Goal: Task Accomplishment & Management: Manage account settings

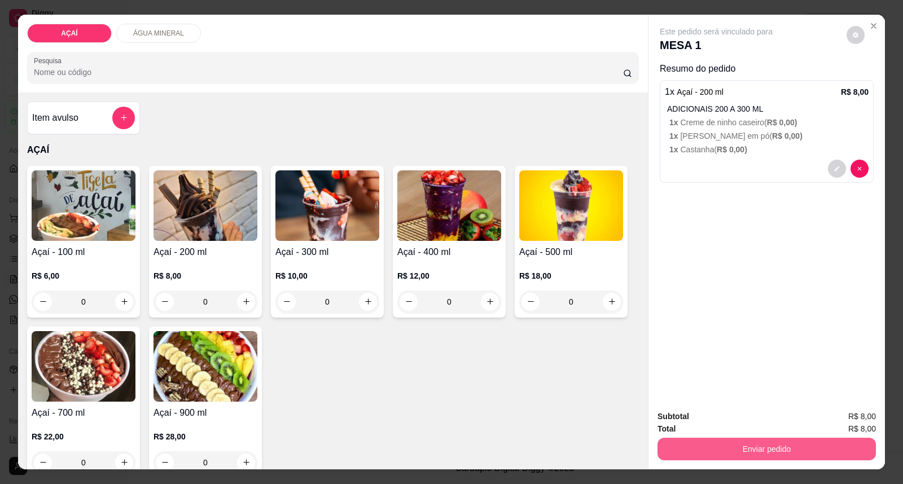
click at [796, 450] on button "Enviar pedido" at bounding box center [767, 449] width 218 height 23
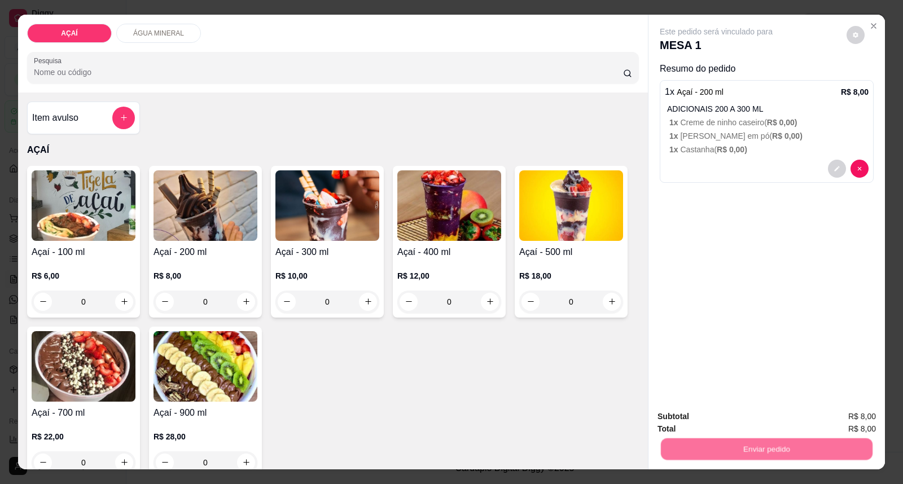
click at [822, 418] on button "Enviar pedido" at bounding box center [846, 421] width 62 height 21
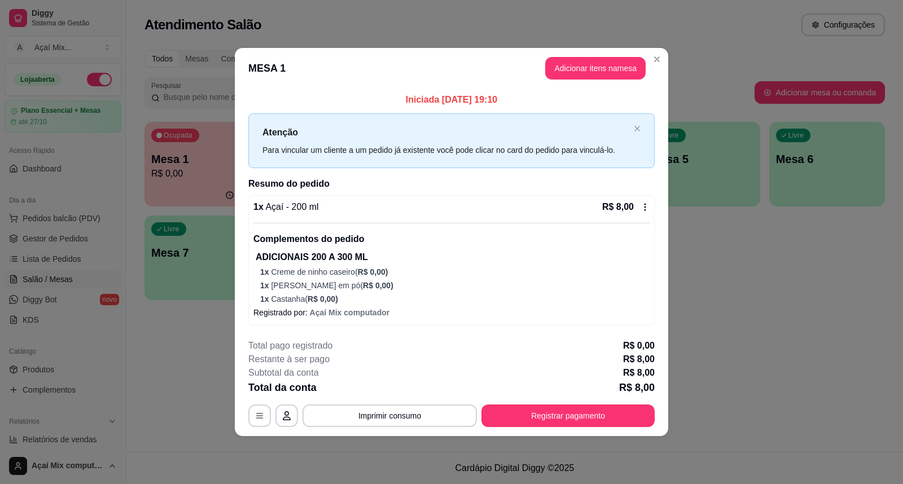
click at [596, 401] on div "**********" at bounding box center [451, 383] width 406 height 88
click at [596, 405] on button "Registrar pagamento" at bounding box center [568, 416] width 168 height 22
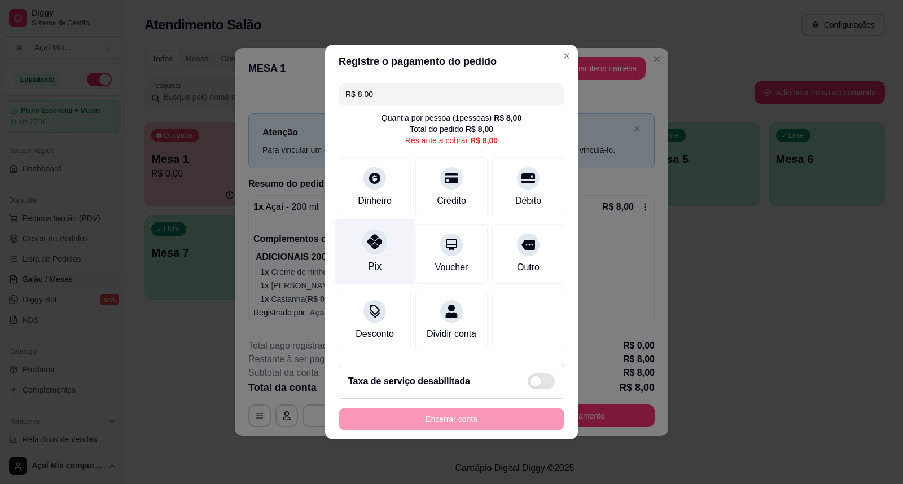
click at [401, 275] on div "Pix" at bounding box center [375, 252] width 80 height 66
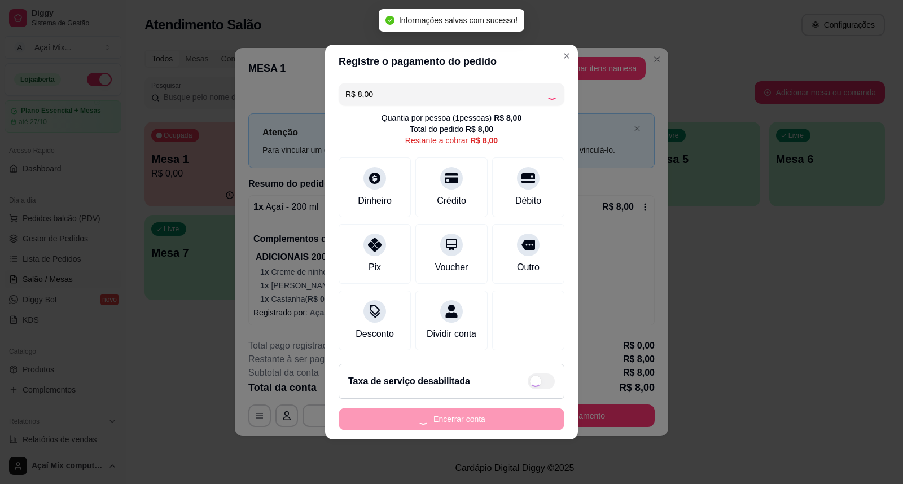
type input "R$ 0,00"
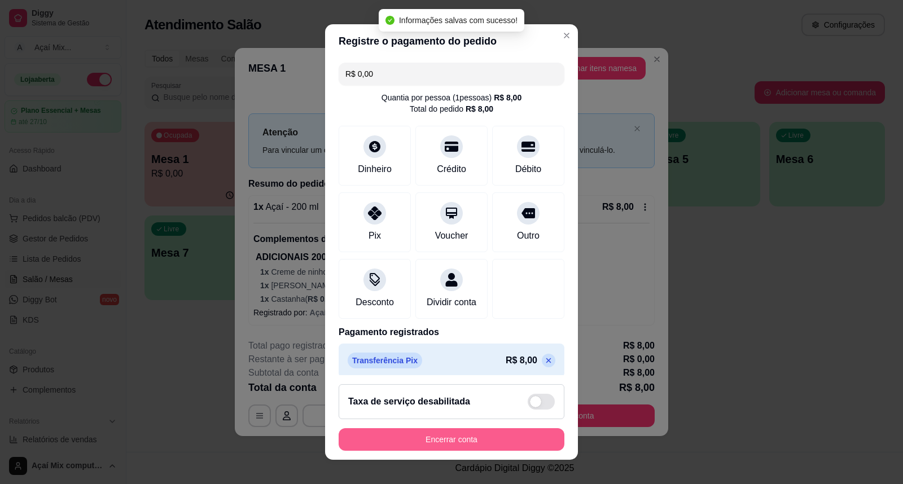
click at [445, 449] on button "Encerrar conta" at bounding box center [452, 439] width 226 height 23
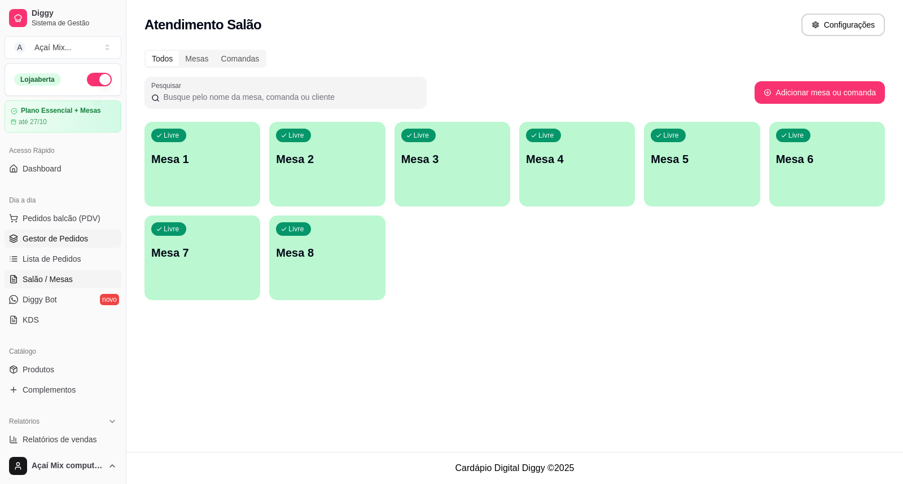
click at [65, 236] on span "Gestor de Pedidos" at bounding box center [55, 238] width 65 height 11
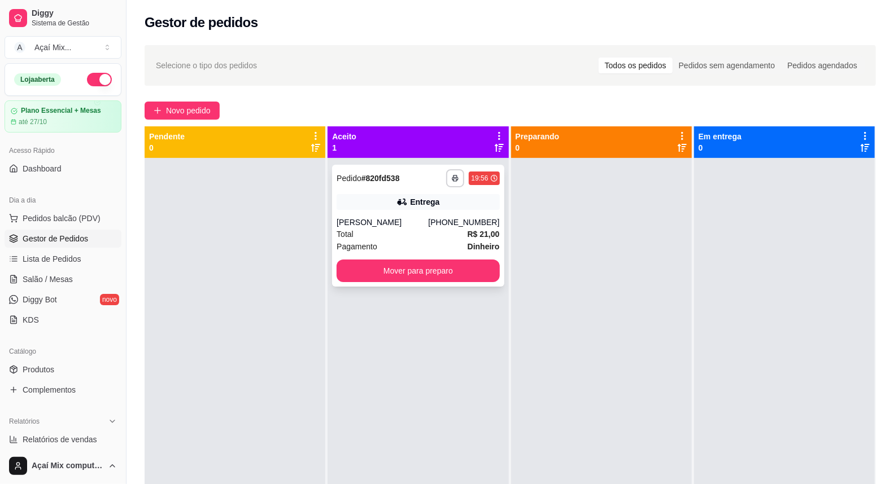
click at [422, 284] on div "**********" at bounding box center [418, 226] width 172 height 122
click at [177, 103] on button "Novo pedido" at bounding box center [182, 111] width 75 height 18
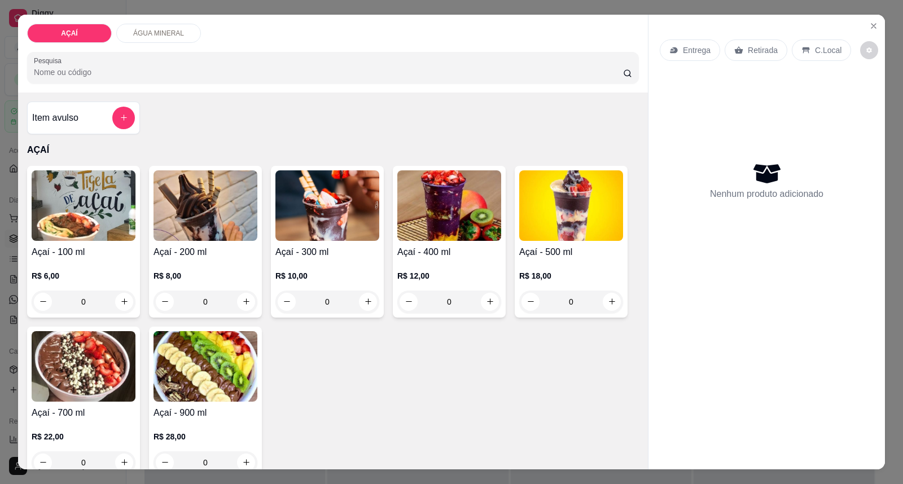
click at [540, 286] on div "R$ 18,00 0" at bounding box center [571, 291] width 104 height 43
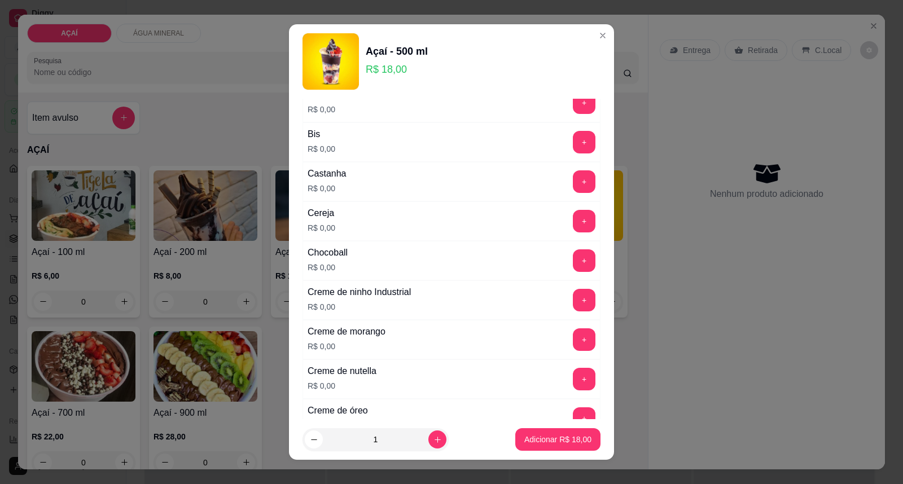
scroll to position [251, 0]
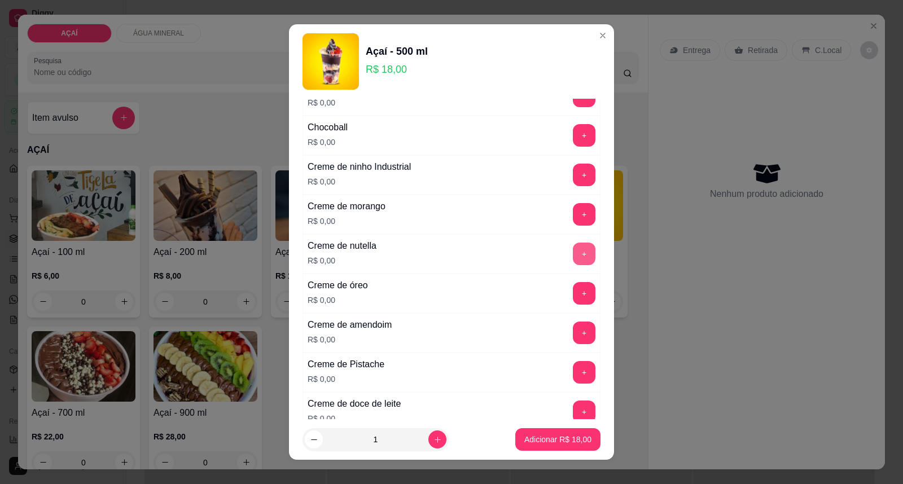
click at [573, 253] on button "+" at bounding box center [584, 254] width 23 height 23
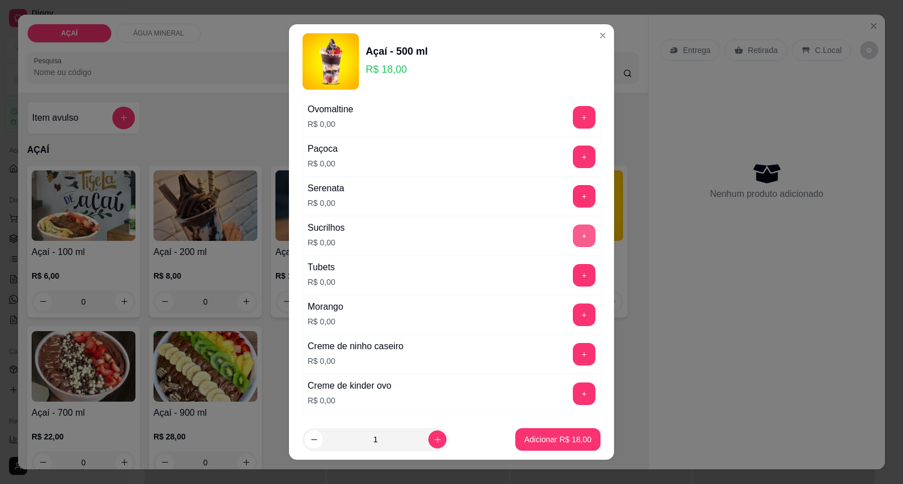
scroll to position [1317, 0]
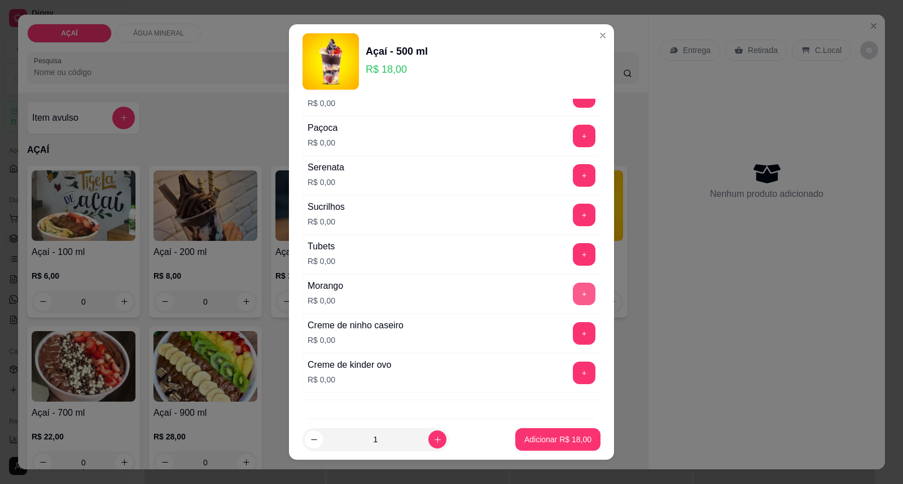
click at [573, 294] on button "+" at bounding box center [584, 294] width 23 height 23
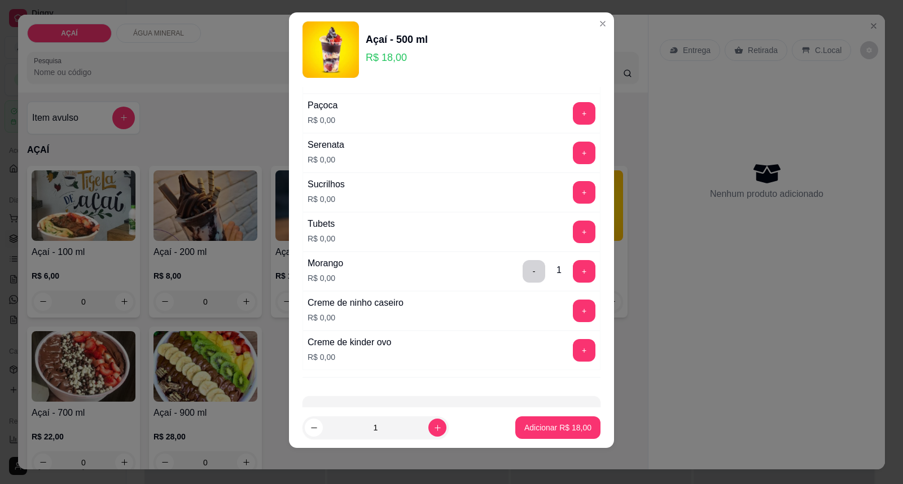
scroll to position [1367, 0]
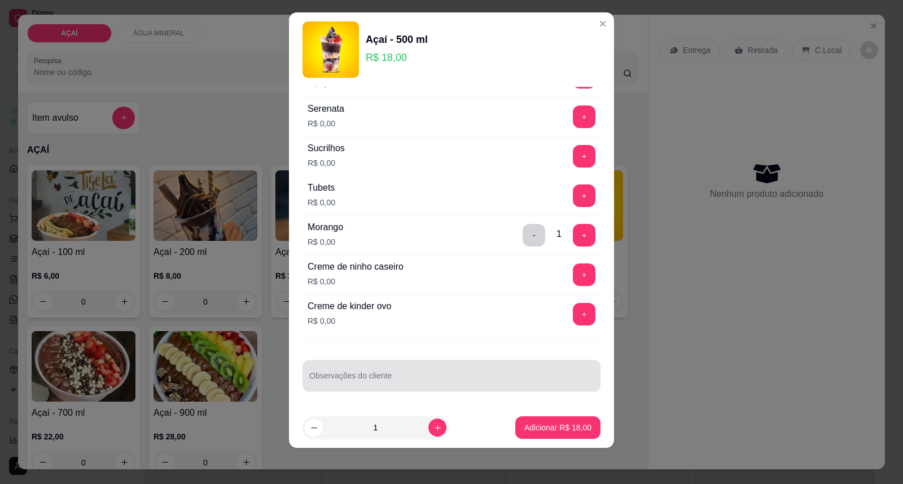
click at [397, 370] on div at bounding box center [451, 376] width 284 height 23
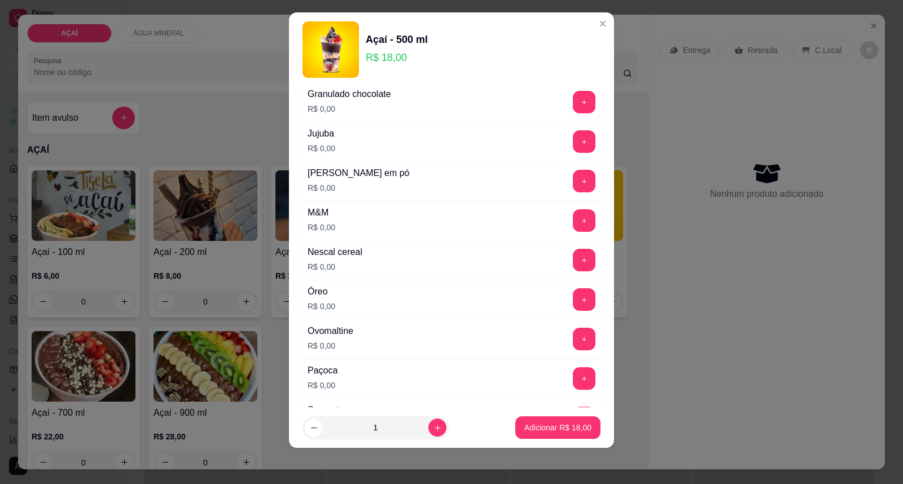
scroll to position [1053, 0]
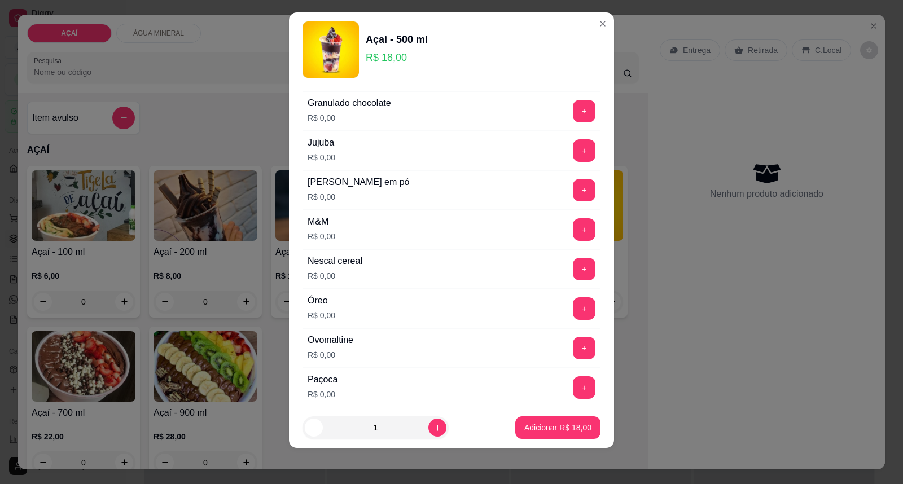
type input "gotas de chocolate"
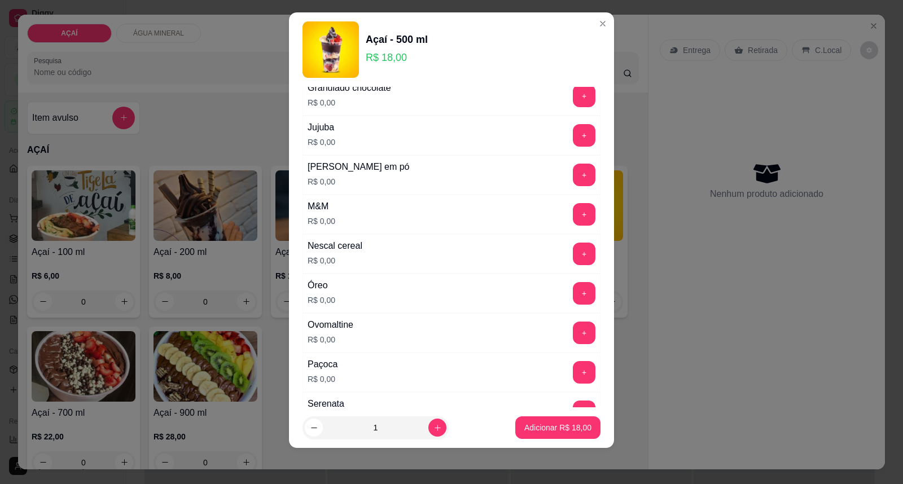
scroll to position [991, 0]
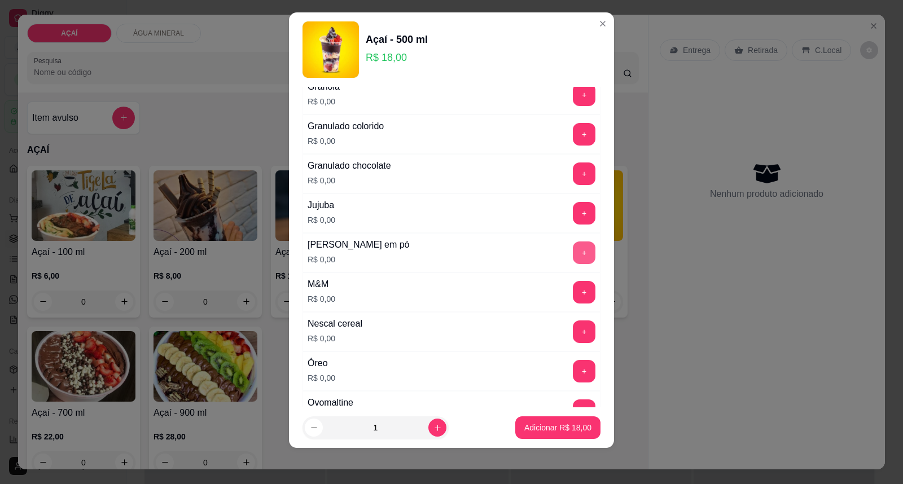
click at [573, 254] on button "+" at bounding box center [584, 253] width 23 height 23
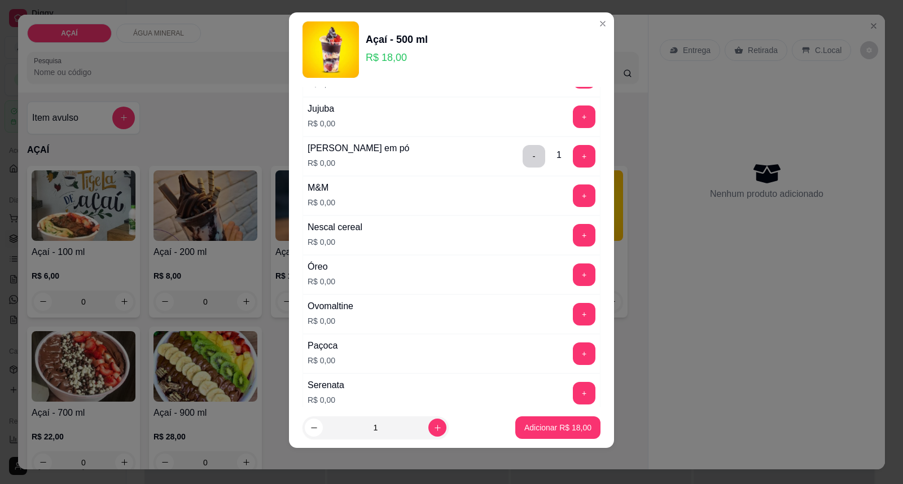
scroll to position [1116, 0]
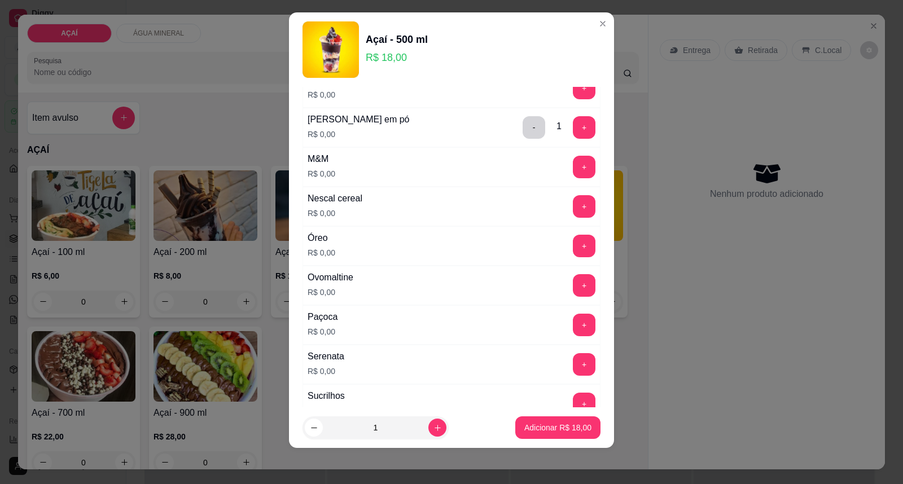
click at [560, 314] on div "Paçoca R$ 0,00 +" at bounding box center [452, 325] width 298 height 40
click at [573, 319] on button "+" at bounding box center [584, 325] width 22 height 22
click at [560, 433] on p "Adicionar R$ 18,00" at bounding box center [557, 427] width 67 height 11
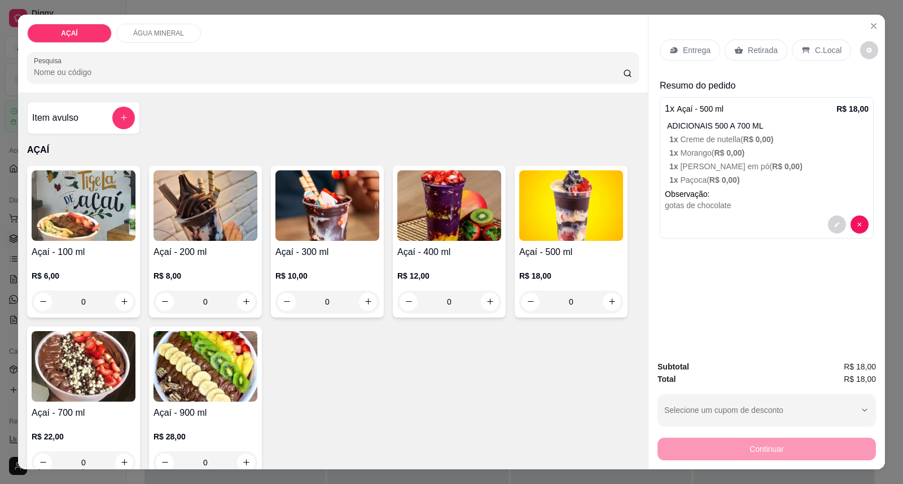
click at [672, 46] on icon at bounding box center [673, 50] width 9 height 9
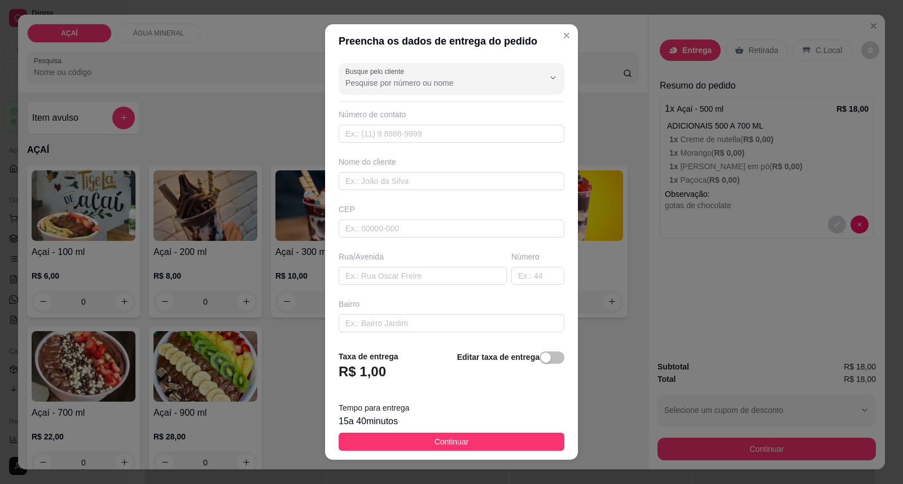
type input "Belarmino Hair Makeup"
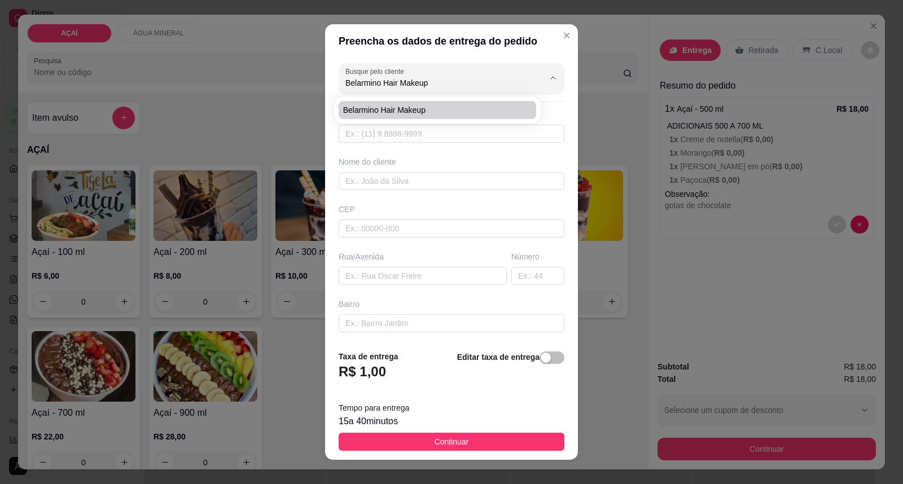
click at [429, 110] on span "Belarmino Hair Makeup" at bounding box center [432, 109] width 178 height 11
type input "81319382"
type input "Belarmino Hair Makeup"
type input "57520000000"
type input "Rua vereador [PERSON_NAME]"
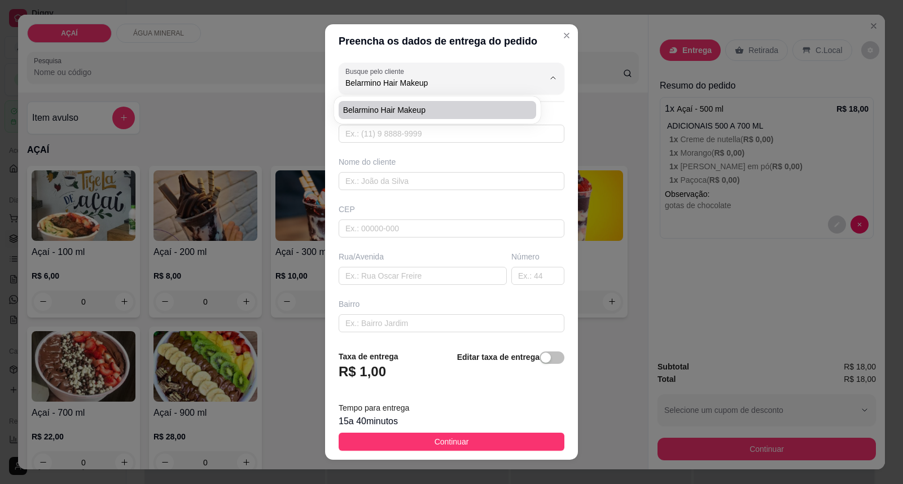
type input "Ao lado da antiga rádio"
type input "Maravilha"
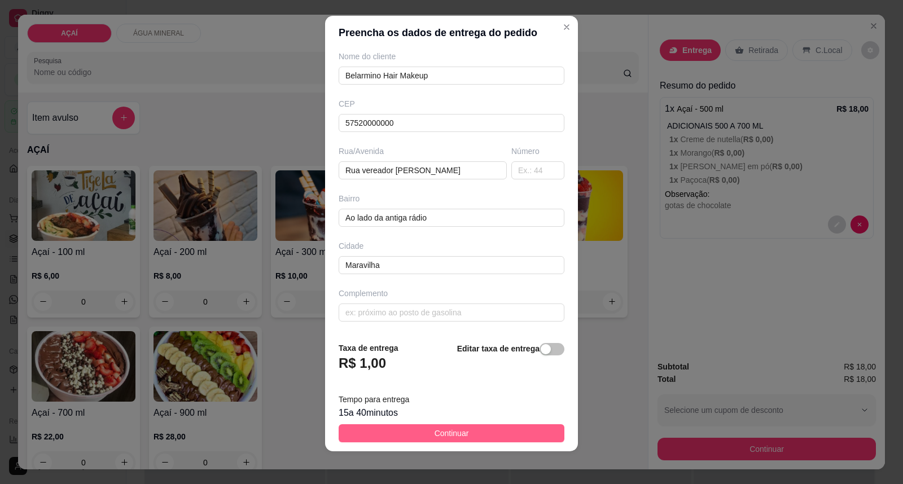
scroll to position [12, 0]
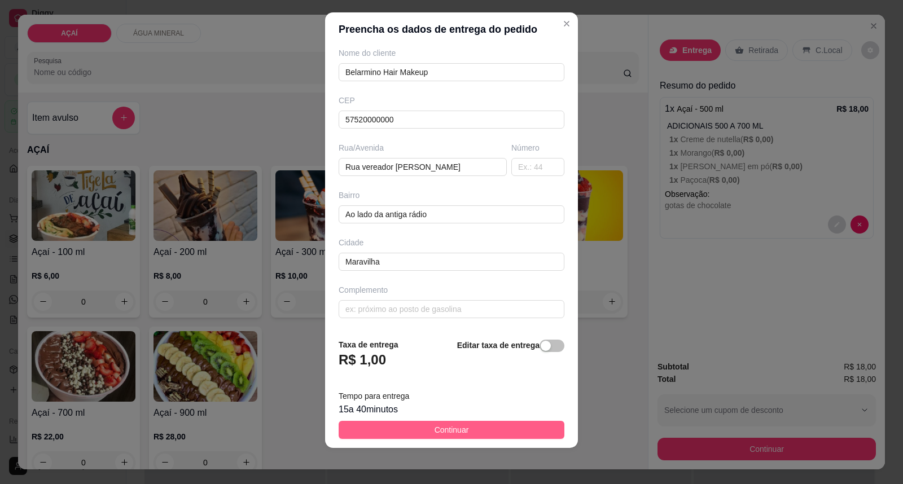
type input "Belarmino Hair Makeup"
click at [448, 423] on button "Continuar" at bounding box center [452, 430] width 226 height 18
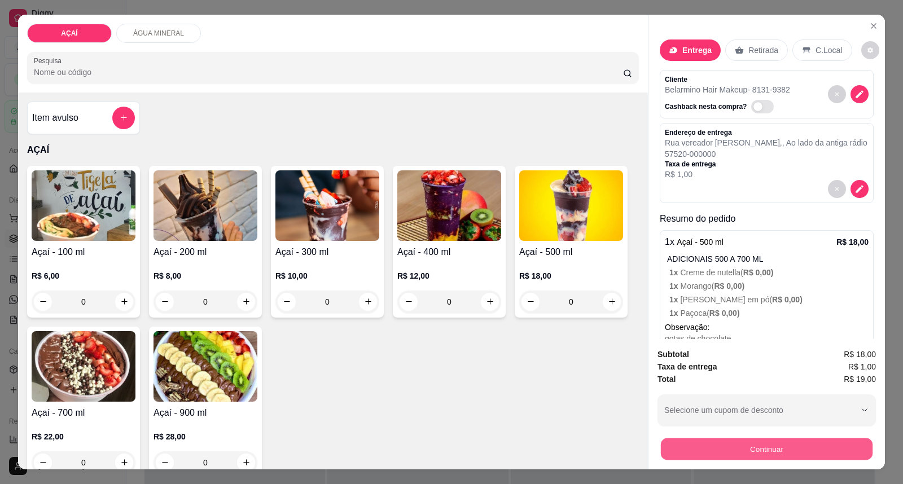
click at [729, 453] on button "Continuar" at bounding box center [767, 450] width 212 height 22
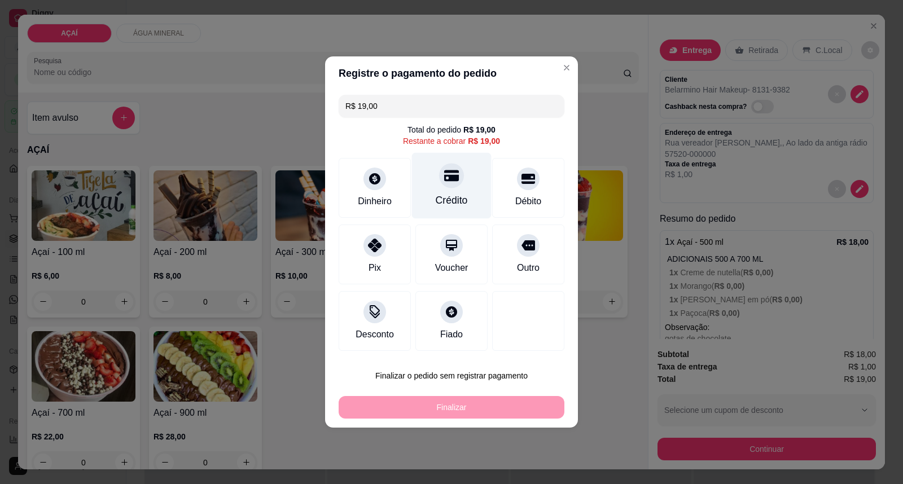
click at [444, 194] on div "Crédito" at bounding box center [452, 200] width 32 height 15
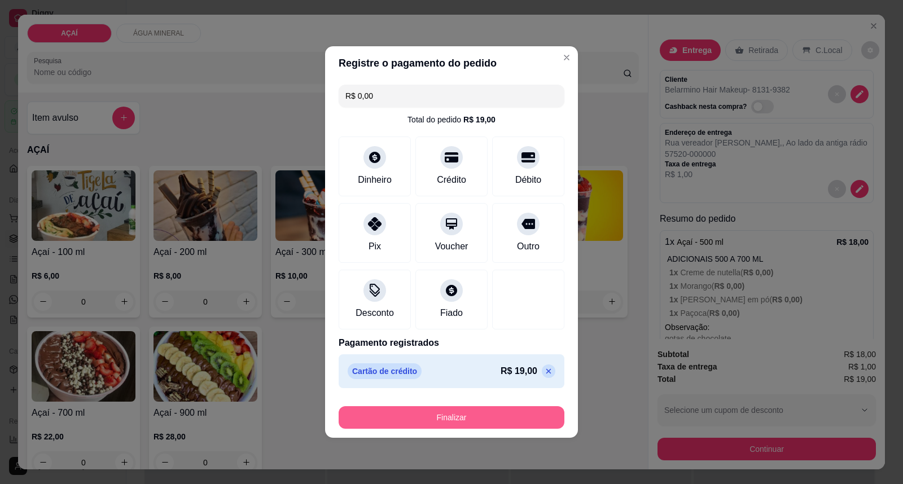
click at [443, 416] on button "Finalizar" at bounding box center [452, 417] width 226 height 23
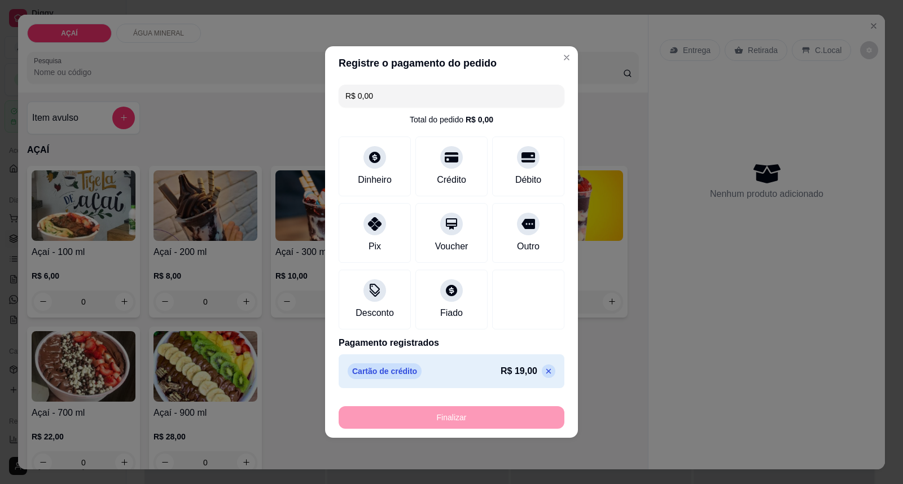
type input "-R$ 19,00"
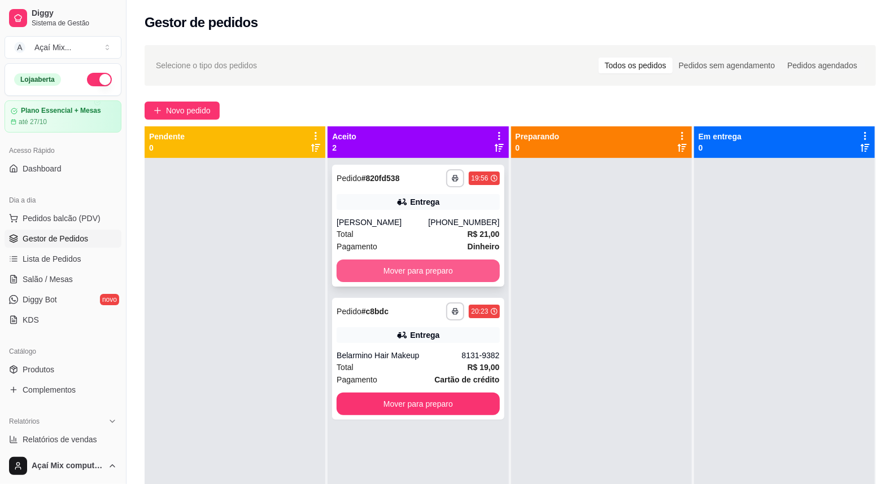
click at [449, 265] on button "Mover para preparo" at bounding box center [417, 271] width 163 height 23
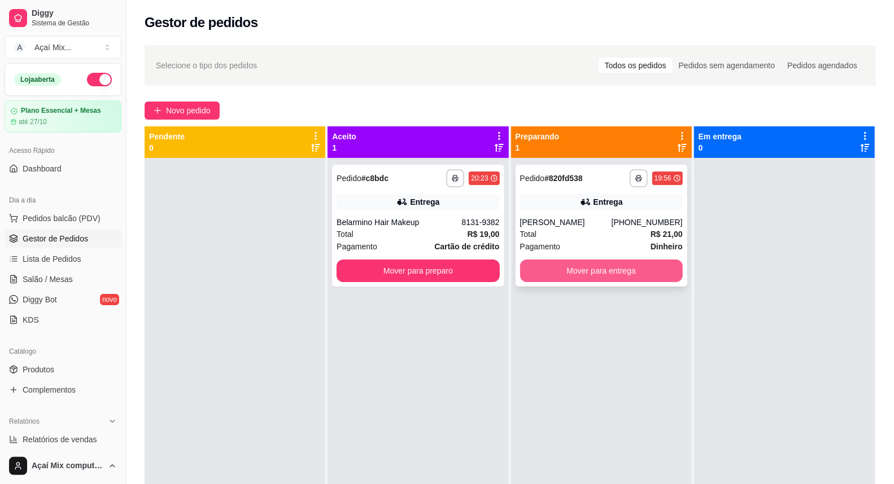
click at [535, 277] on button "Mover para entrega" at bounding box center [601, 271] width 163 height 23
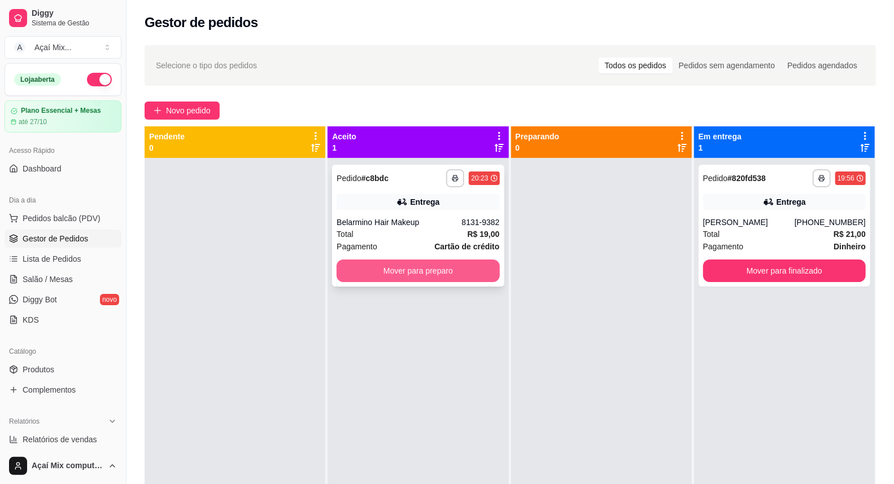
click at [478, 274] on button "Mover para preparo" at bounding box center [417, 271] width 163 height 23
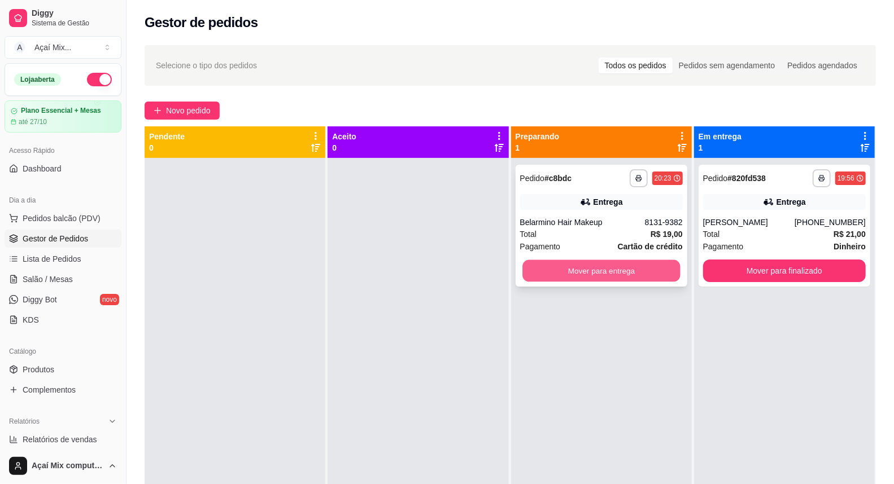
click at [551, 264] on button "Mover para entrega" at bounding box center [601, 271] width 158 height 22
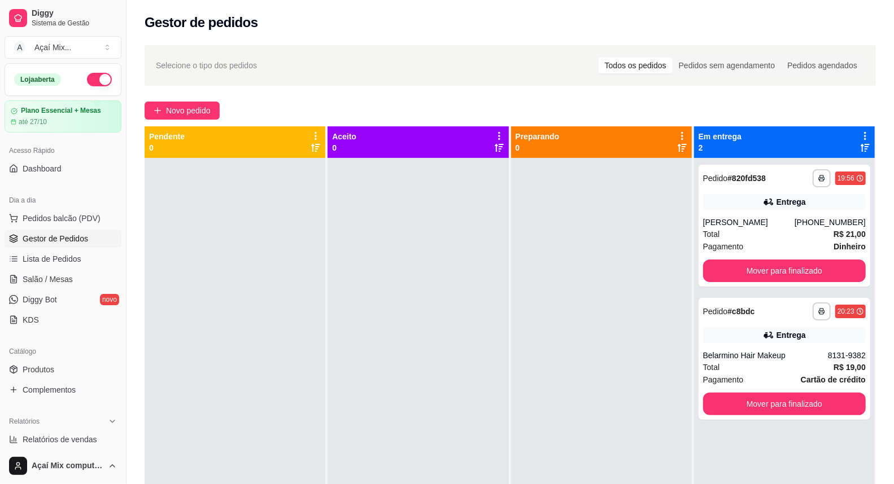
click at [71, 268] on ul "Pedidos balcão (PDV) Gestor de Pedidos Lista de Pedidos Salão / Mesas Diggy Bot…" at bounding box center [63, 269] width 117 height 120
click at [71, 274] on link "Salão / Mesas" at bounding box center [63, 279] width 117 height 18
click at [89, 277] on link "Salão / Mesas" at bounding box center [63, 279] width 117 height 18
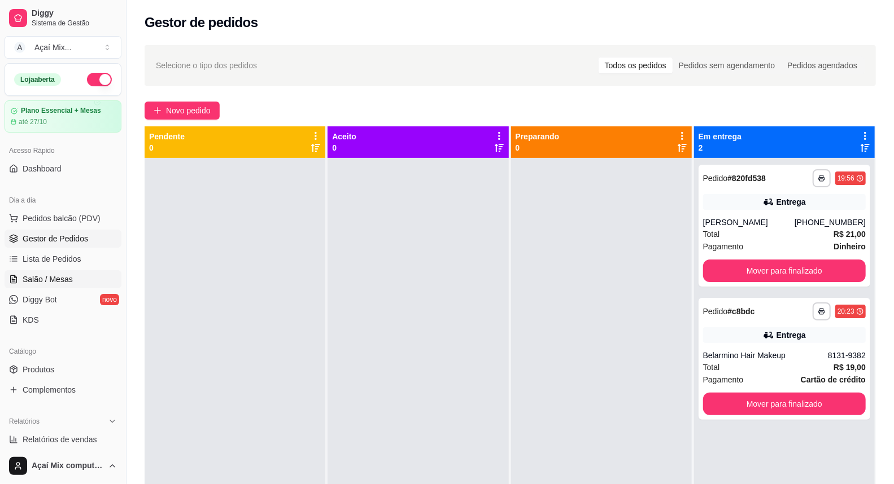
click at [89, 277] on link "Salão / Mesas" at bounding box center [63, 279] width 117 height 18
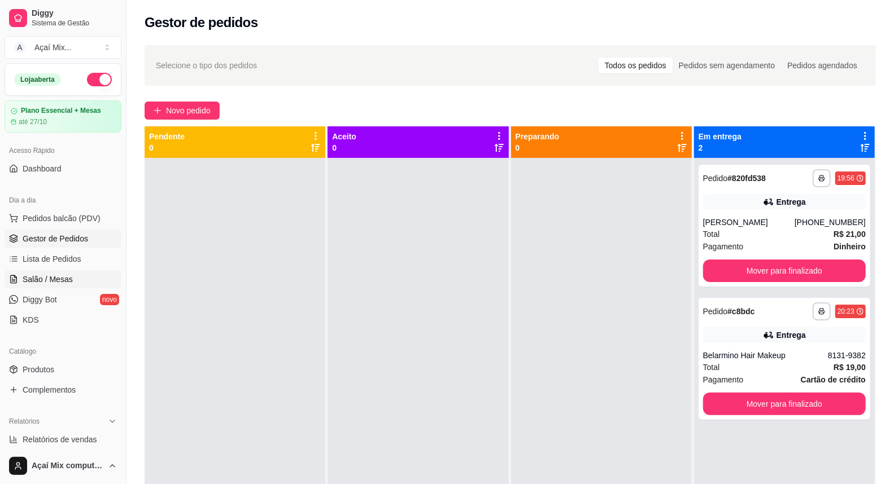
click at [89, 277] on link "Salão / Mesas" at bounding box center [63, 279] width 117 height 18
drag, startPoint x: 89, startPoint y: 277, endPoint x: 94, endPoint y: 305, distance: 29.1
click at [94, 305] on ul "Pedidos balcão (PDV) Gestor de Pedidos Lista de Pedidos Salão / Mesas Diggy Bot…" at bounding box center [63, 269] width 117 height 120
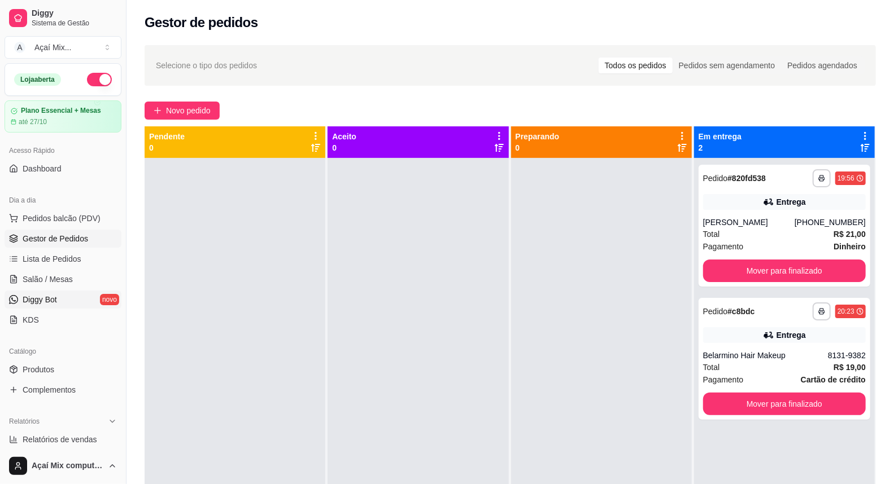
click at [94, 305] on link "Diggy Bot novo" at bounding box center [63, 300] width 117 height 18
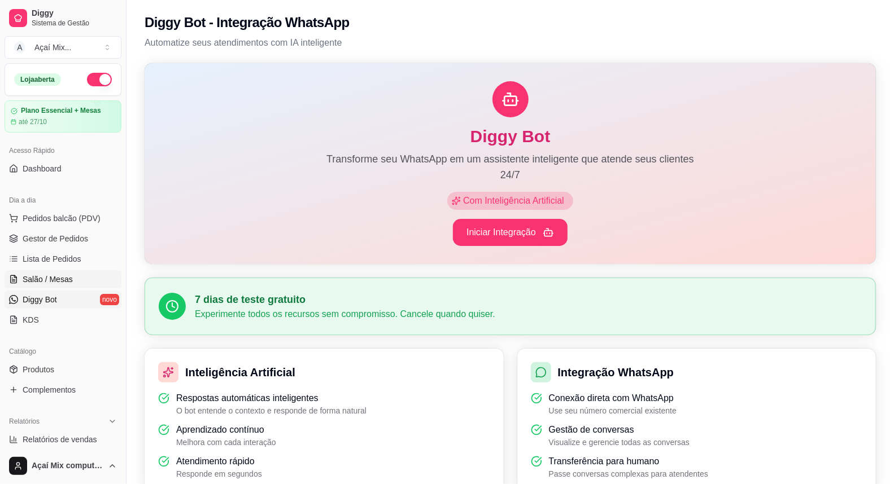
click at [37, 279] on span "Salão / Mesas" at bounding box center [48, 279] width 50 height 11
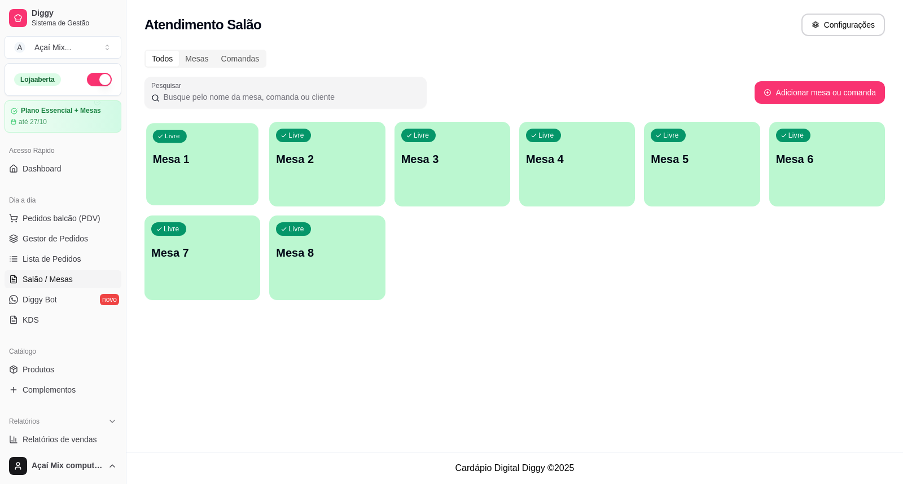
click at [200, 172] on div "Livre Mesa 1" at bounding box center [202, 157] width 112 height 69
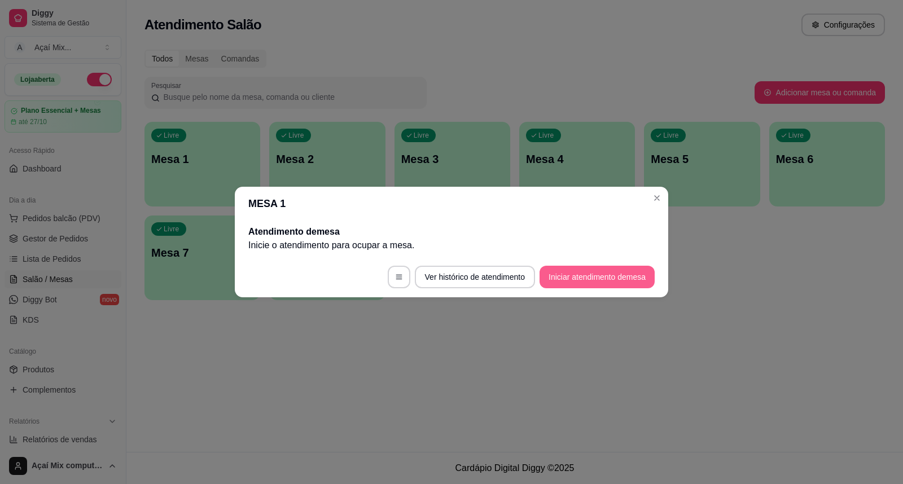
click at [561, 269] on button "Iniciar atendimento de mesa" at bounding box center [597, 277] width 115 height 23
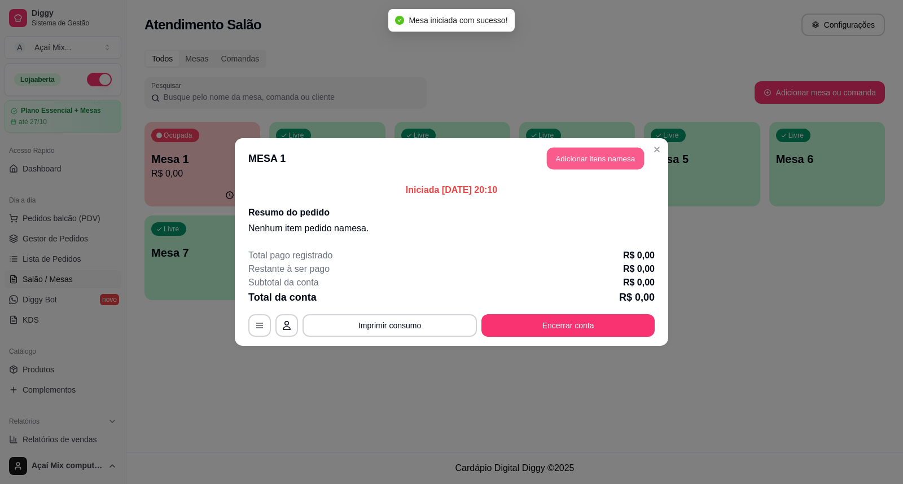
click at [607, 156] on button "Adicionar itens na mesa" at bounding box center [595, 159] width 97 height 22
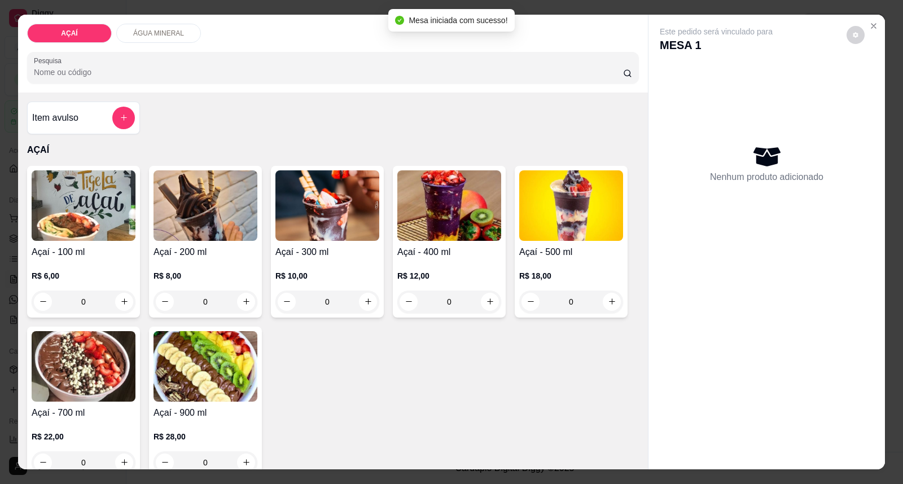
click at [175, 268] on div "R$ 8,00 0" at bounding box center [206, 286] width 104 height 54
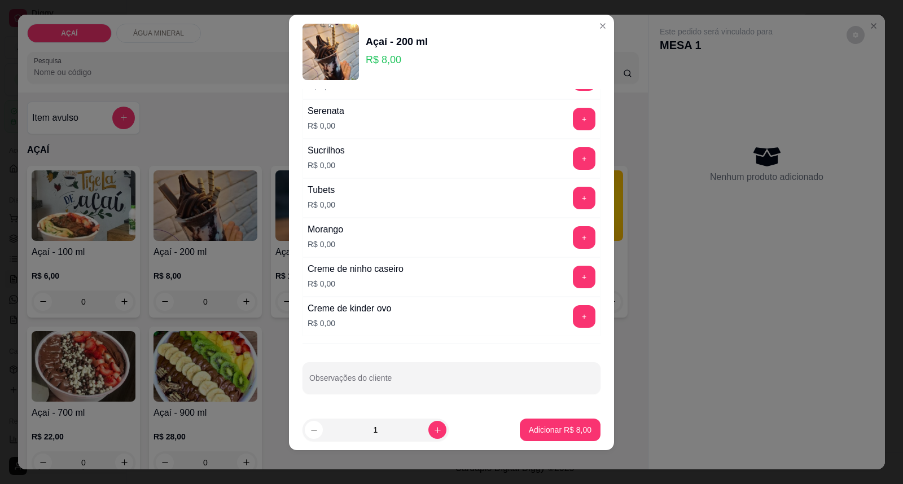
scroll to position [12, 0]
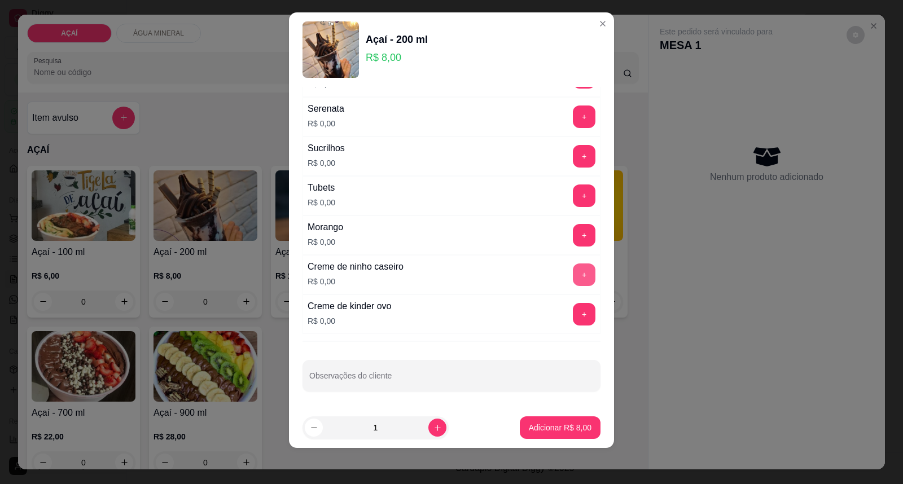
click at [573, 280] on button "+" at bounding box center [584, 275] width 23 height 23
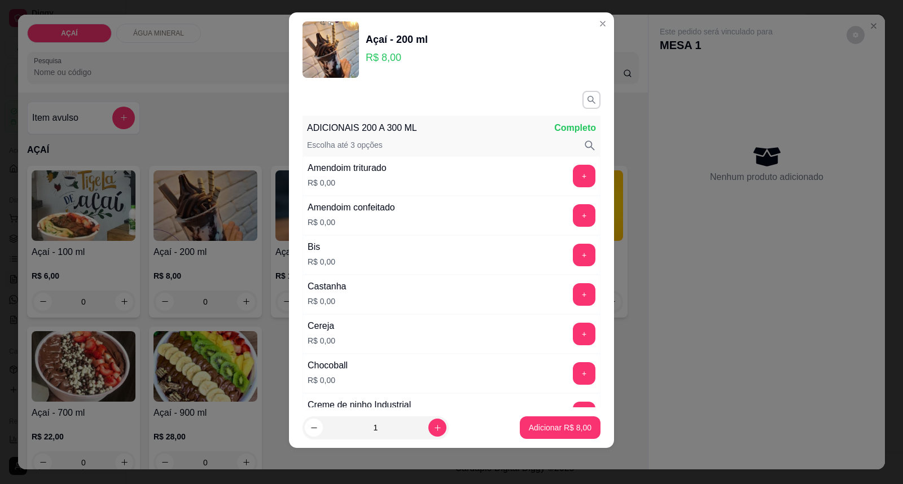
scroll to position [0, 0]
click at [573, 331] on button "+" at bounding box center [584, 335] width 22 height 22
click at [573, 375] on button "+" at bounding box center [584, 374] width 23 height 23
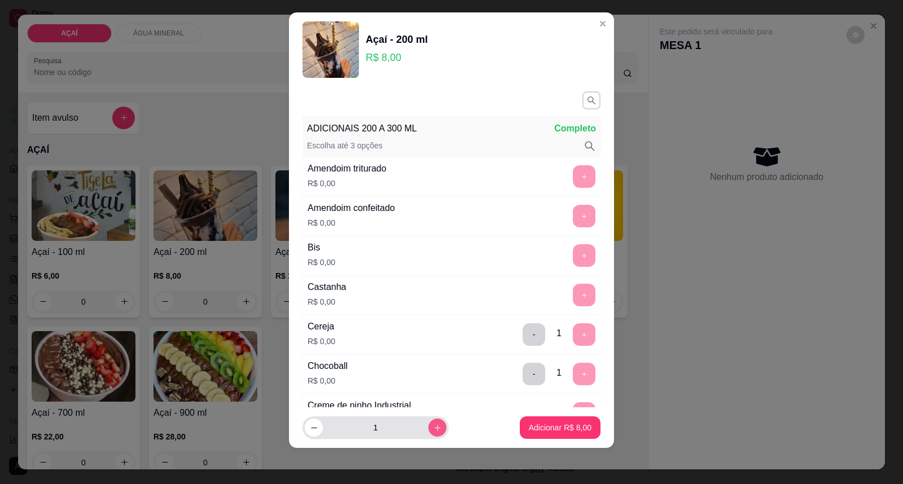
click at [428, 425] on button "increase-product-quantity" at bounding box center [437, 428] width 18 height 18
type input "2"
click at [539, 424] on p "Adicionar R$ 16,00" at bounding box center [557, 427] width 67 height 11
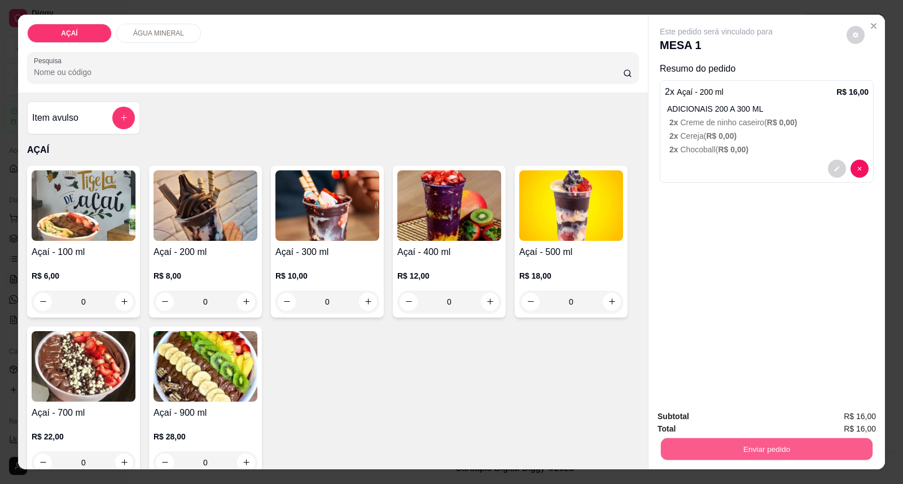
click at [759, 452] on button "Enviar pedido" at bounding box center [767, 450] width 212 height 22
click at [849, 413] on button "Enviar pedido" at bounding box center [847, 421] width 64 height 21
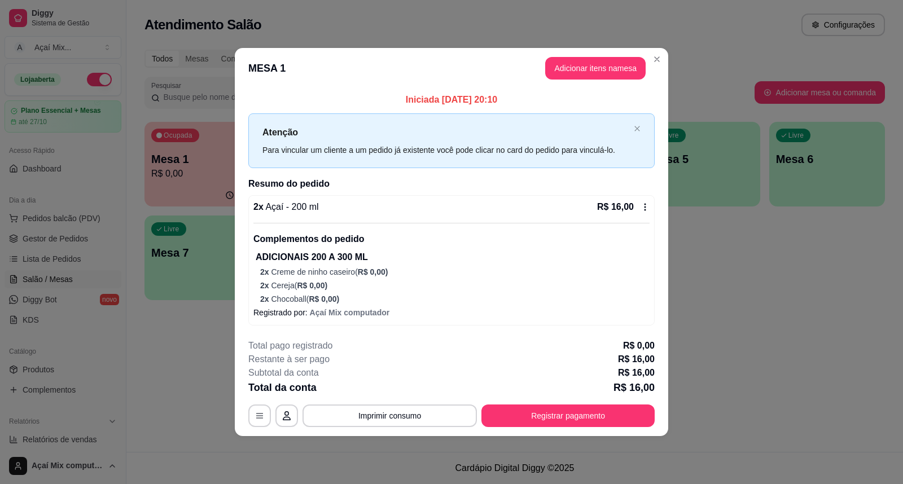
click at [627, 54] on header "MESA 1 Adicionar itens na mesa" at bounding box center [452, 68] width 434 height 41
click at [627, 59] on button "Adicionar itens na mesa" at bounding box center [595, 68] width 100 height 23
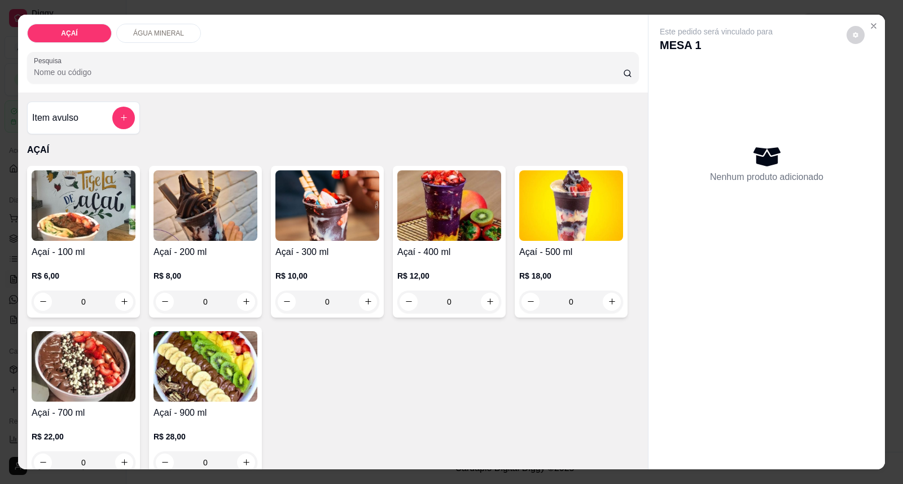
drag, startPoint x: 178, startPoint y: 288, endPoint x: 183, endPoint y: 284, distance: 6.4
click at [183, 284] on div "R$ 8,00 0" at bounding box center [206, 291] width 104 height 43
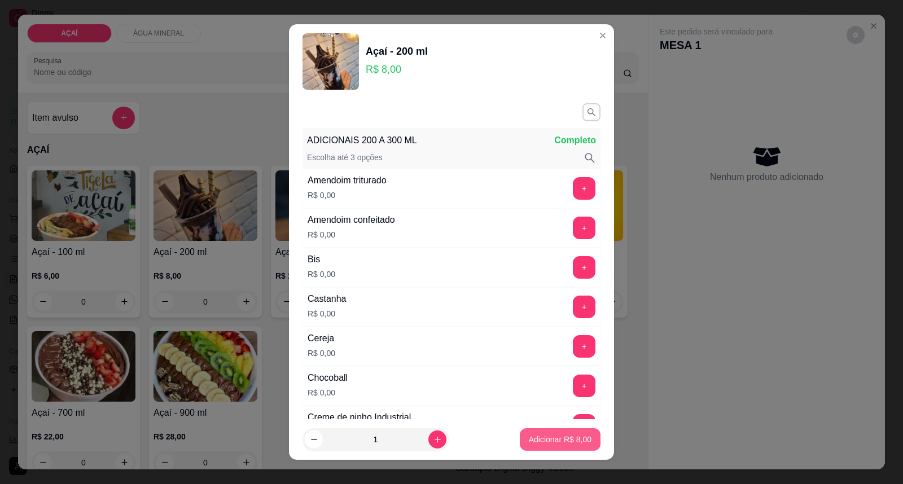
click at [554, 449] on button "Adicionar R$ 8,00" at bounding box center [560, 439] width 81 height 23
type input "1"
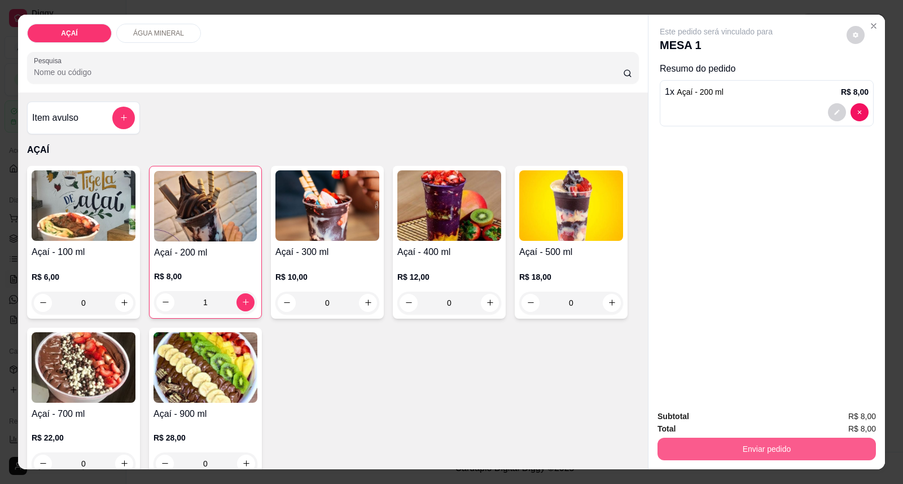
click at [717, 448] on button "Enviar pedido" at bounding box center [767, 449] width 218 height 23
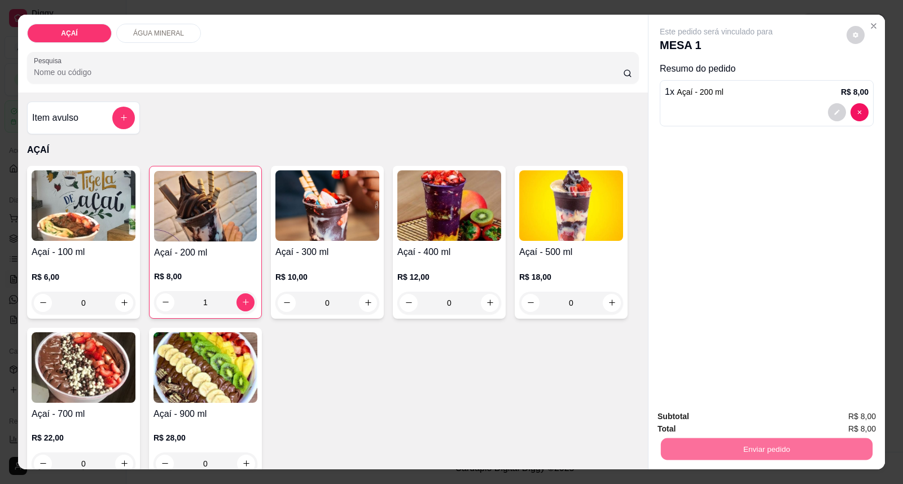
click at [823, 424] on button "Enviar pedido" at bounding box center [846, 421] width 62 height 21
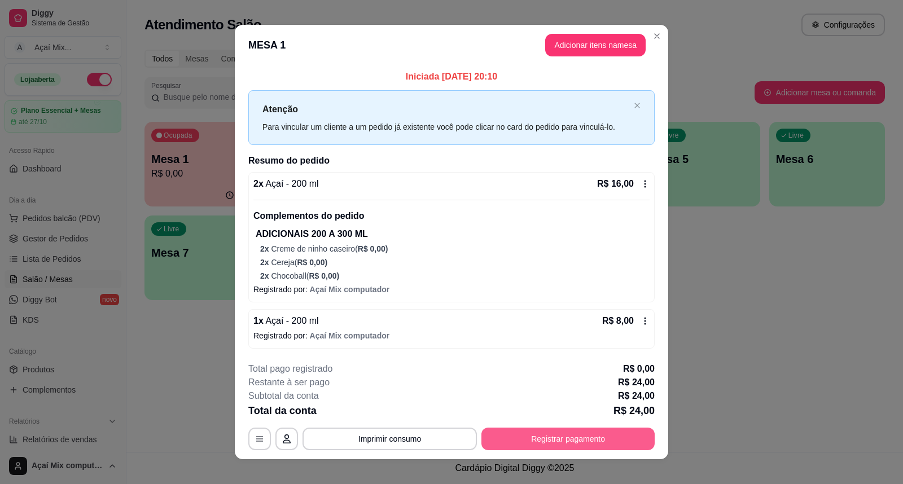
click at [596, 431] on button "Registrar pagamento" at bounding box center [567, 439] width 173 height 23
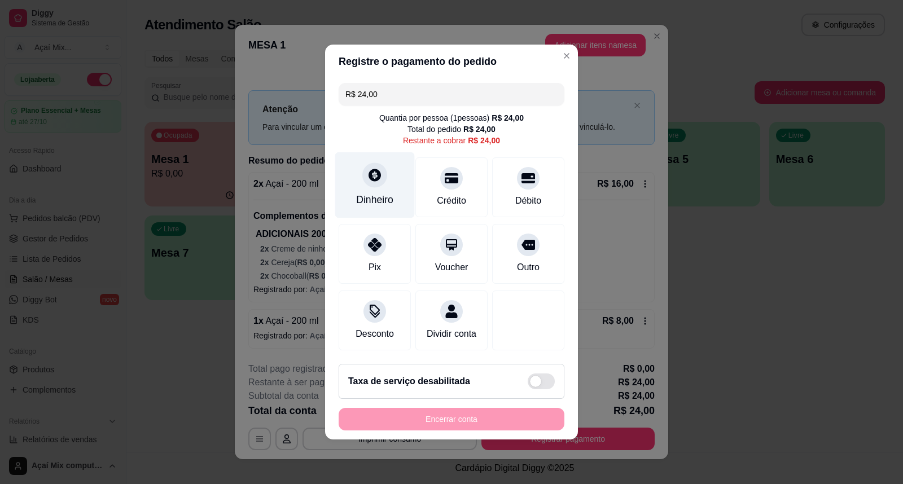
click at [368, 183] on div "Dinheiro" at bounding box center [375, 185] width 80 height 66
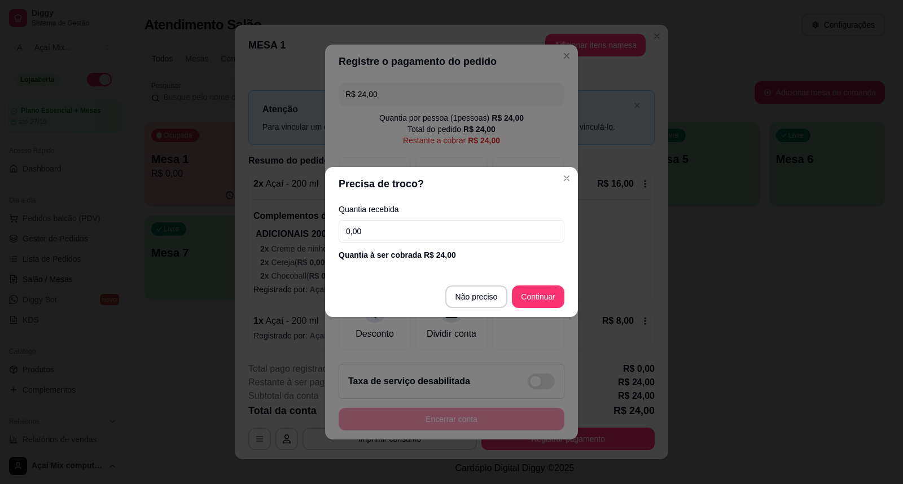
click at [415, 226] on input "0,00" at bounding box center [452, 231] width 226 height 23
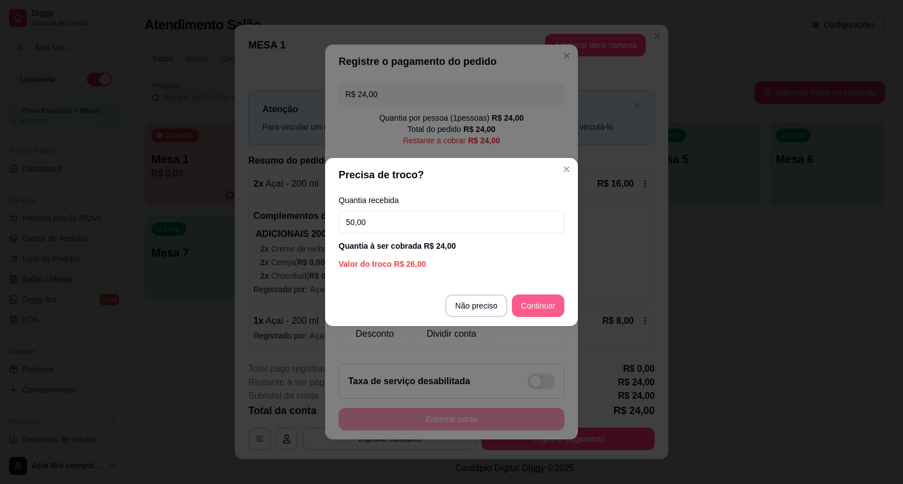
type input "50,00"
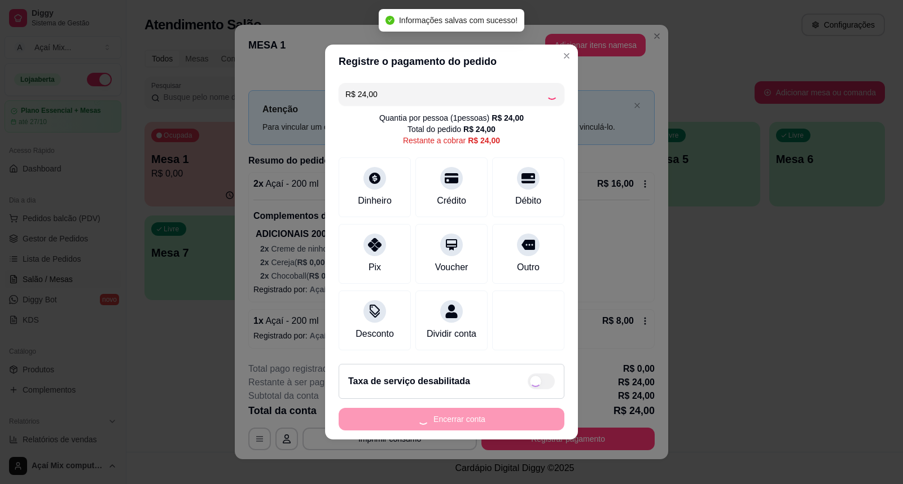
type input "R$ 0,00"
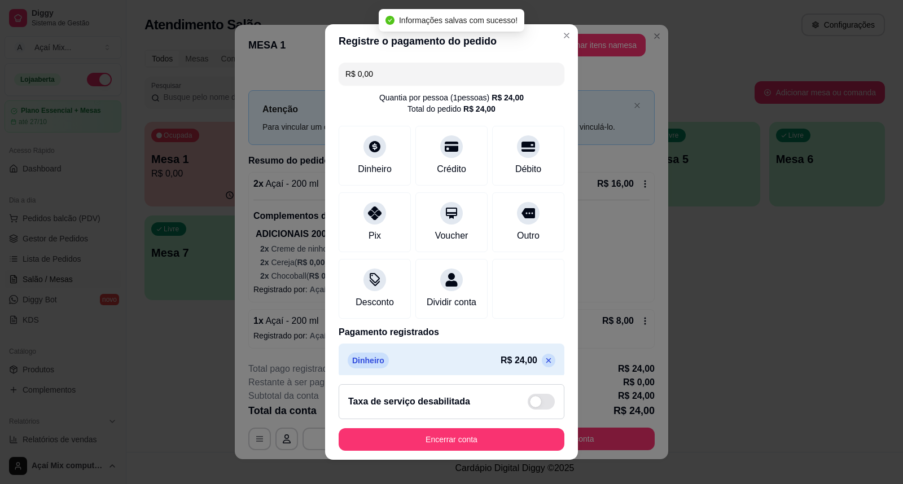
click at [528, 427] on footer "Taxa de serviço desabilitada Encerrar conta" at bounding box center [451, 417] width 253 height 85
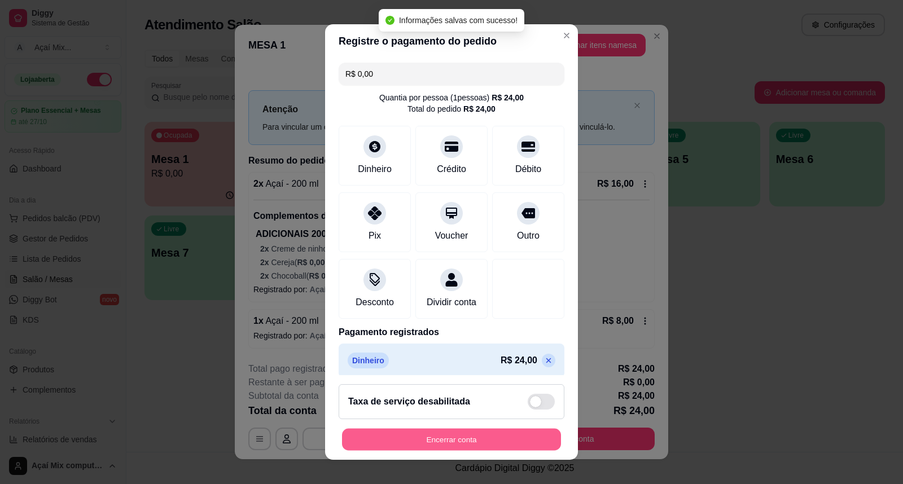
click at [534, 434] on button "Encerrar conta" at bounding box center [451, 440] width 219 height 22
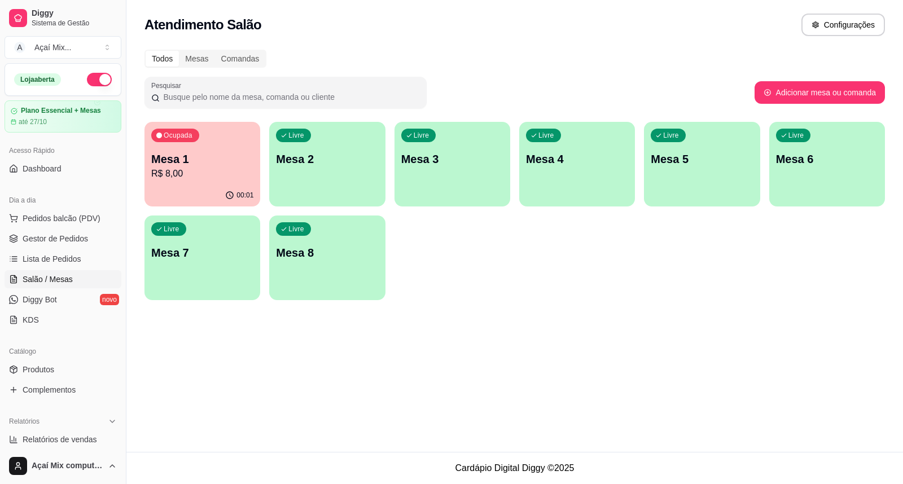
click at [340, 177] on div "Livre Mesa 2" at bounding box center [327, 157] width 116 height 71
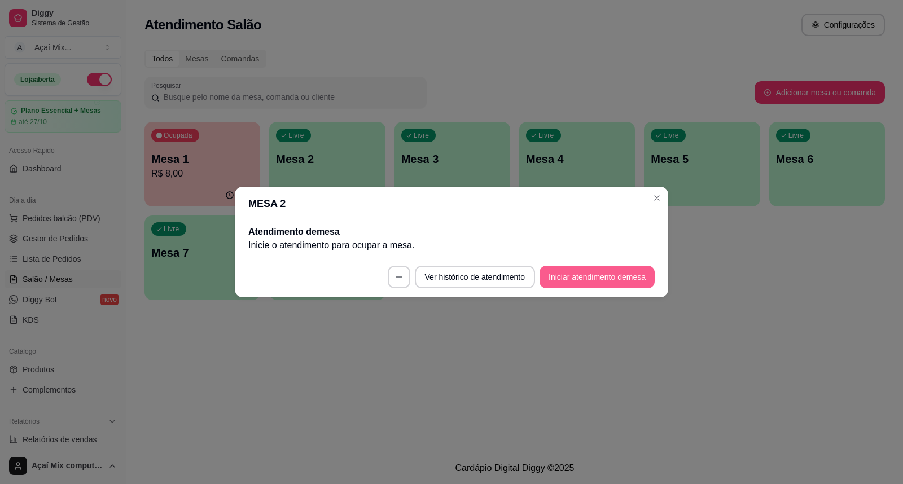
click at [565, 274] on button "Iniciar atendimento de mesa" at bounding box center [597, 277] width 115 height 23
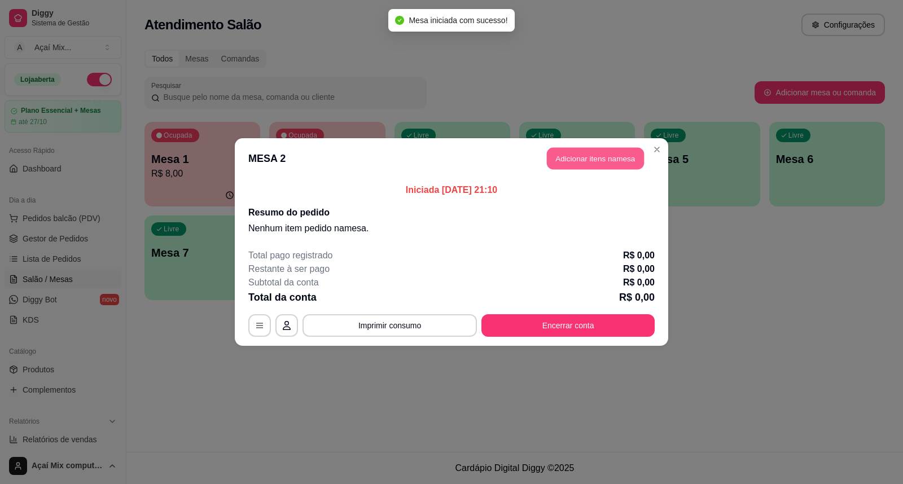
click at [582, 151] on button "Adicionar itens na mesa" at bounding box center [595, 159] width 97 height 22
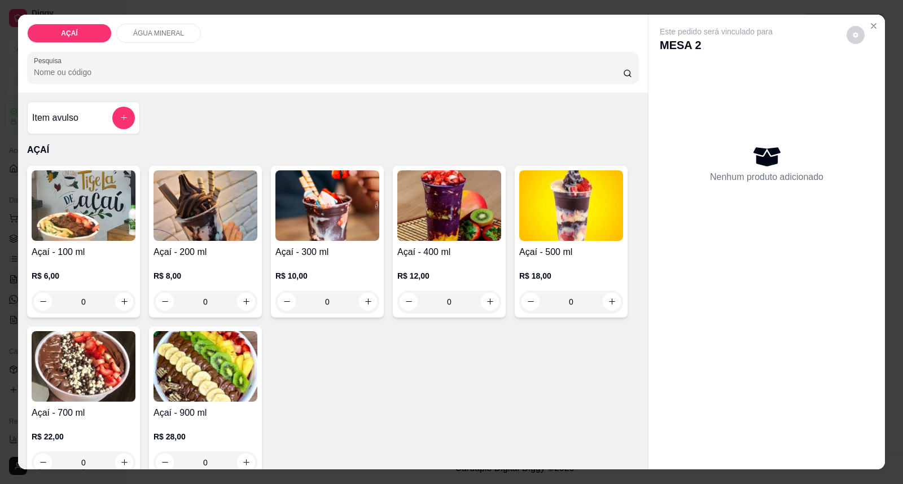
click at [89, 353] on img at bounding box center [84, 366] width 104 height 71
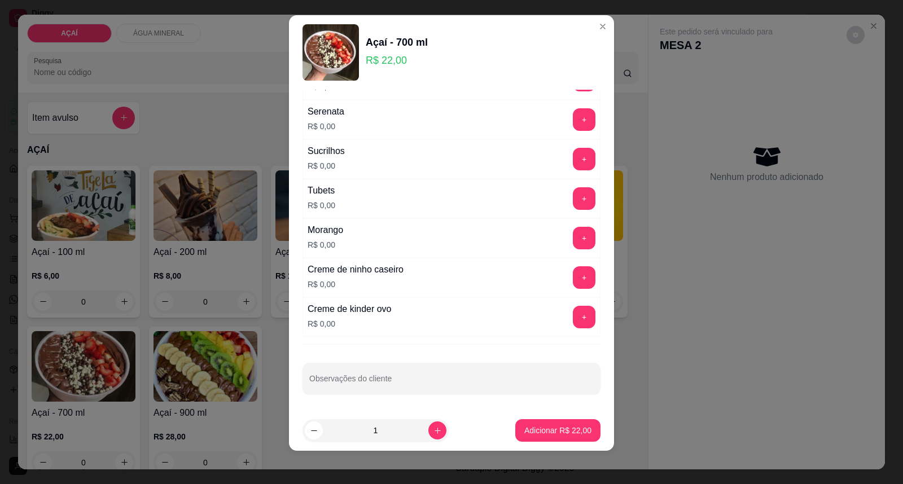
scroll to position [12, 0]
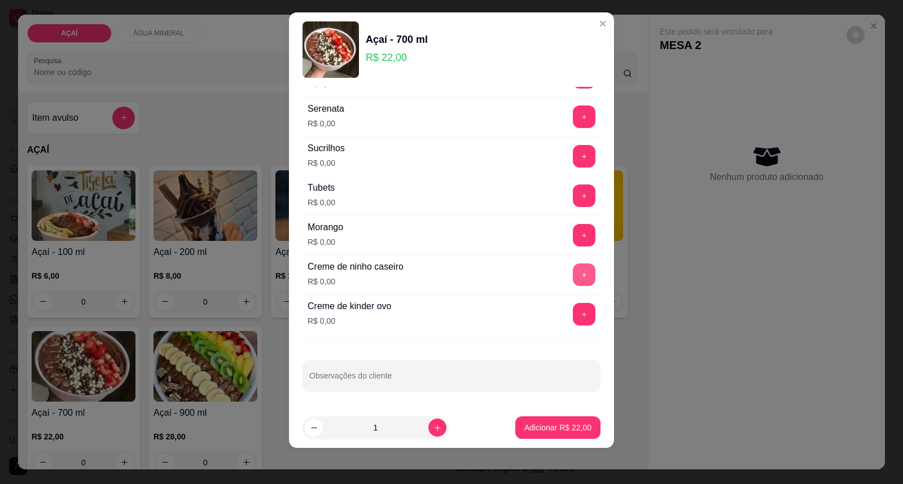
click at [573, 275] on button "+" at bounding box center [584, 275] width 23 height 23
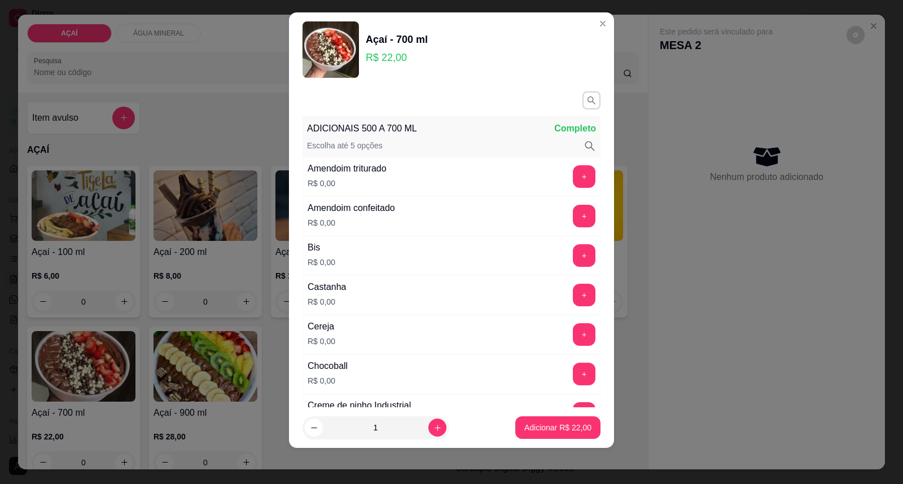
scroll to position [63, 0]
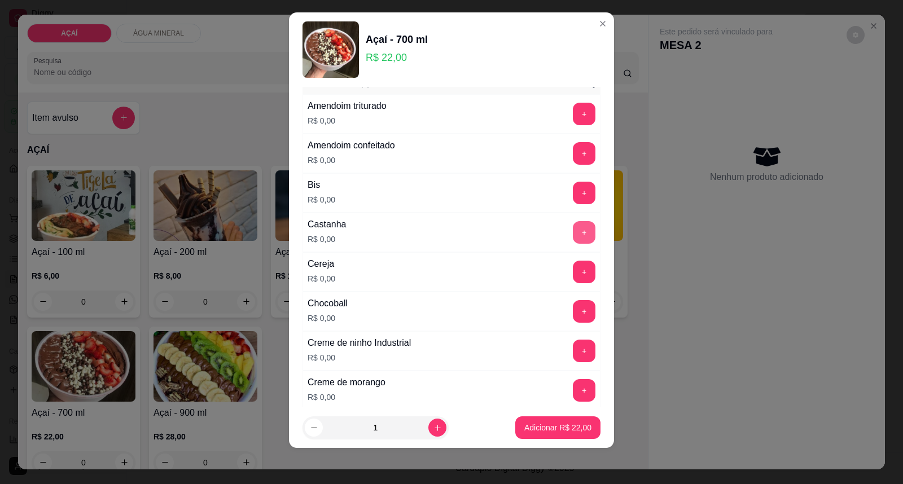
click at [573, 235] on button "+" at bounding box center [584, 232] width 23 height 23
click at [534, 430] on p "Adicionar R$ 22,00" at bounding box center [557, 427] width 67 height 11
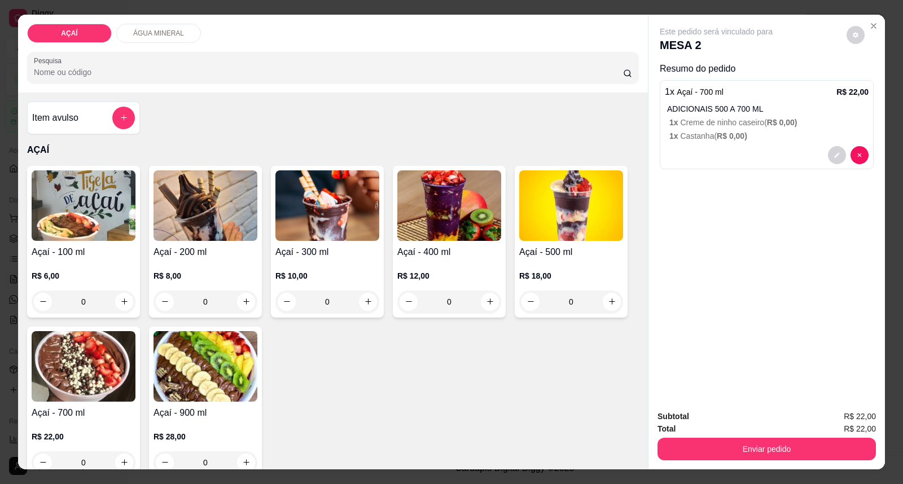
click at [100, 363] on img at bounding box center [84, 366] width 104 height 71
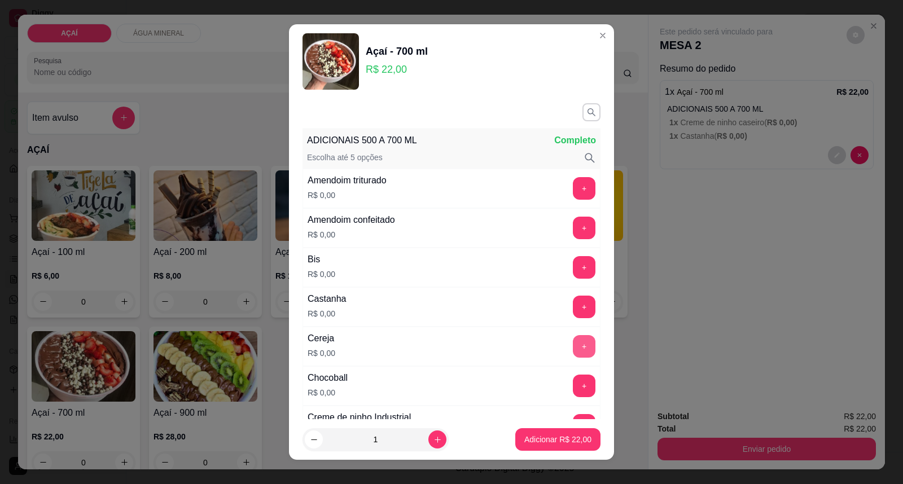
click at [573, 347] on button "+" at bounding box center [584, 346] width 23 height 23
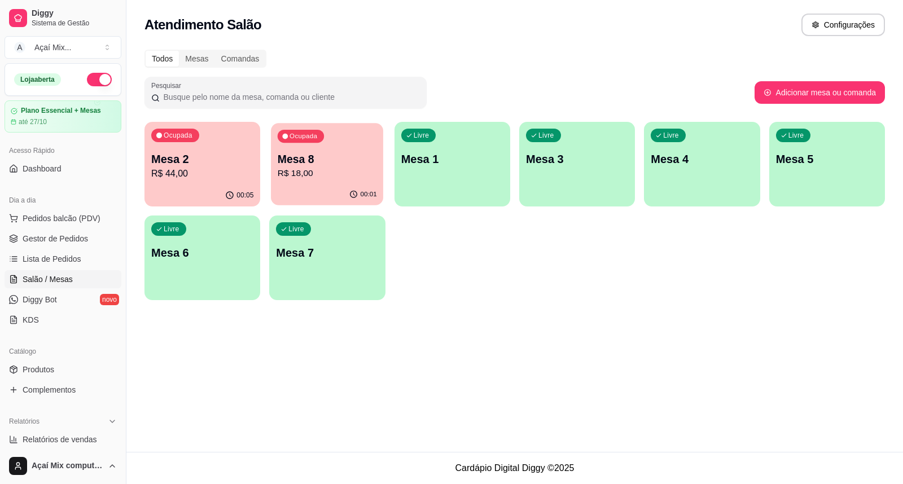
click at [309, 163] on p "Mesa 8" at bounding box center [327, 159] width 99 height 15
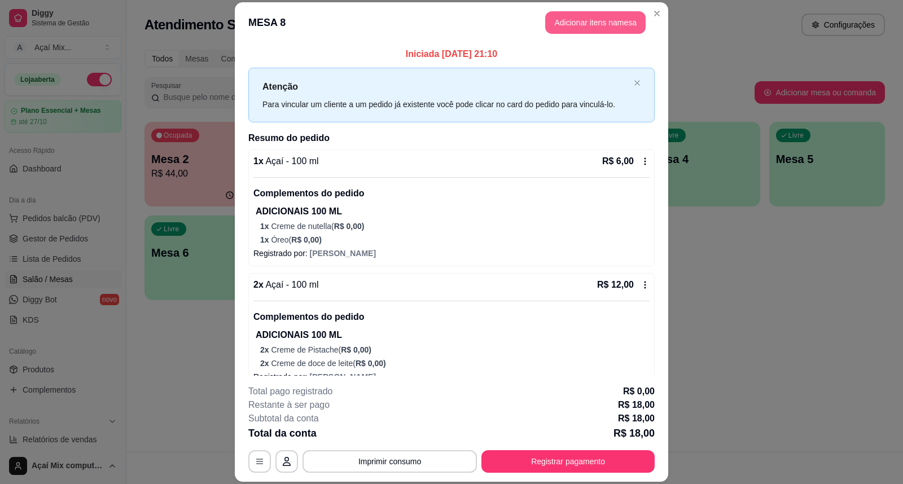
click at [568, 27] on button "Adicionar itens na mesa" at bounding box center [595, 22] width 100 height 23
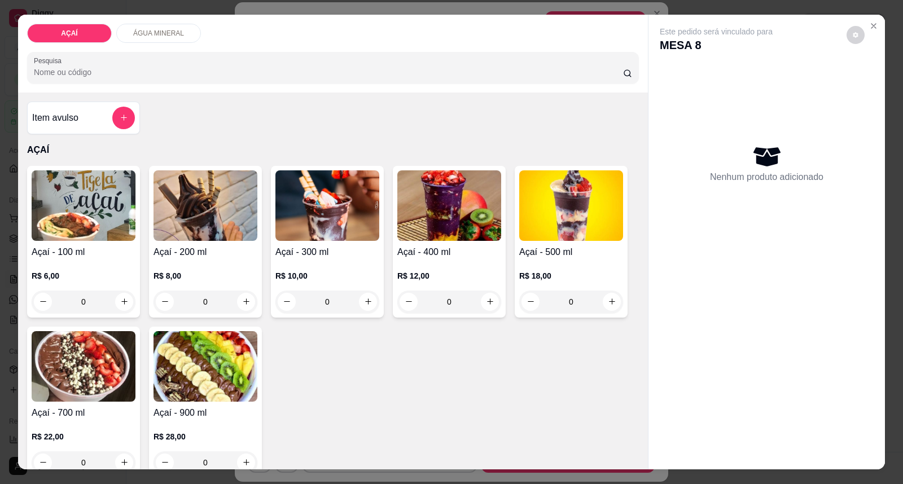
click at [81, 198] on img at bounding box center [84, 205] width 104 height 71
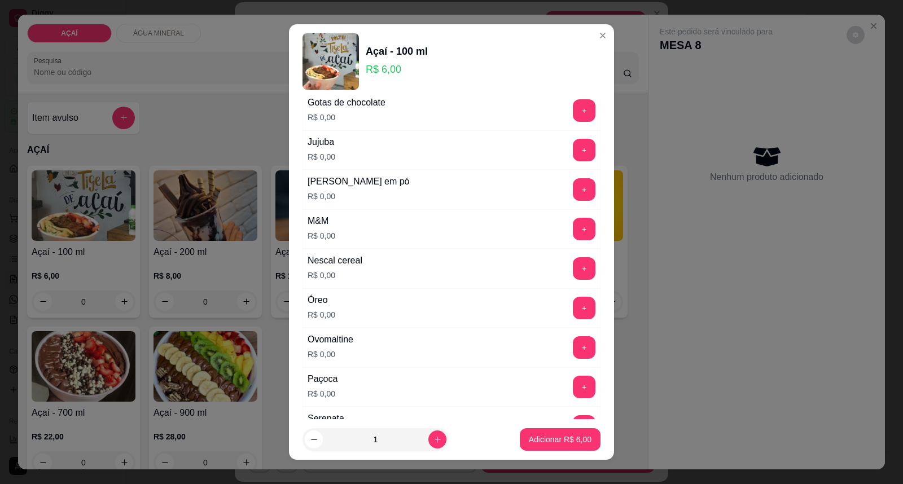
scroll to position [1129, 0]
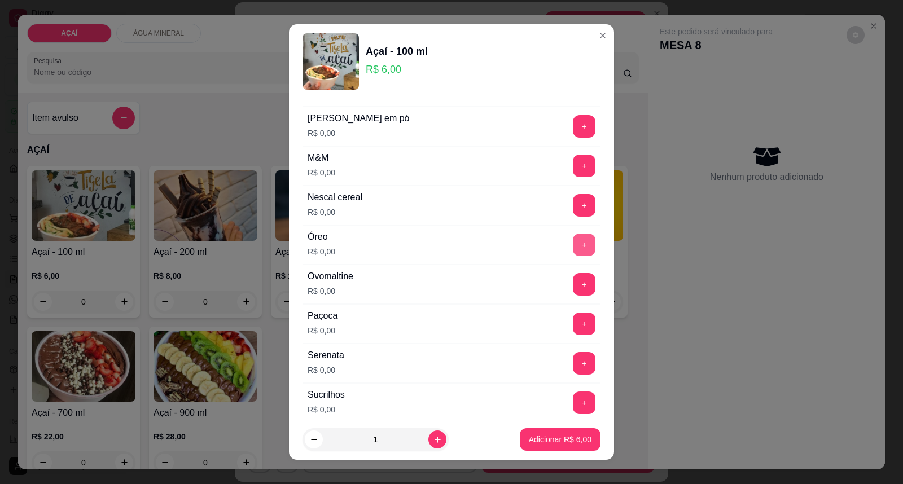
click at [573, 256] on button "+" at bounding box center [584, 245] width 23 height 23
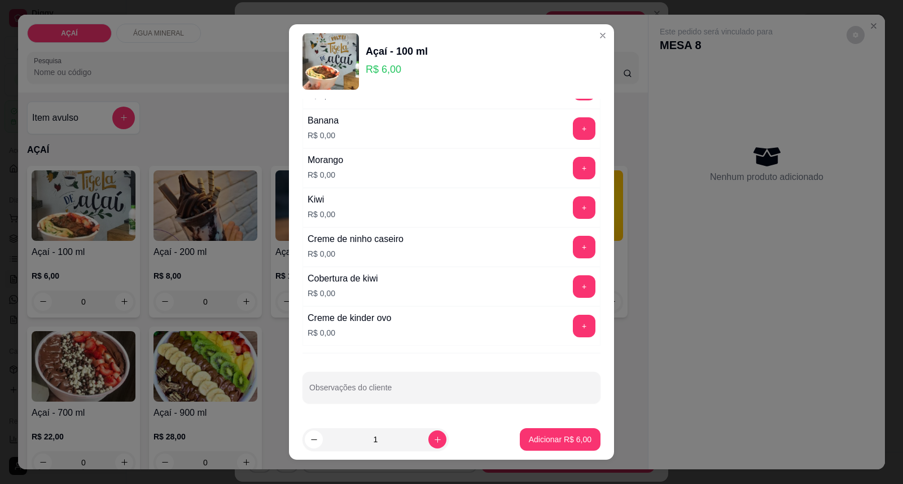
scroll to position [1486, 0]
click at [573, 164] on button "+" at bounding box center [584, 168] width 23 height 23
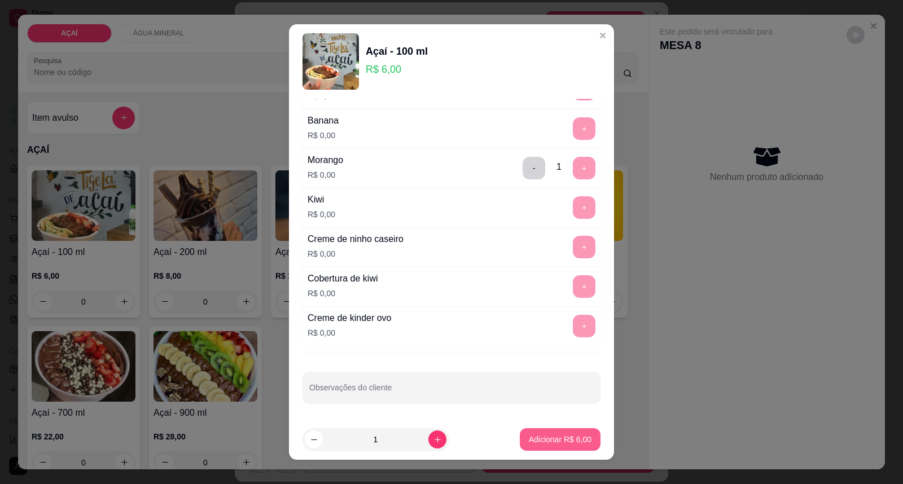
click at [534, 437] on p "Adicionar R$ 6,00" at bounding box center [560, 439] width 63 height 11
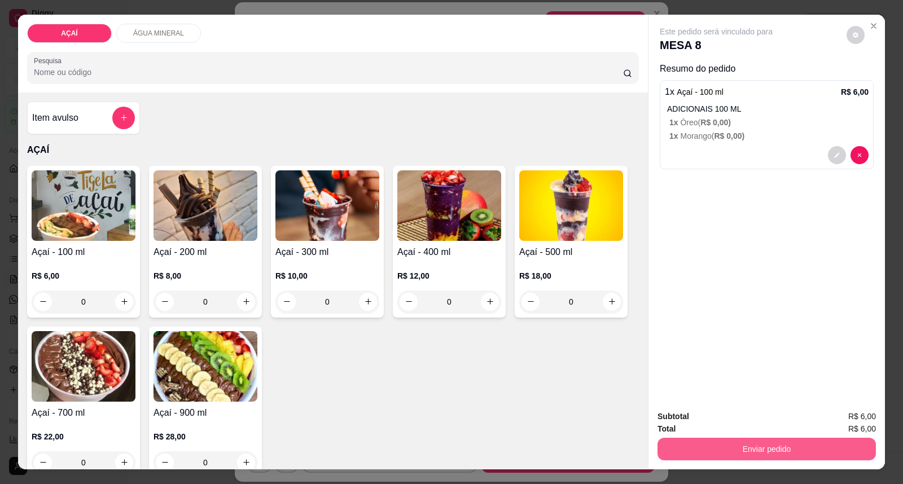
click at [708, 453] on button "Enviar pedido" at bounding box center [767, 449] width 218 height 23
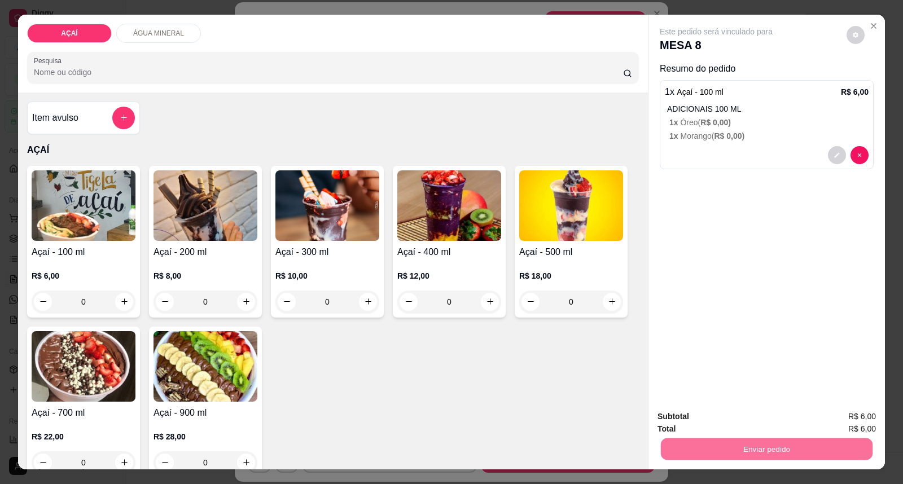
click at [848, 417] on button "Enviar pedido" at bounding box center [847, 421] width 64 height 21
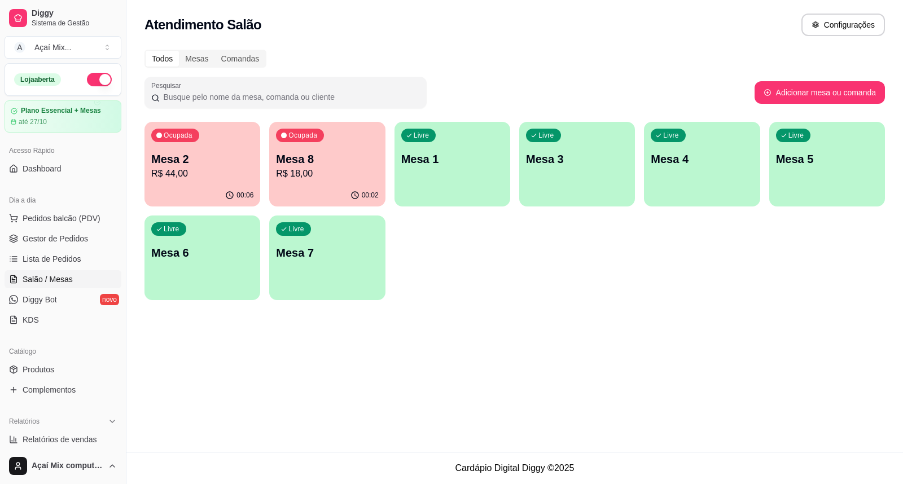
click at [218, 160] on p "Mesa 2" at bounding box center [202, 159] width 102 height 16
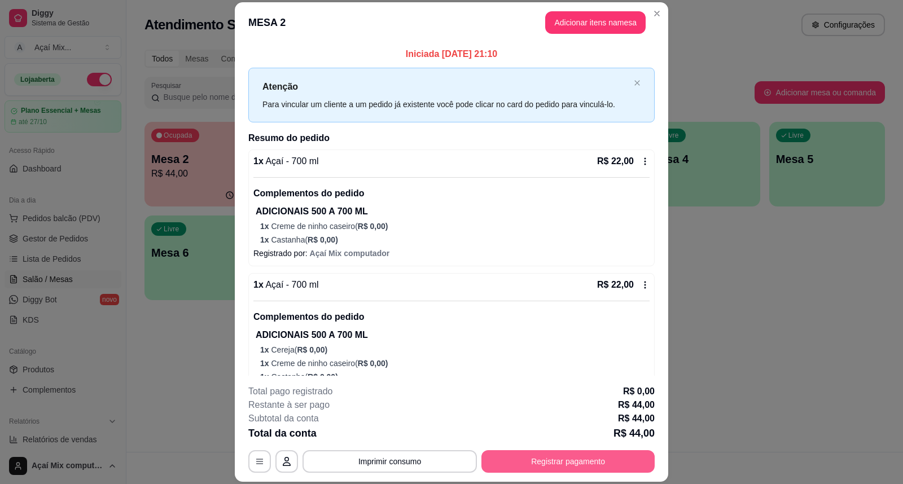
click at [566, 460] on button "Registrar pagamento" at bounding box center [567, 461] width 173 height 23
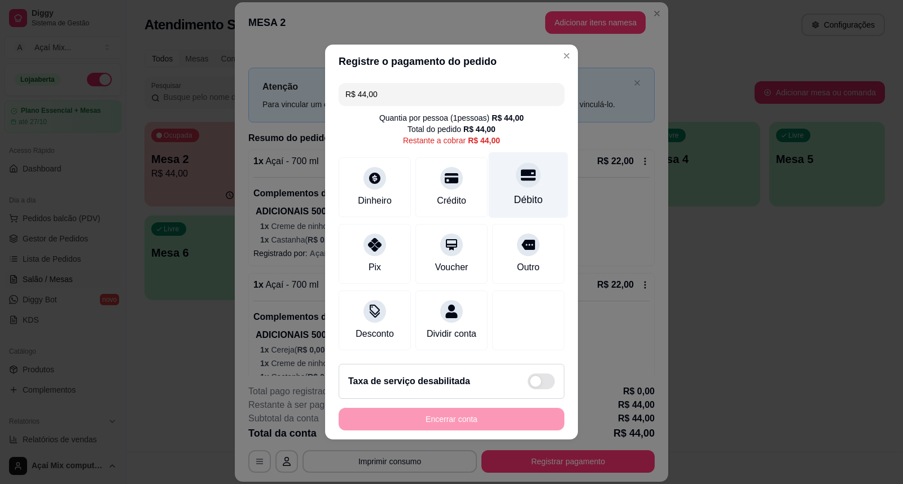
click at [510, 176] on div "Débito" at bounding box center [529, 185] width 80 height 66
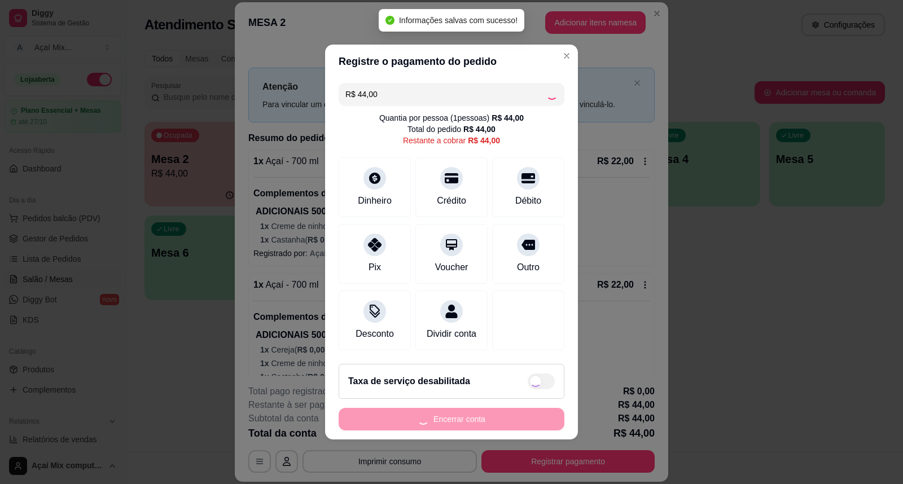
type input "R$ 0,00"
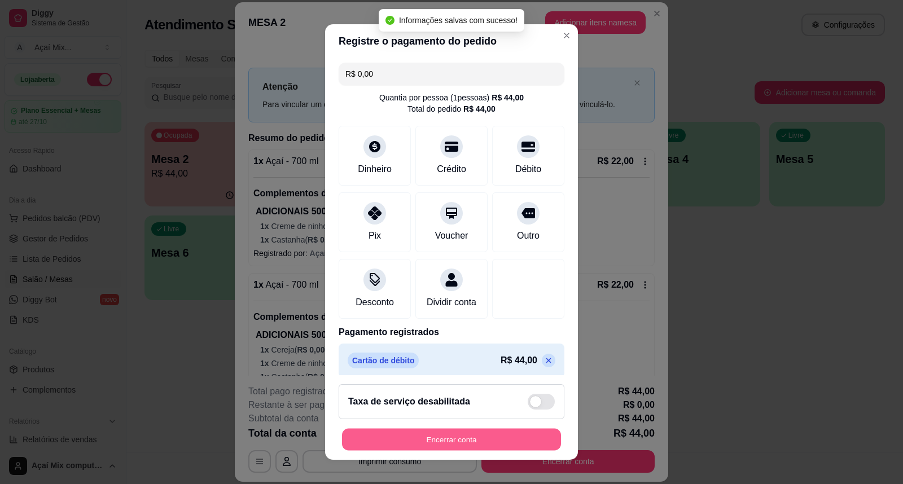
click at [483, 439] on button "Encerrar conta" at bounding box center [451, 440] width 219 height 22
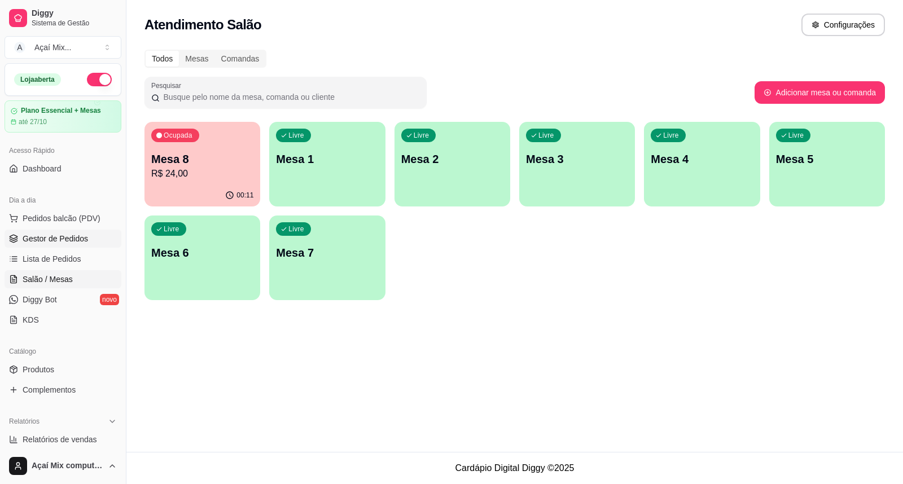
click at [56, 243] on span "Gestor de Pedidos" at bounding box center [55, 238] width 65 height 11
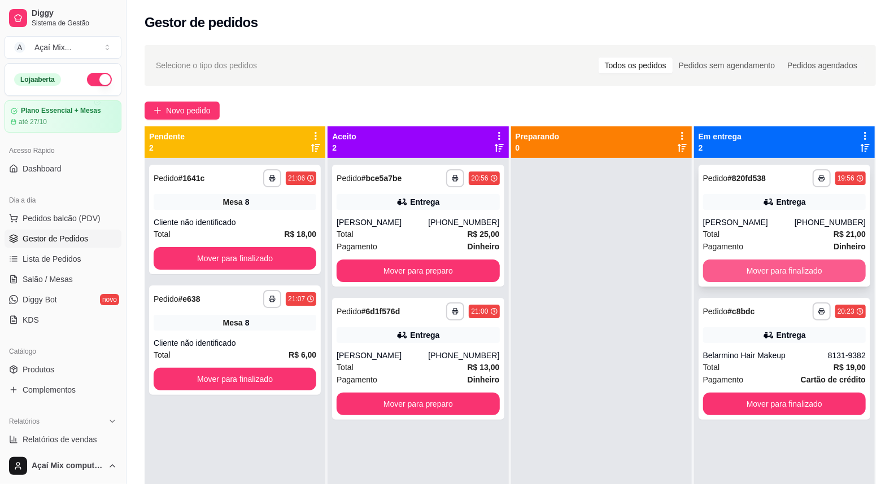
click at [771, 264] on button "Mover para finalizado" at bounding box center [784, 271] width 163 height 23
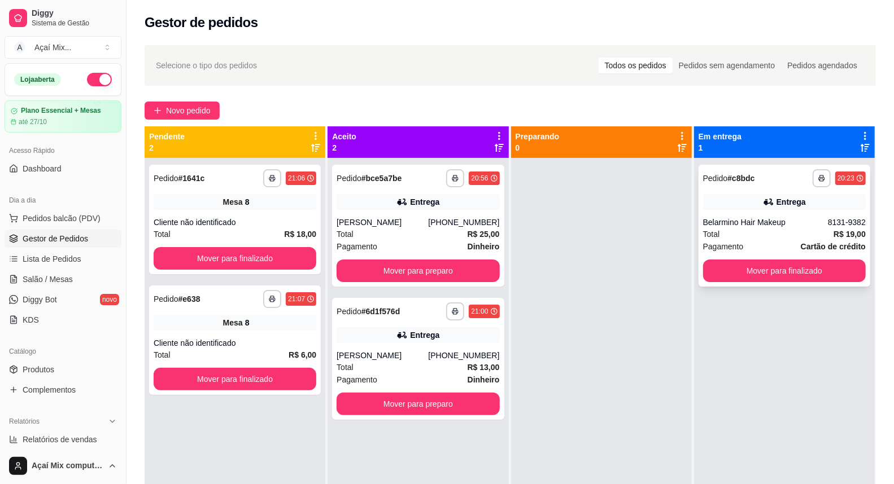
click at [763, 222] on div "Belarmino Hair Makeup" at bounding box center [765, 222] width 125 height 11
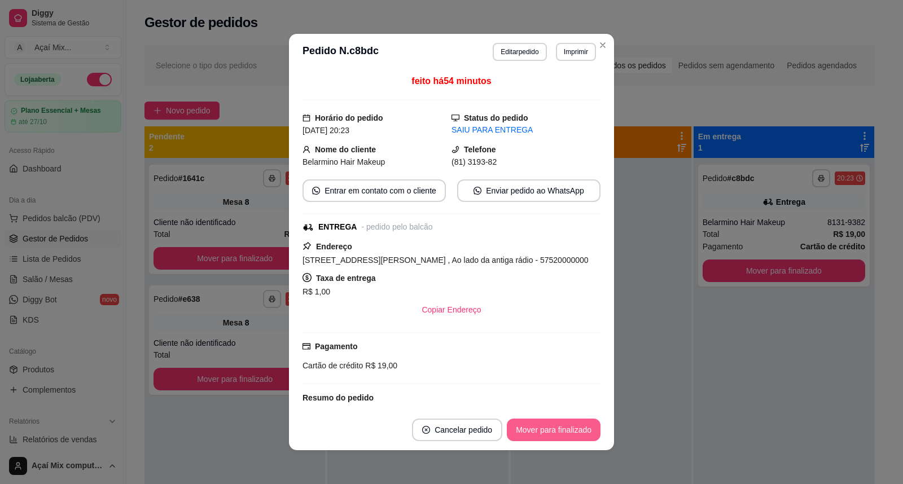
click at [548, 428] on button "Mover para finalizado" at bounding box center [554, 430] width 94 height 23
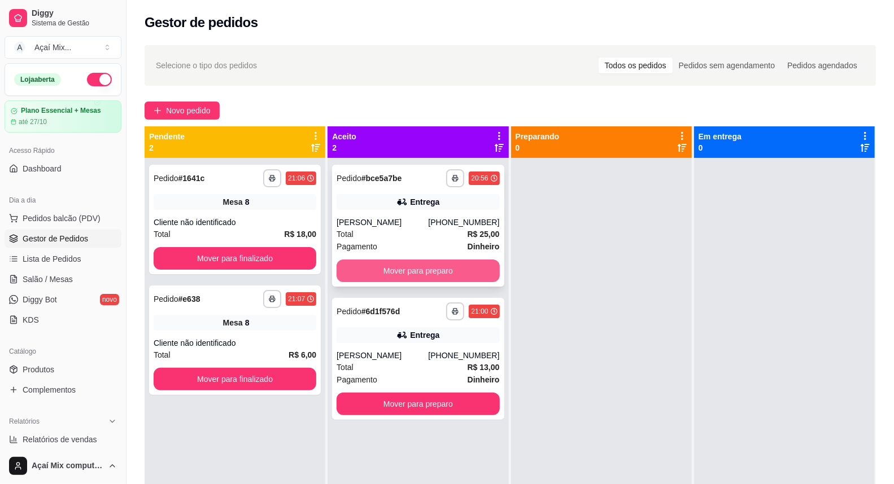
click at [438, 268] on button "Mover para preparo" at bounding box center [417, 271] width 163 height 23
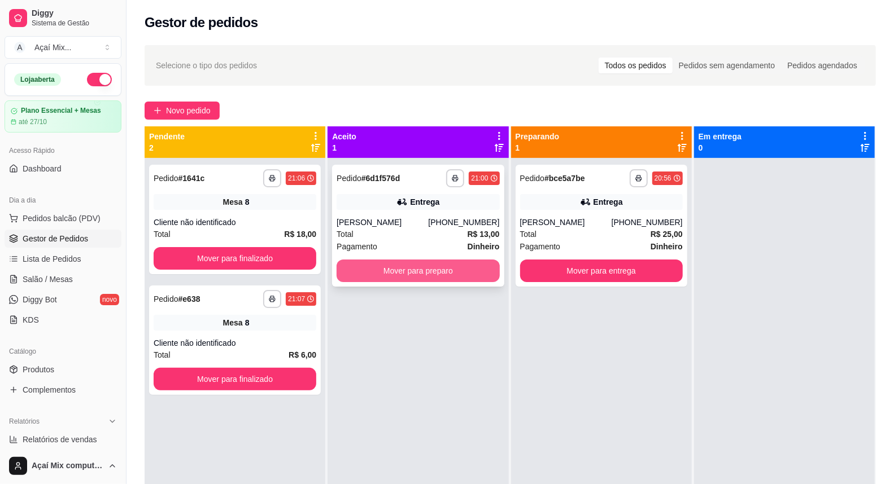
click at [416, 272] on button "Mover para preparo" at bounding box center [417, 271] width 163 height 23
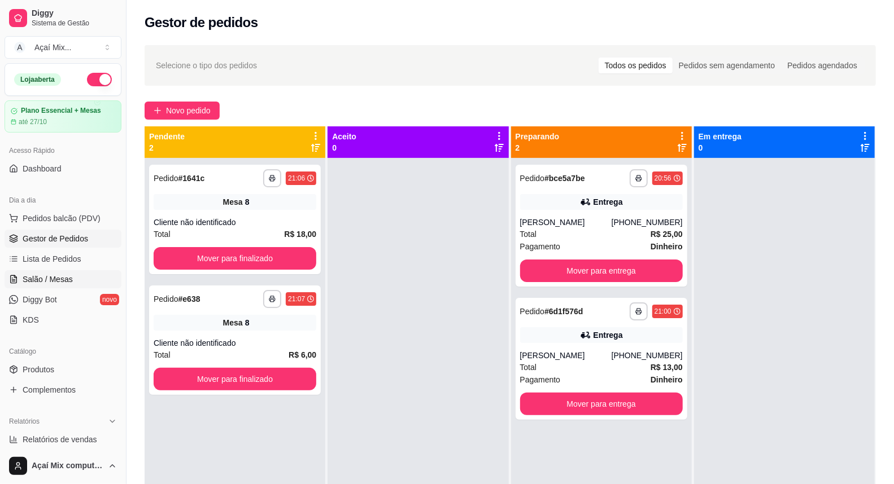
click at [53, 284] on span "Salão / Mesas" at bounding box center [48, 279] width 50 height 11
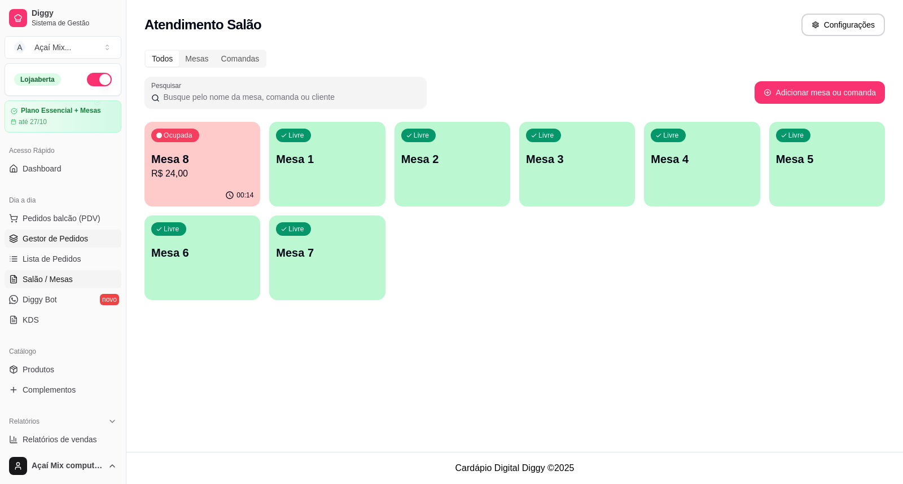
click at [60, 234] on span "Gestor de Pedidos" at bounding box center [55, 238] width 65 height 11
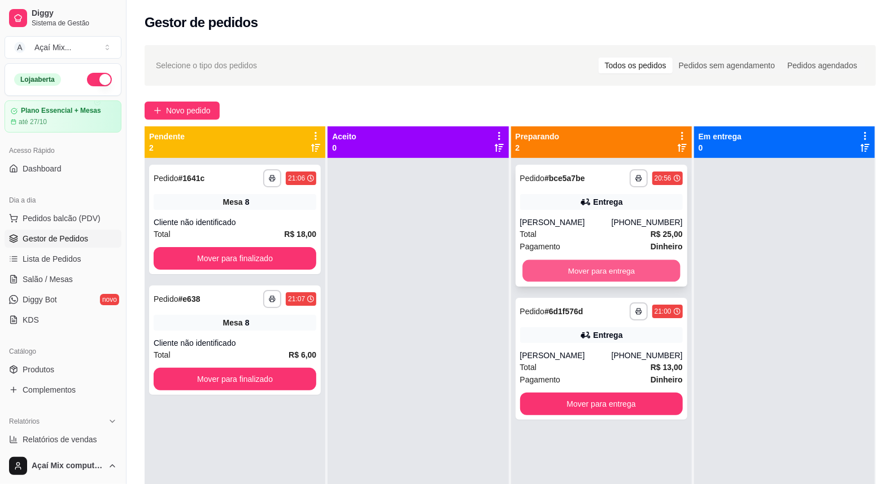
click at [565, 278] on button "Mover para entrega" at bounding box center [601, 271] width 158 height 22
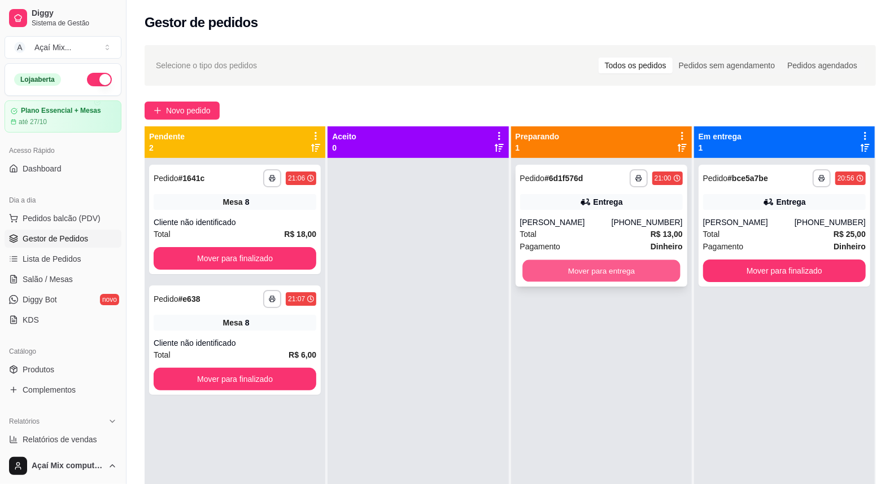
click at [584, 277] on button "Mover para entrega" at bounding box center [601, 271] width 158 height 22
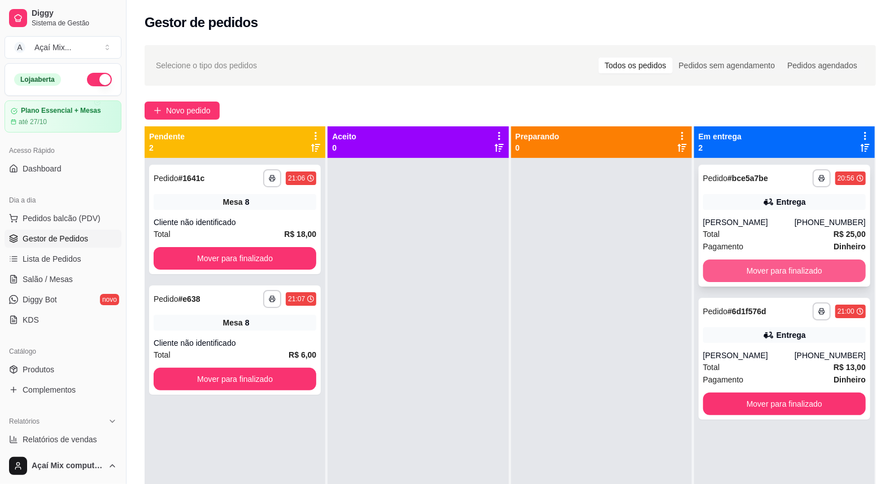
click at [739, 272] on button "Mover para finalizado" at bounding box center [784, 271] width 163 height 23
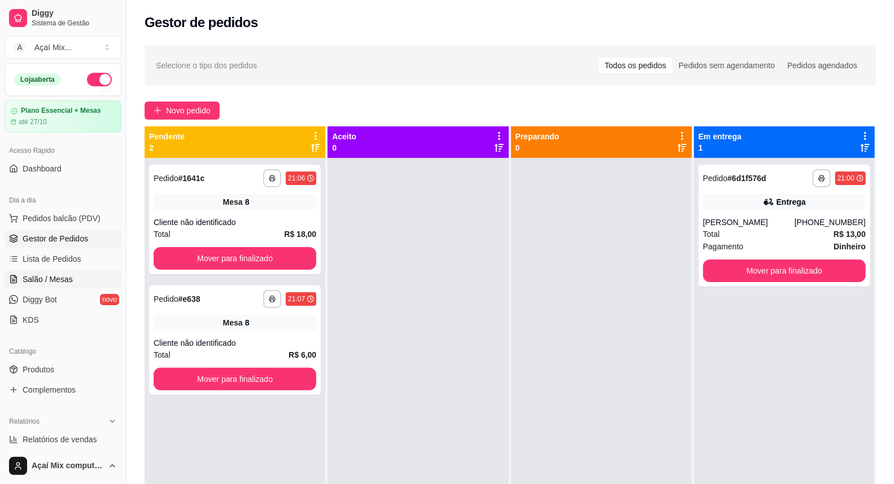
click at [62, 277] on span "Salão / Mesas" at bounding box center [48, 279] width 50 height 11
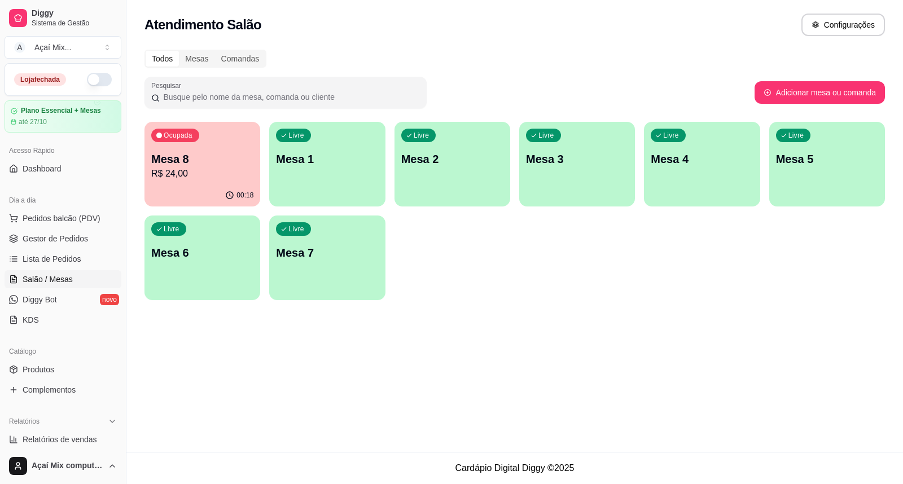
click at [255, 145] on div "Ocupada Mesa 8 R$ 24,00" at bounding box center [203, 153] width 116 height 63
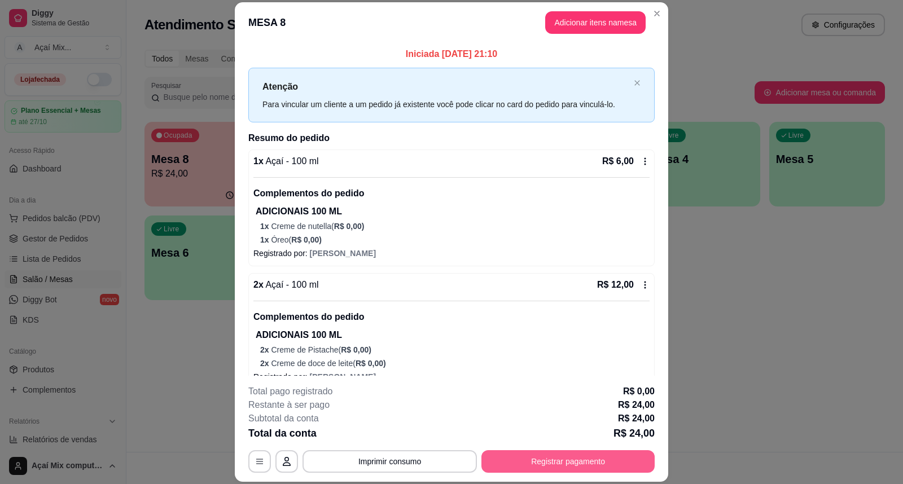
click at [557, 457] on button "Registrar pagamento" at bounding box center [567, 461] width 173 height 23
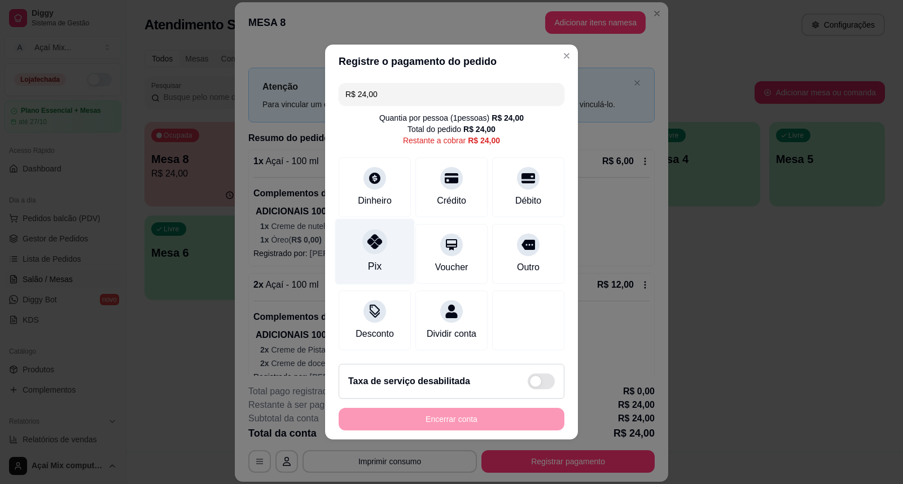
click at [370, 244] on div at bounding box center [374, 241] width 25 height 25
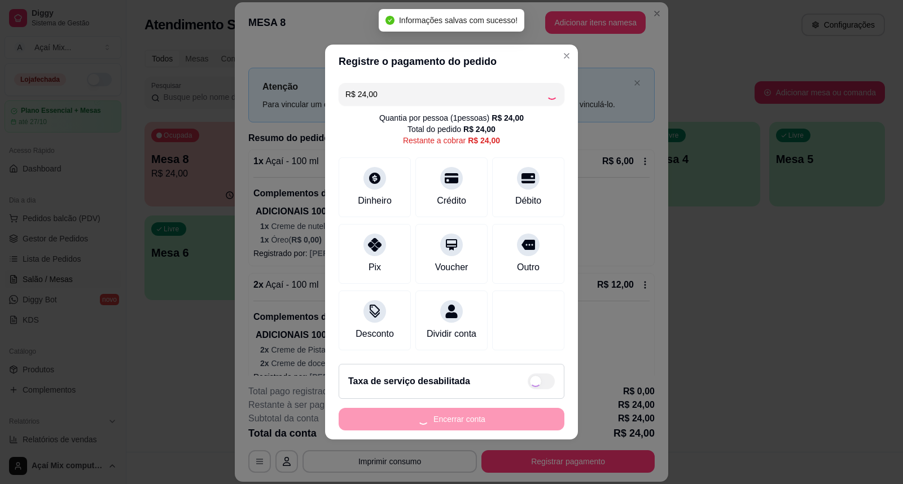
type input "R$ 0,00"
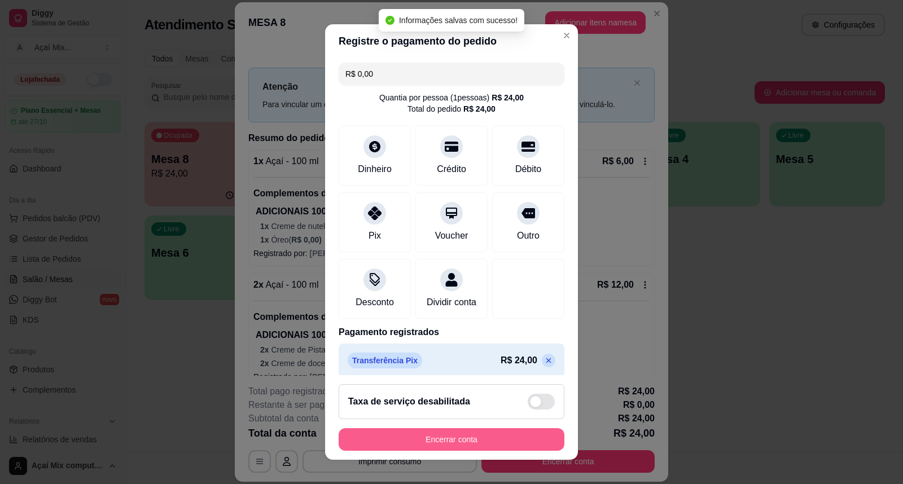
click at [450, 444] on button "Encerrar conta" at bounding box center [452, 439] width 226 height 23
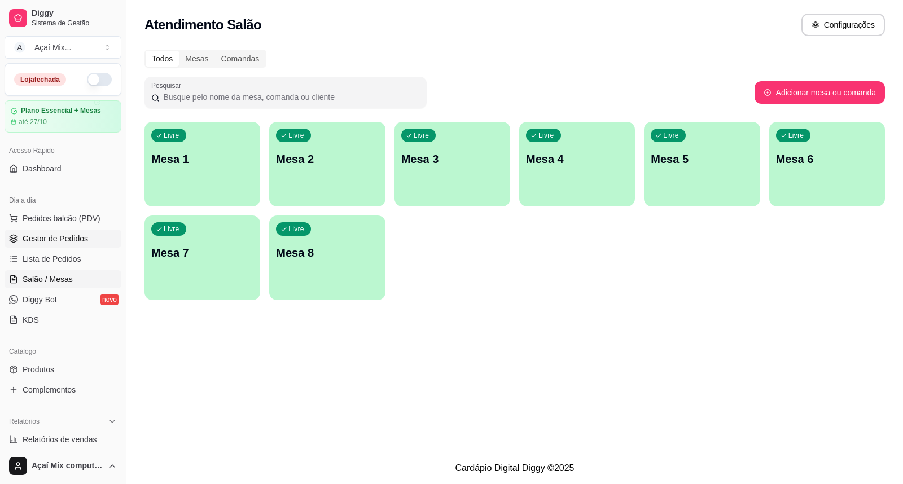
click at [42, 240] on span "Gestor de Pedidos" at bounding box center [55, 238] width 65 height 11
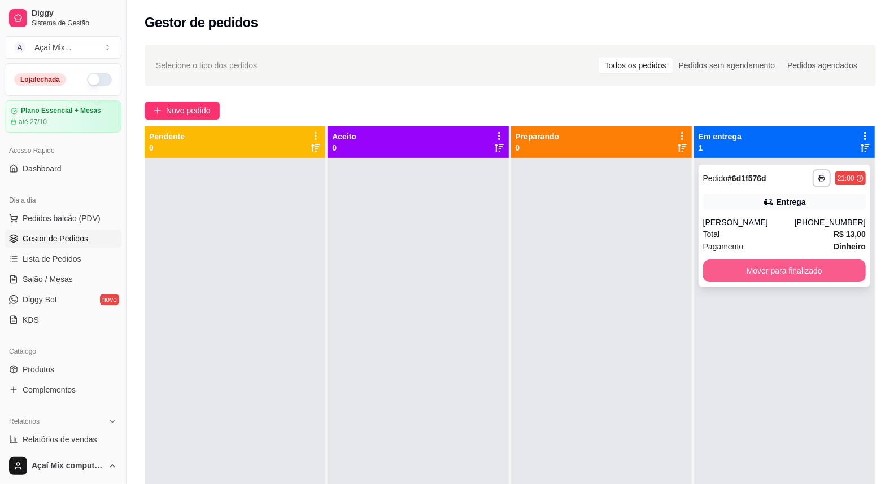
click at [711, 275] on button "Mover para finalizado" at bounding box center [784, 271] width 163 height 23
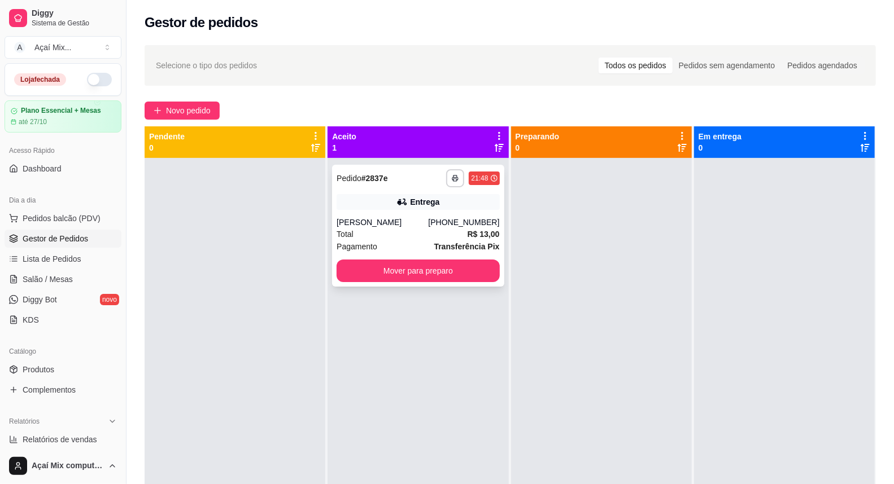
click at [369, 218] on div "Marcela" at bounding box center [381, 222] width 91 height 11
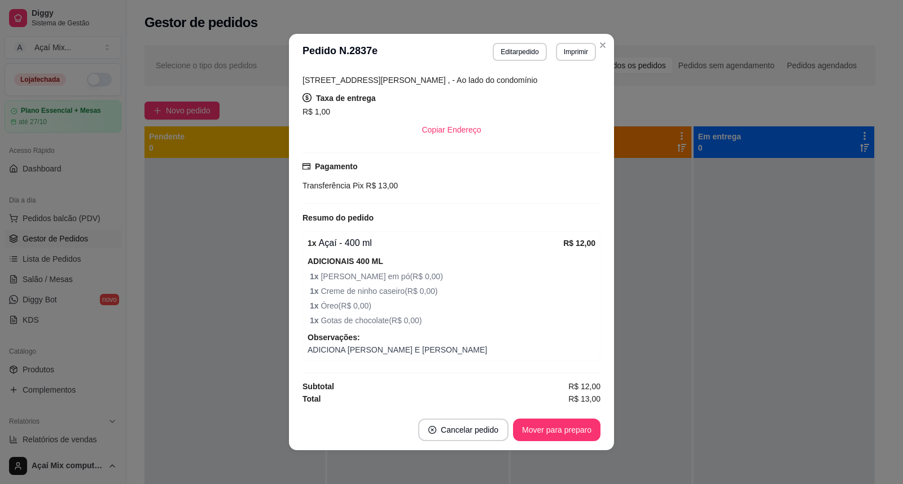
scroll to position [2, 0]
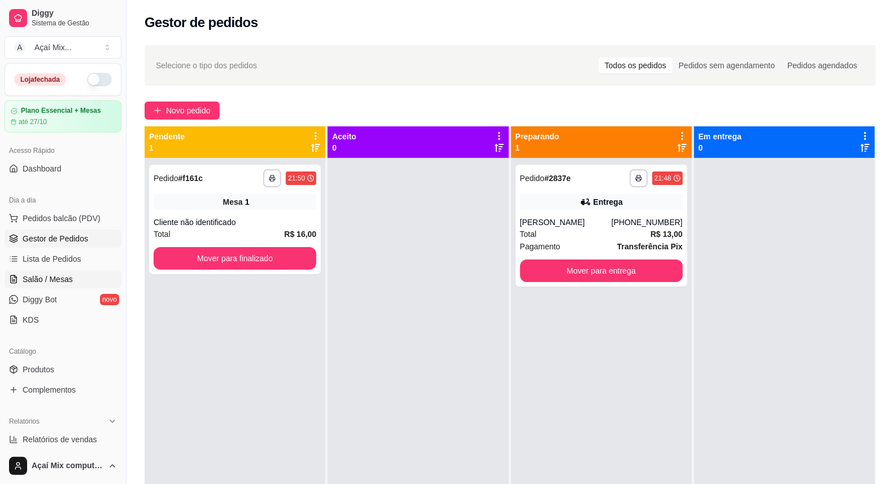
click at [65, 281] on span "Salão / Mesas" at bounding box center [48, 279] width 50 height 11
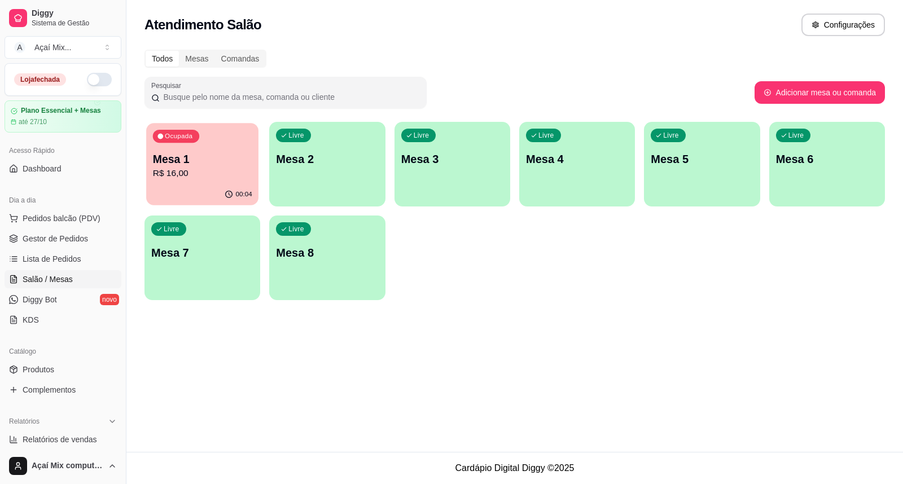
click at [210, 165] on p "Mesa 1" at bounding box center [202, 159] width 99 height 15
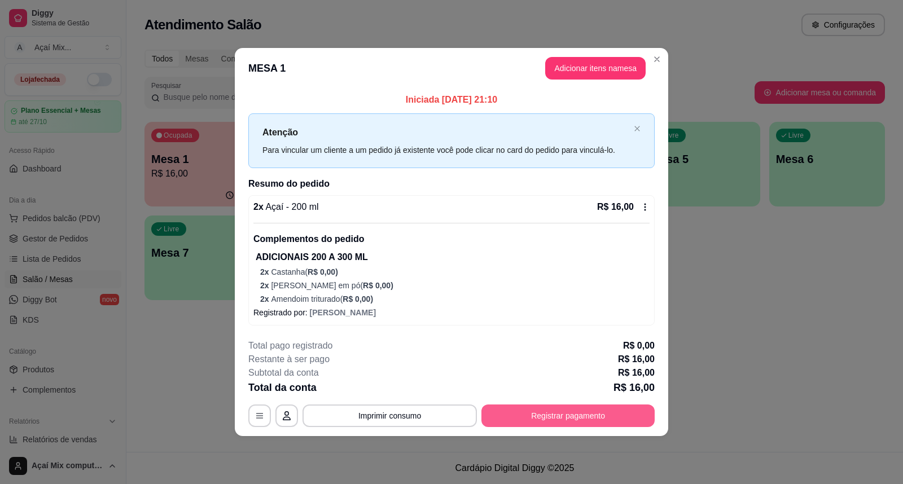
click at [569, 418] on button "Registrar pagamento" at bounding box center [567, 416] width 173 height 23
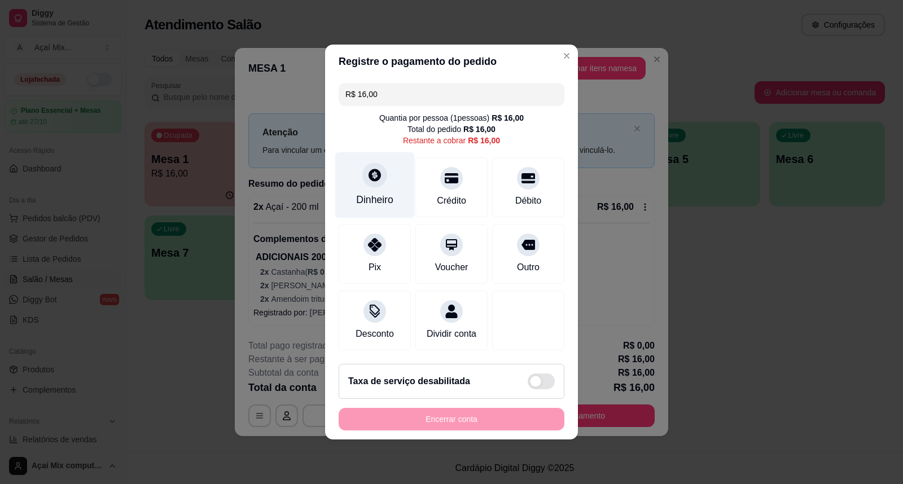
click at [393, 187] on div "Dinheiro" at bounding box center [375, 185] width 80 height 66
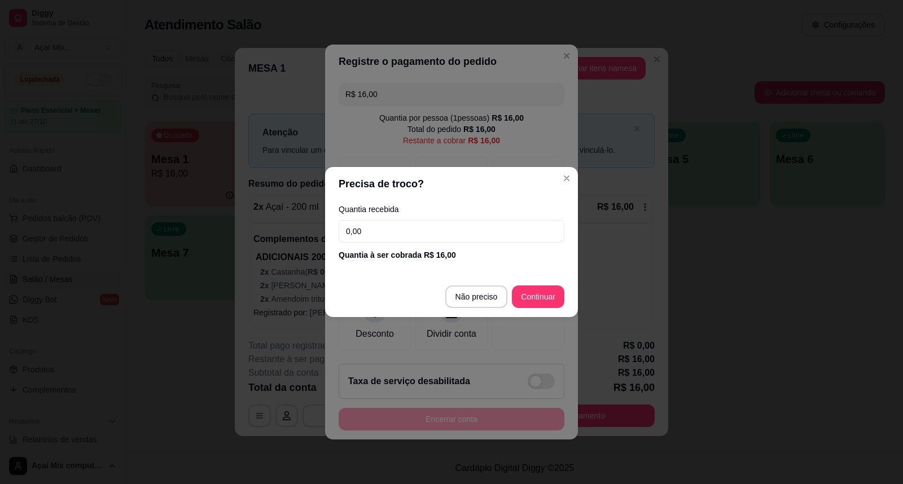
click at [447, 235] on input "0,00" at bounding box center [452, 231] width 226 height 23
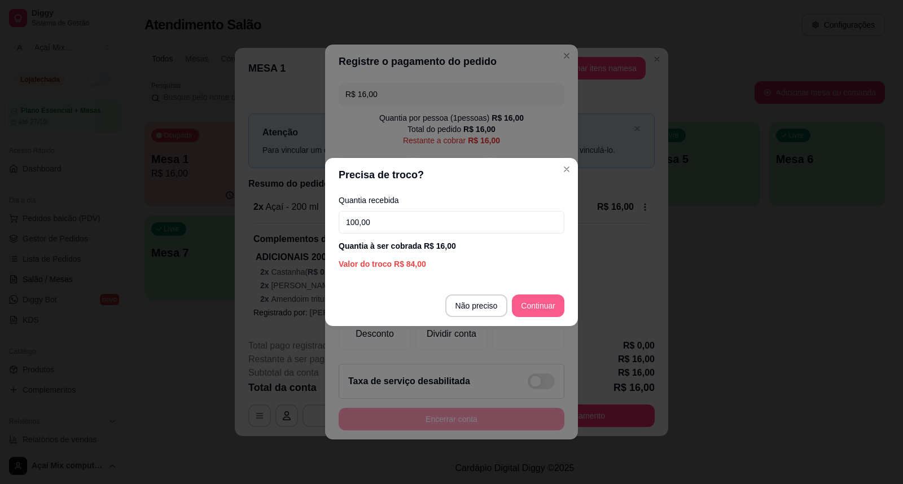
type input "100,00"
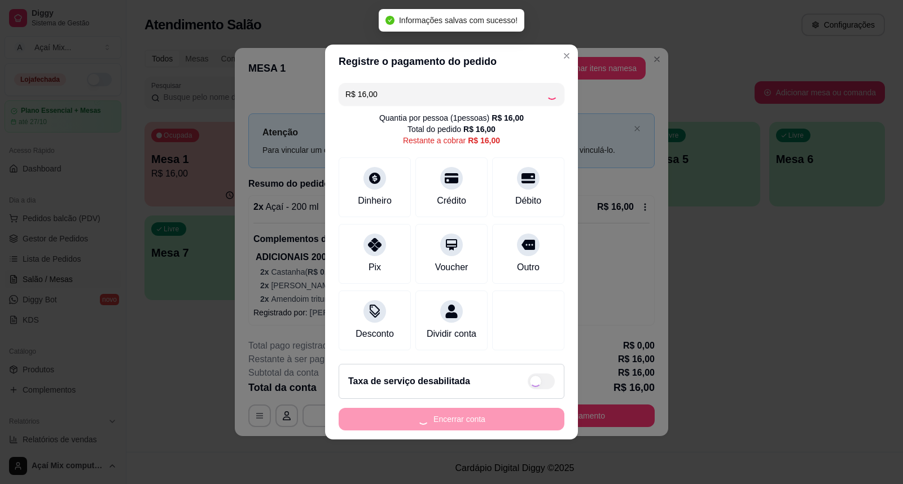
type input "R$ 0,00"
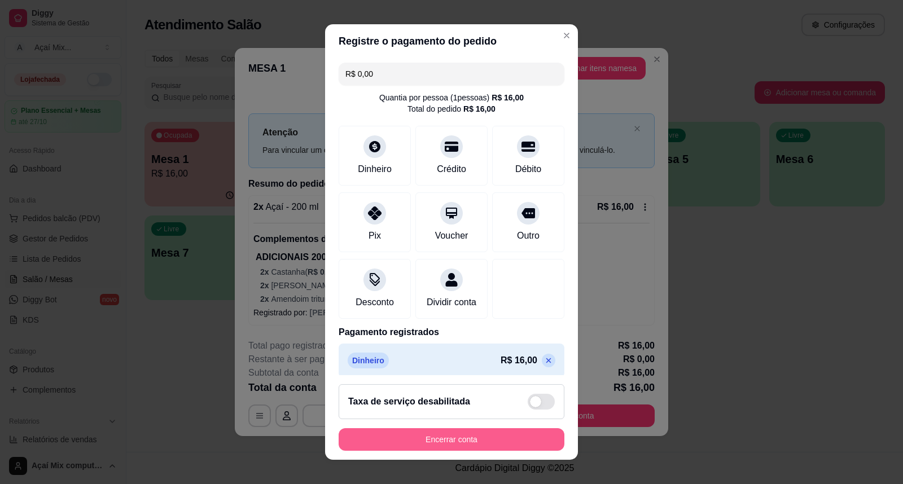
click at [473, 436] on button "Encerrar conta" at bounding box center [452, 439] width 226 height 23
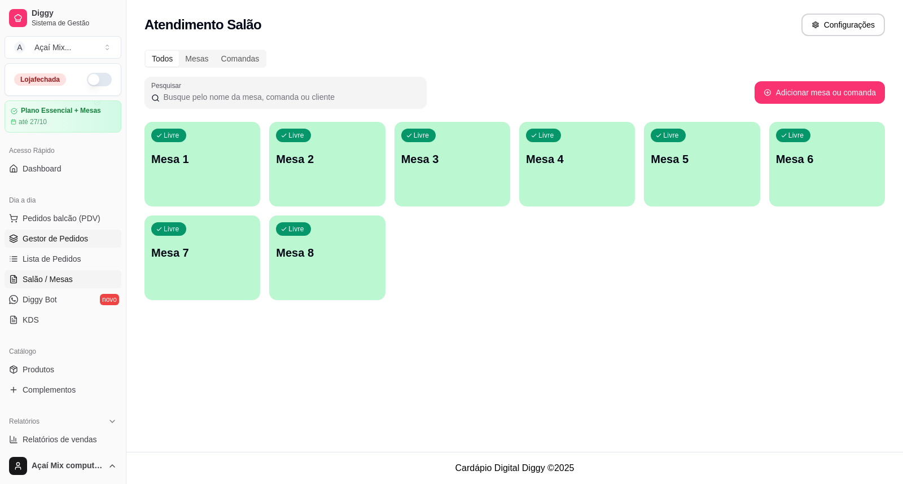
click at [63, 240] on span "Gestor de Pedidos" at bounding box center [55, 238] width 65 height 11
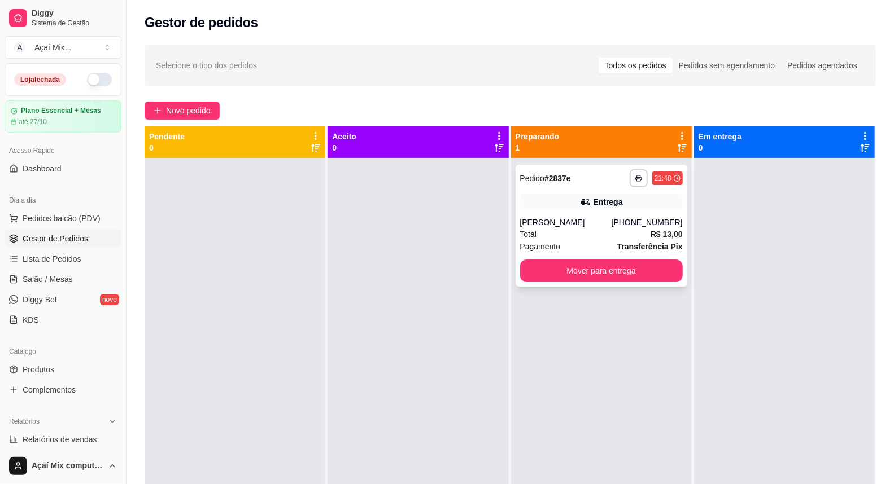
click at [614, 239] on div "Total R$ 13,00" at bounding box center [601, 234] width 163 height 12
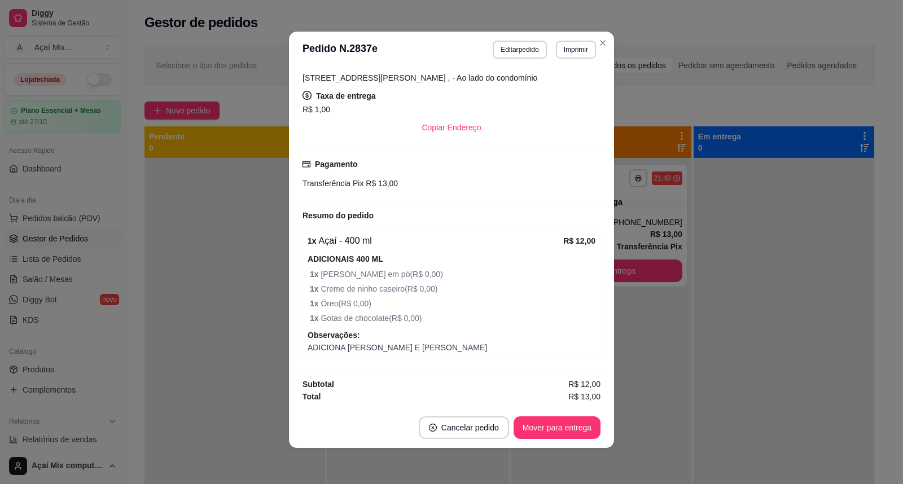
scroll to position [55, 0]
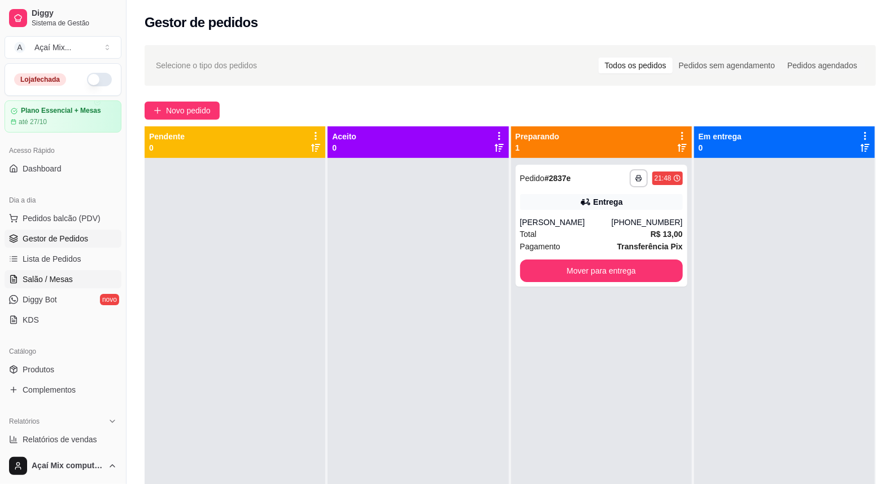
click at [51, 284] on span "Salão / Mesas" at bounding box center [48, 279] width 50 height 11
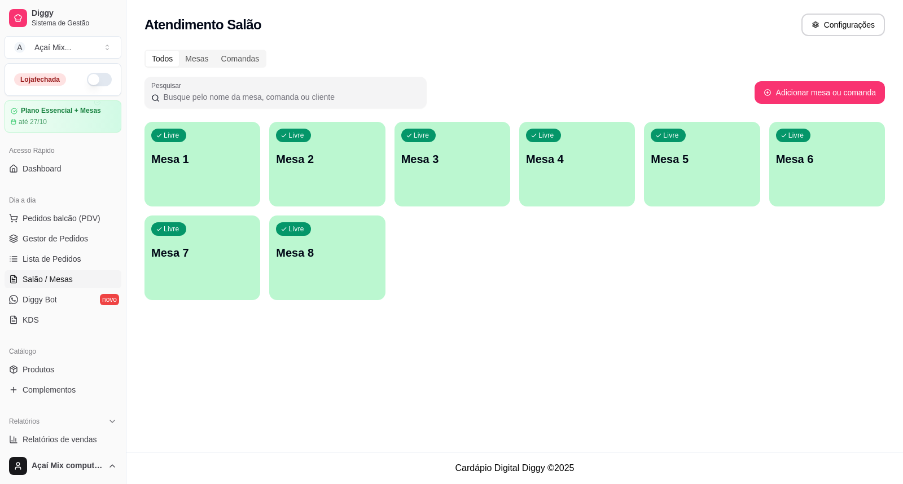
click at [179, 176] on div "Livre Mesa 1" at bounding box center [203, 157] width 116 height 71
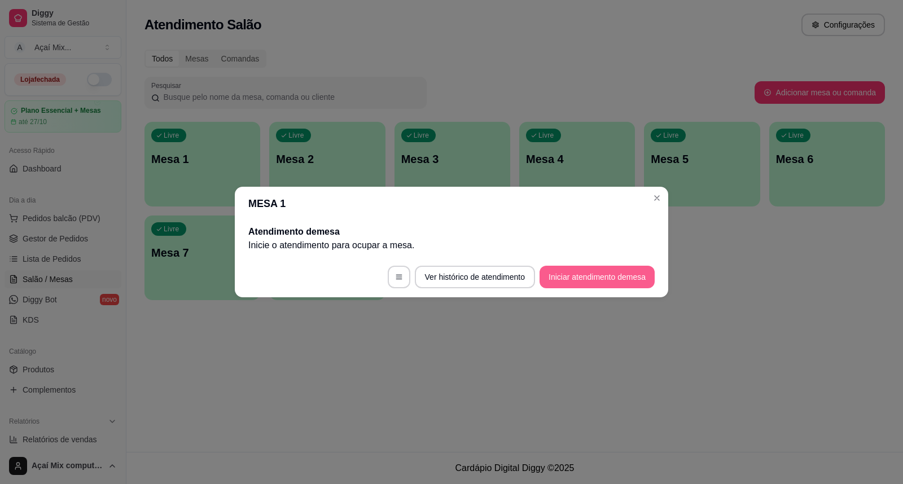
click at [589, 281] on button "Iniciar atendimento de mesa" at bounding box center [597, 277] width 115 height 23
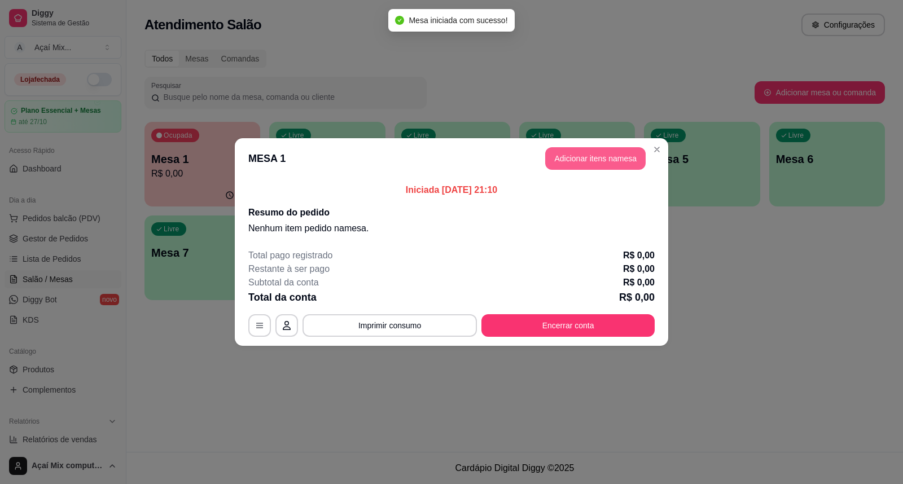
click at [583, 154] on button "Adicionar itens na mesa" at bounding box center [595, 158] width 100 height 23
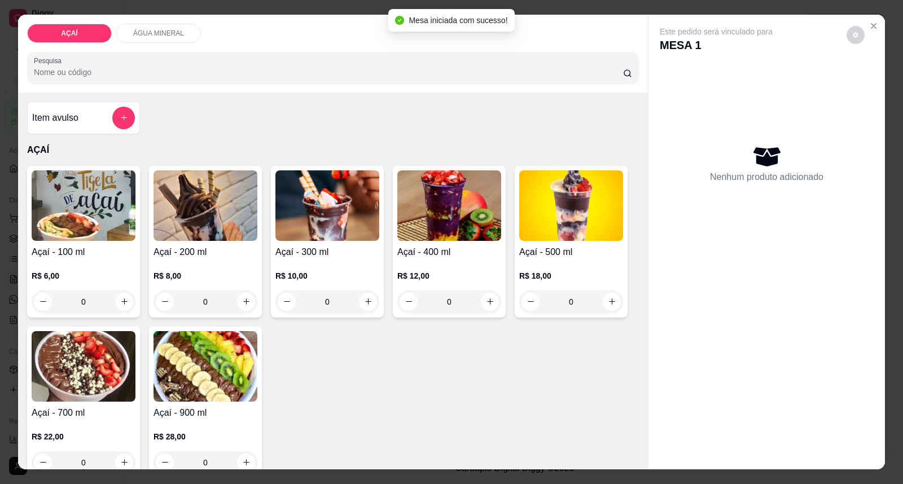
click at [370, 235] on img at bounding box center [327, 205] width 104 height 71
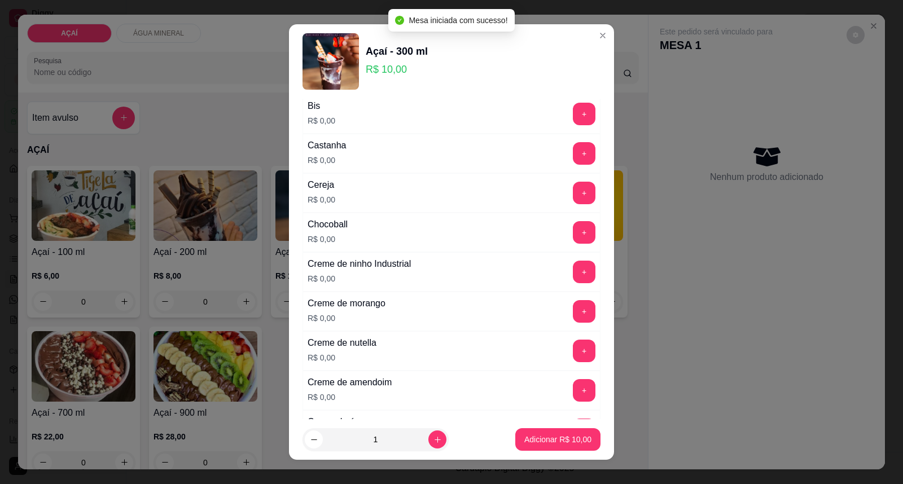
scroll to position [188, 0]
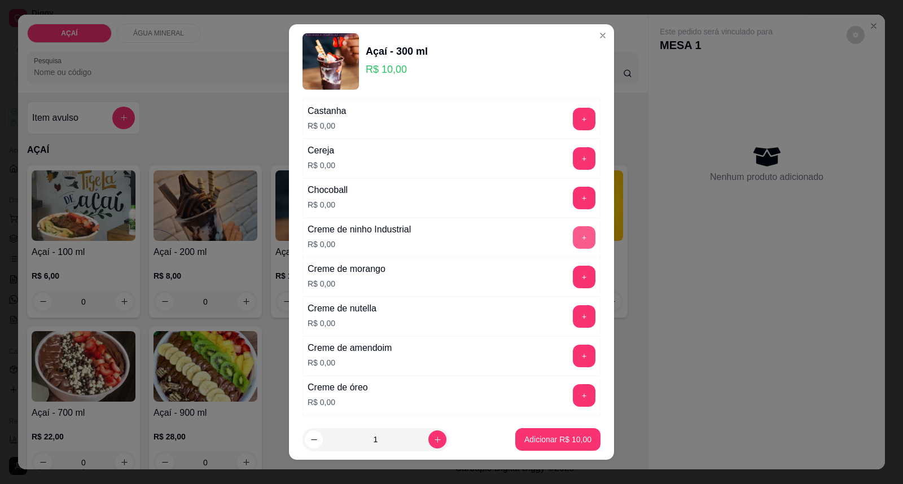
click at [573, 243] on button "+" at bounding box center [584, 237] width 23 height 23
click at [573, 278] on button "+" at bounding box center [584, 277] width 23 height 23
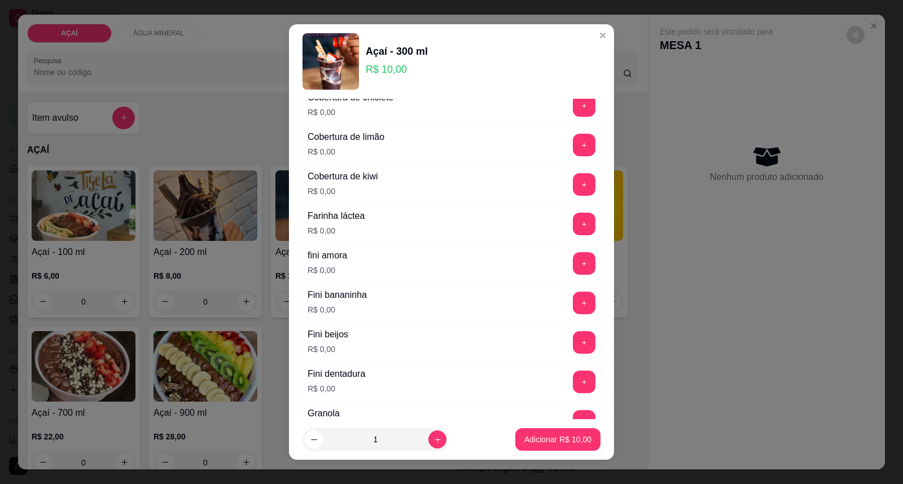
scroll to position [752, 0]
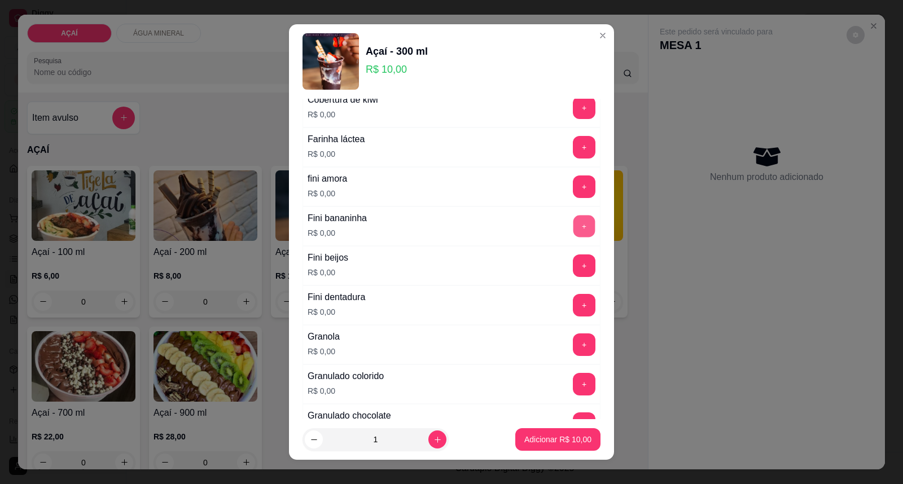
click at [573, 234] on button "+" at bounding box center [584, 227] width 22 height 22
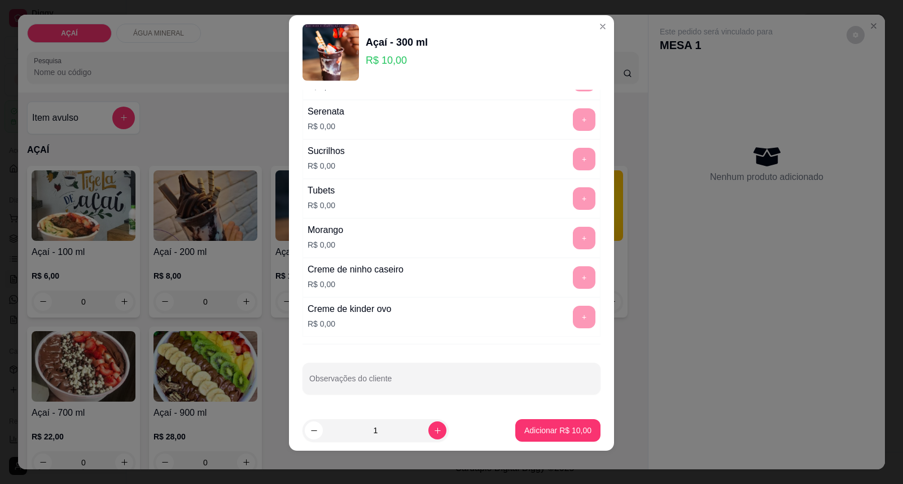
scroll to position [12, 0]
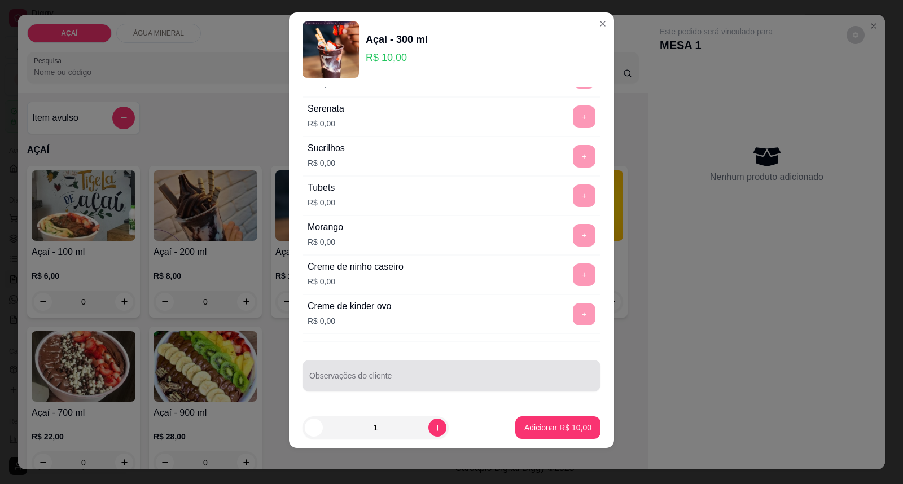
click at [442, 367] on div at bounding box center [451, 376] width 284 height 23
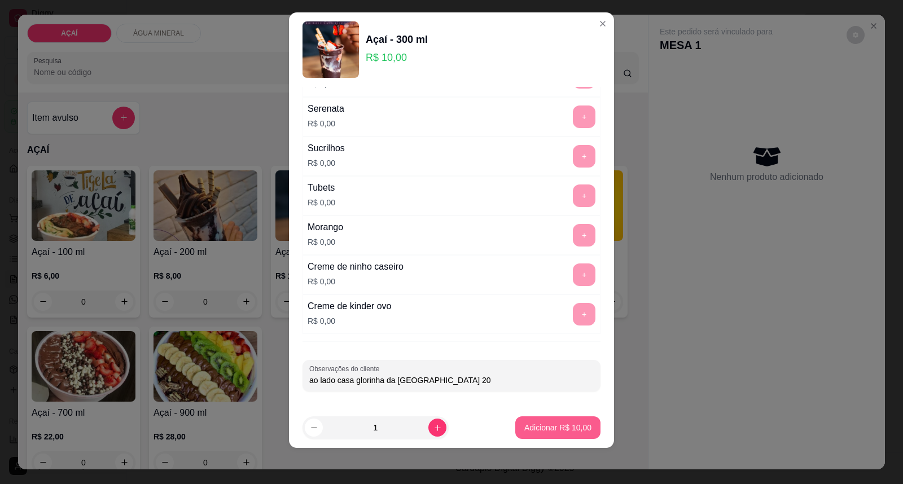
type input "ao lado casa glorinha da praça DA SANTA TROCO 20"
click at [522, 418] on button "Adicionar R$ 10,00" at bounding box center [557, 428] width 83 height 22
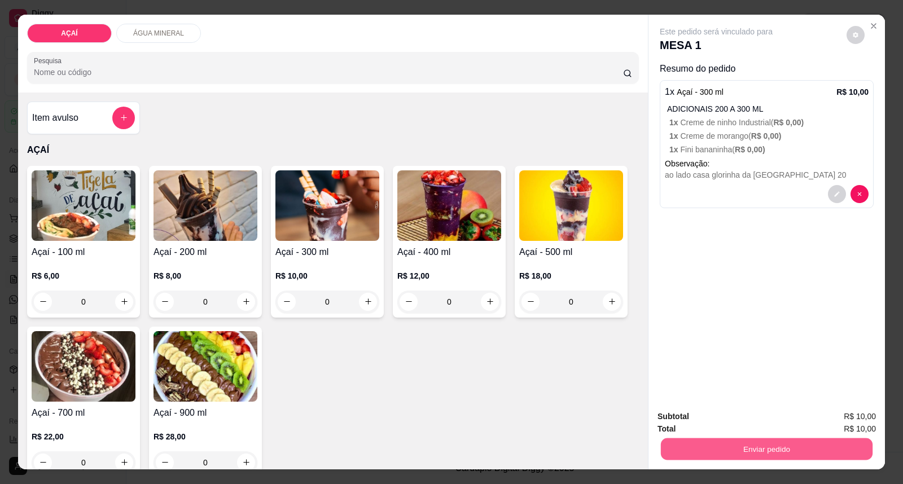
click at [700, 445] on button "Enviar pedido" at bounding box center [767, 450] width 212 height 22
click at [854, 424] on button "Enviar pedido" at bounding box center [846, 421] width 62 height 21
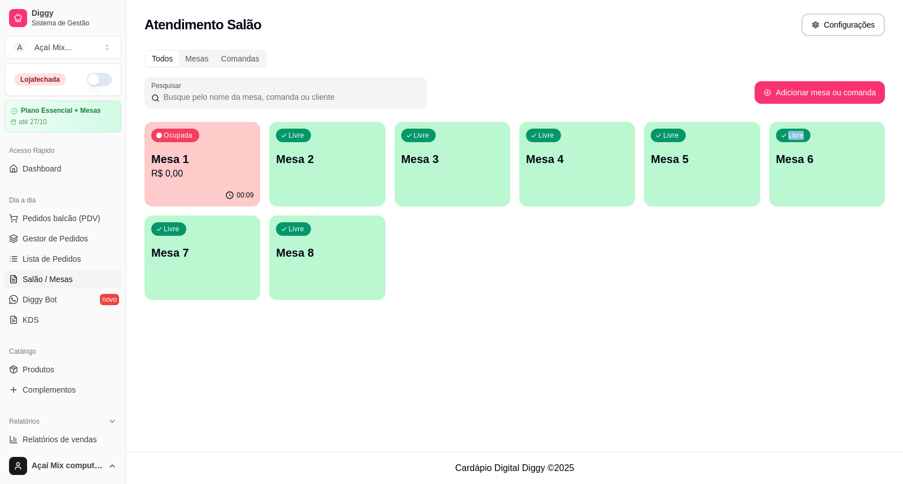
click at [742, 431] on div "Atendimento Salão Configurações Todos Mesas Comandas Pesquisar Adicionar mesa o…" at bounding box center [514, 226] width 777 height 452
click at [37, 238] on span "Gestor de Pedidos" at bounding box center [55, 238] width 65 height 11
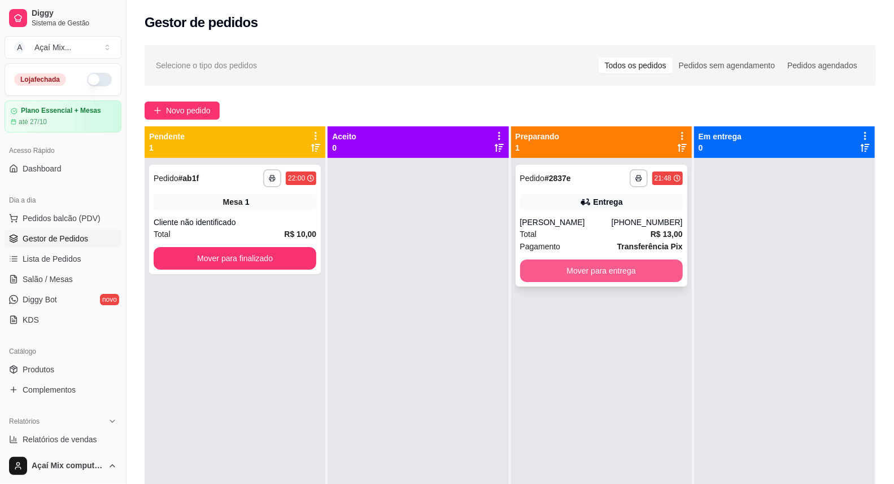
click at [572, 260] on div "Mover para entrega" at bounding box center [601, 271] width 163 height 23
click at [638, 266] on button "Mover para entrega" at bounding box center [601, 271] width 158 height 22
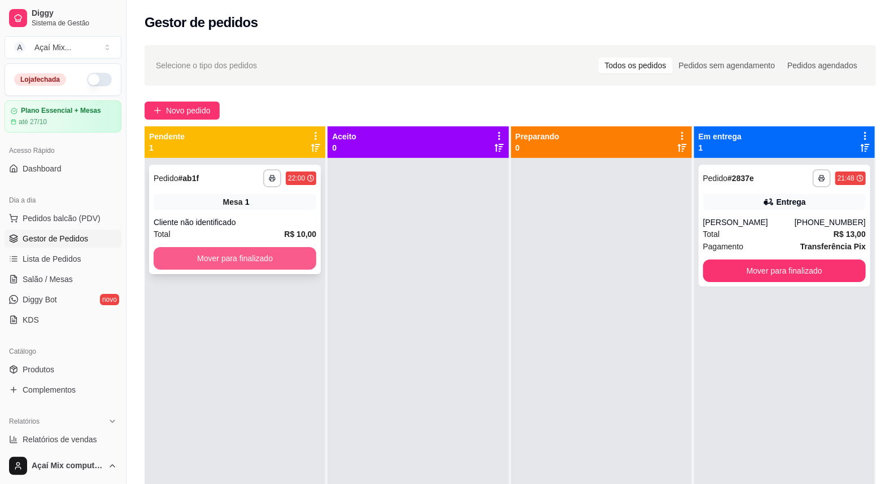
click at [261, 255] on button "Mover para finalizado" at bounding box center [235, 258] width 163 height 23
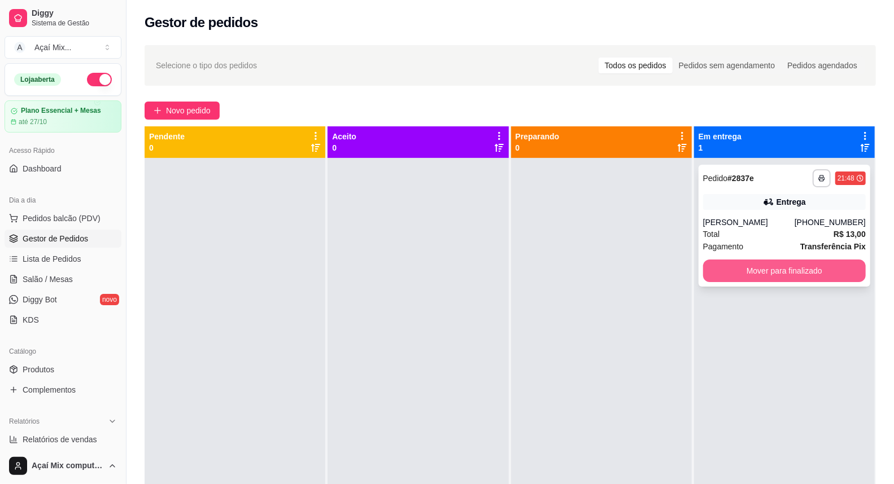
click at [712, 269] on button "Mover para finalizado" at bounding box center [784, 271] width 163 height 23
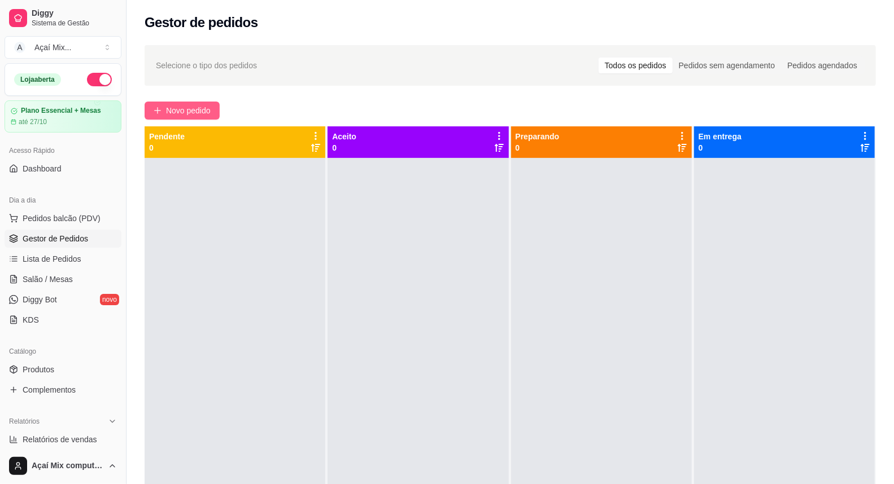
click at [160, 108] on icon "plus" at bounding box center [158, 111] width 8 height 8
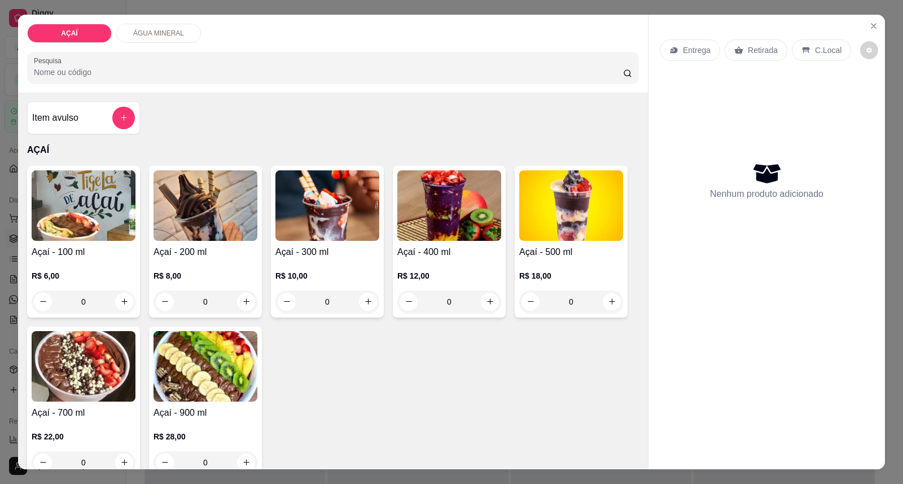
drag, startPoint x: 357, startPoint y: 246, endPoint x: 354, endPoint y: 238, distance: 8.4
click at [354, 238] on div "Açaí - 300 ml R$ 10,00 0" at bounding box center [327, 242] width 113 height 152
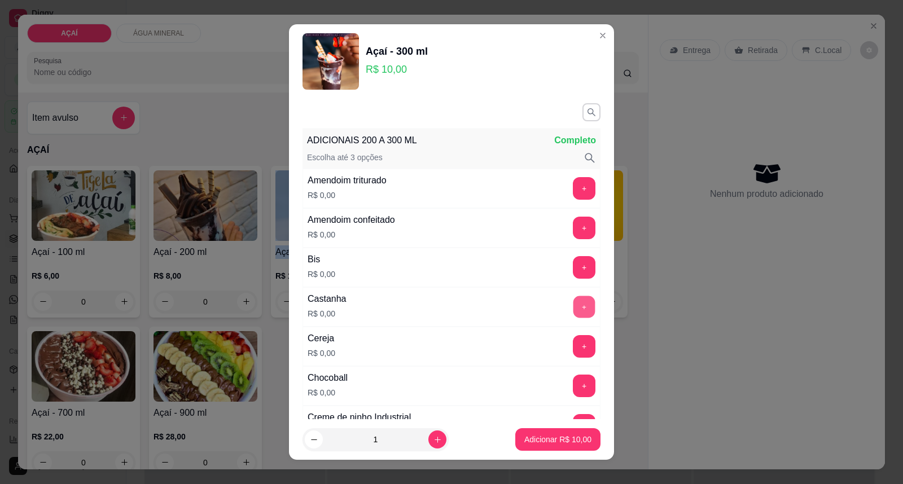
click at [573, 302] on button "+" at bounding box center [584, 307] width 22 height 22
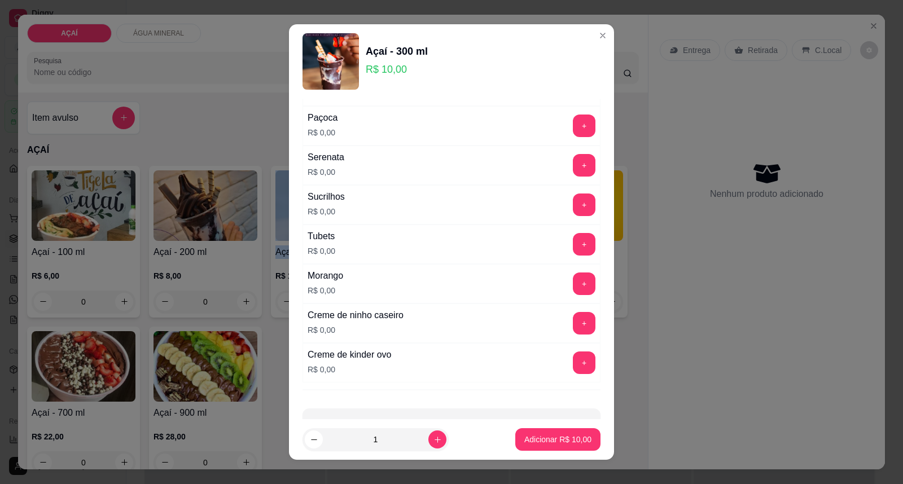
scroll to position [1380, 0]
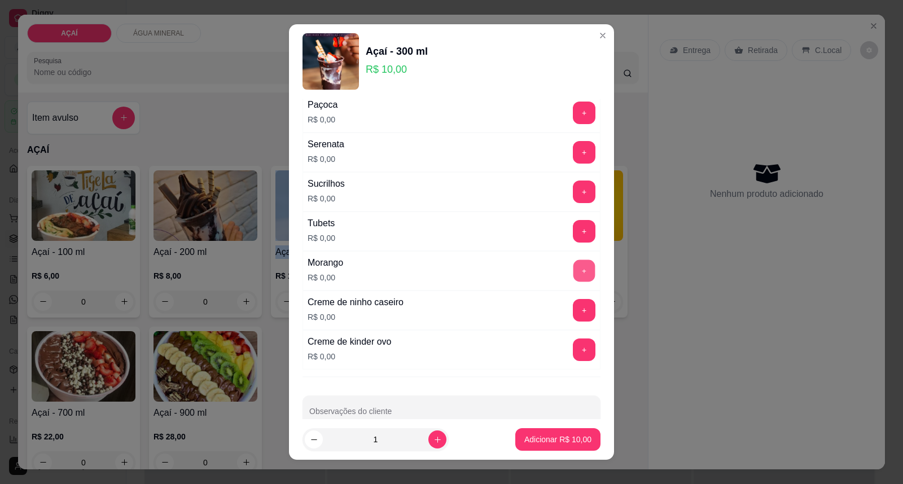
click at [573, 268] on button "+" at bounding box center [584, 271] width 22 height 22
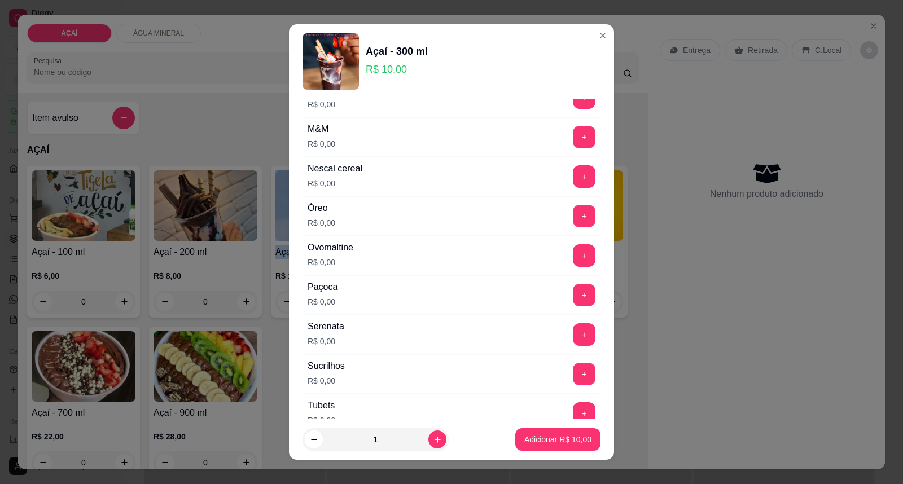
scroll to position [1129, 0]
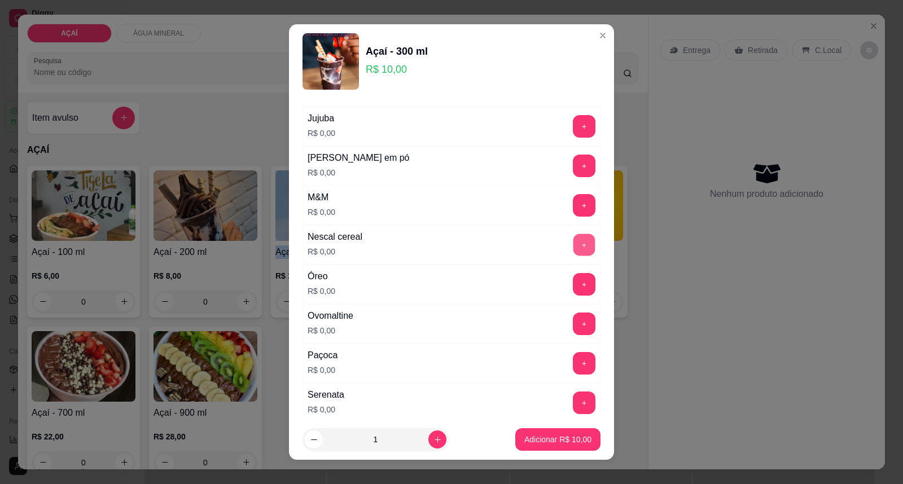
click at [573, 243] on button "+" at bounding box center [584, 245] width 22 height 22
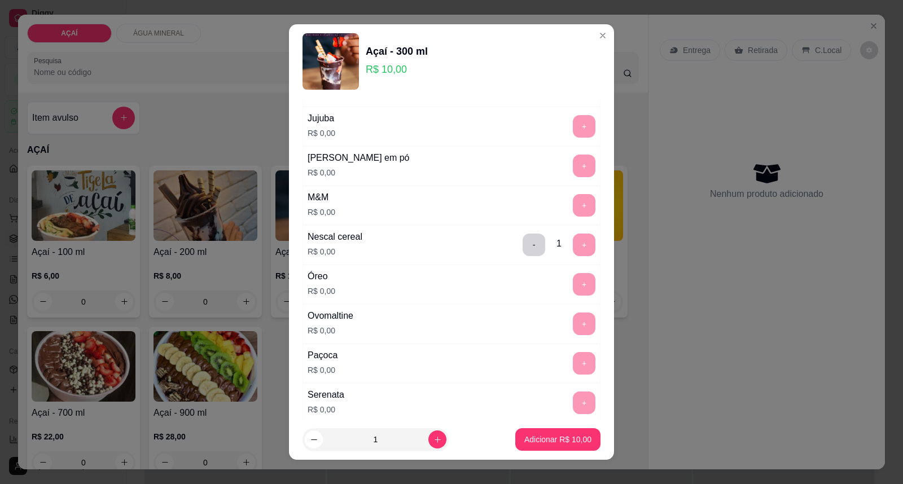
drag, startPoint x: 536, startPoint y: 452, endPoint x: 538, endPoint y: 434, distance: 18.7
click at [536, 452] on footer "1 Adicionar R$ 10,00" at bounding box center [451, 439] width 325 height 41
click at [538, 433] on button "Adicionar R$ 10,00" at bounding box center [557, 439] width 85 height 23
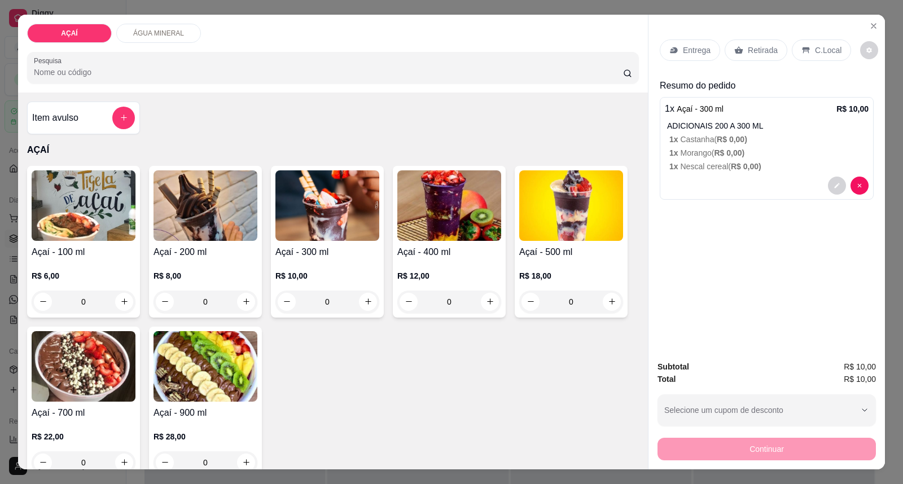
click at [326, 264] on div "R$ 10,00 0" at bounding box center [327, 286] width 104 height 54
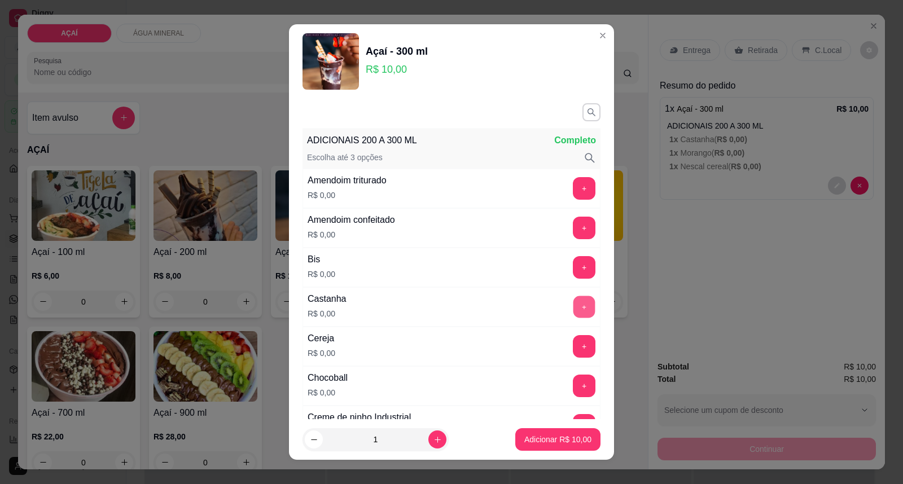
click at [573, 312] on button "+" at bounding box center [584, 307] width 22 height 22
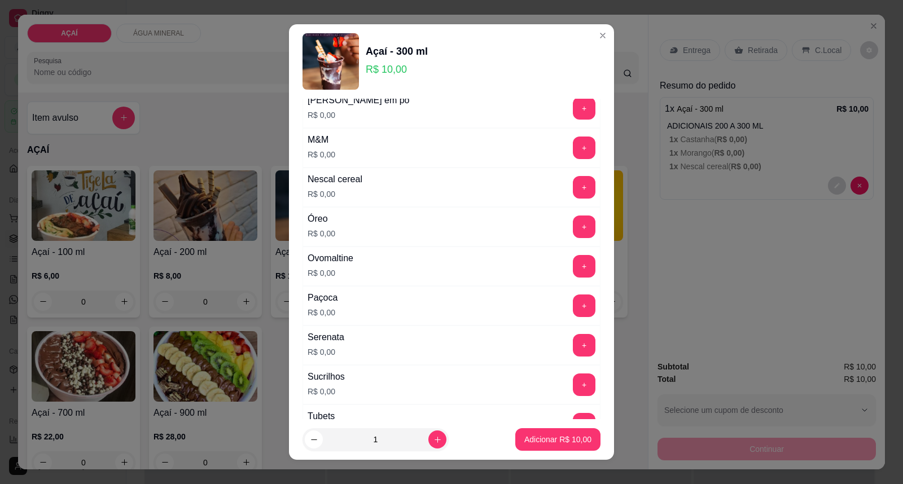
scroll to position [1192, 0]
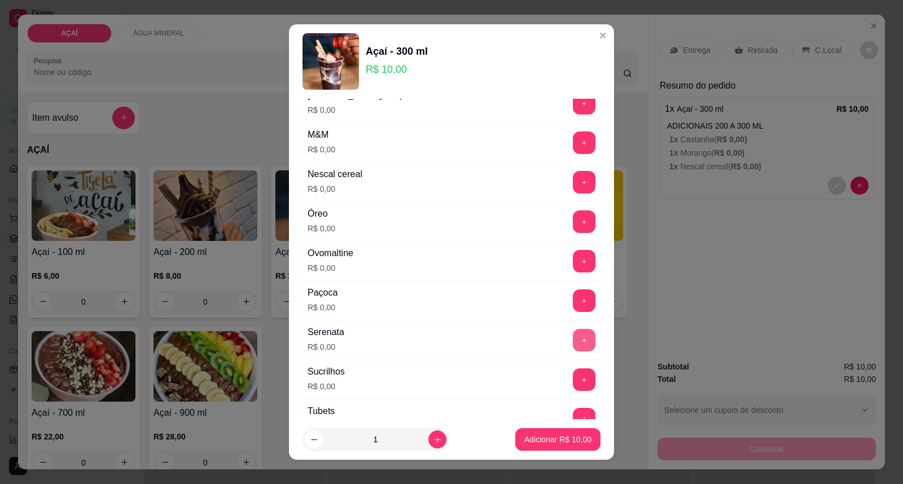
click at [573, 340] on button "+" at bounding box center [584, 340] width 23 height 23
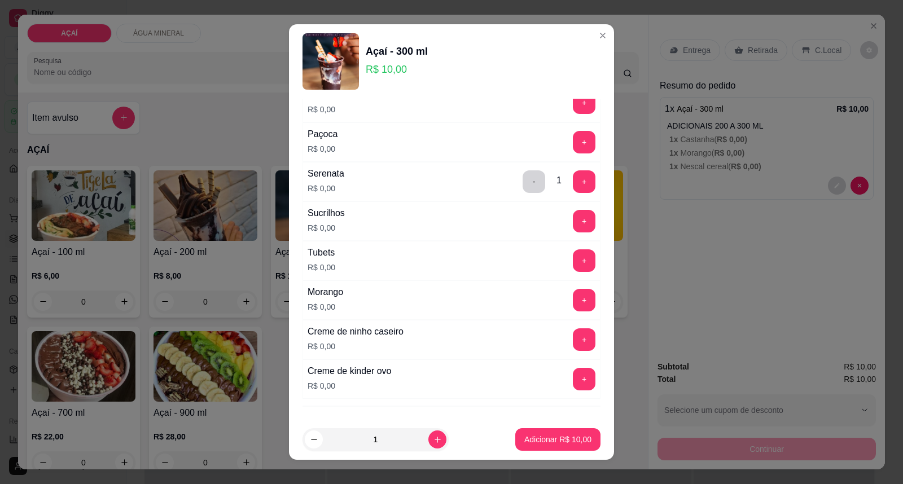
scroll to position [1380, 0]
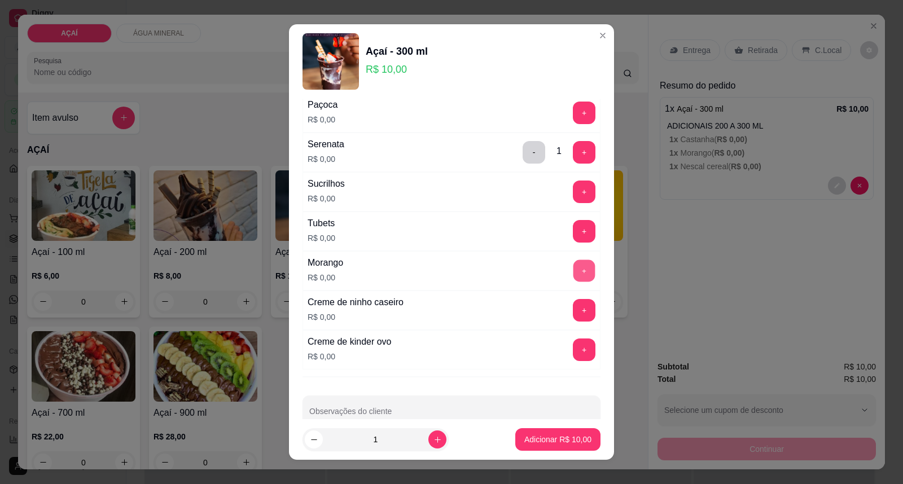
click at [573, 273] on button "+" at bounding box center [584, 271] width 22 height 22
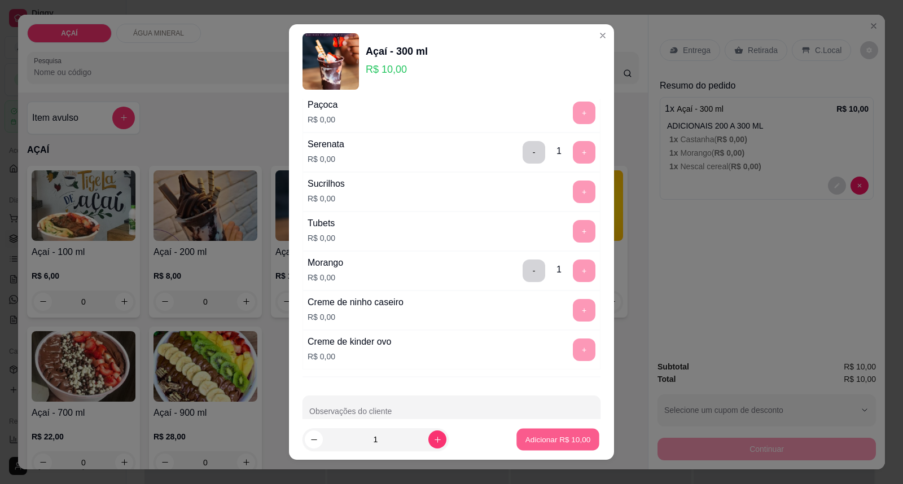
click at [550, 440] on p "Adicionar R$ 10,00" at bounding box center [558, 439] width 65 height 11
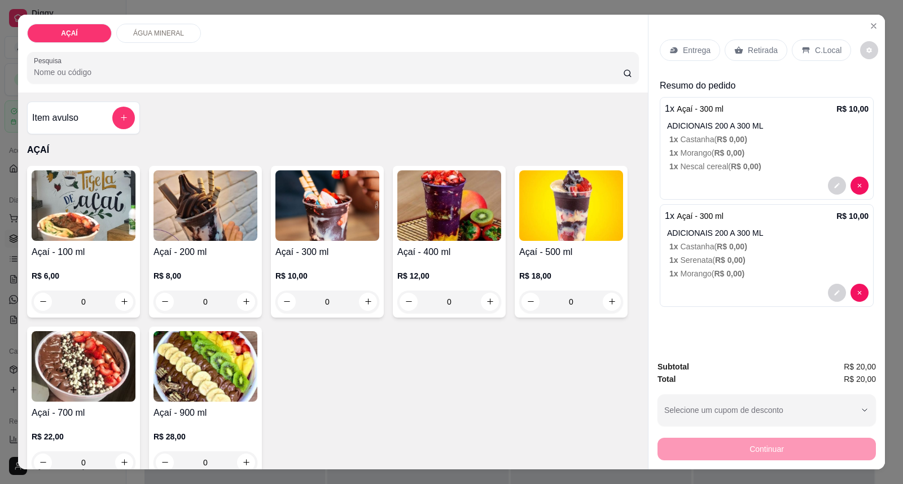
click at [202, 264] on div "R$ 8,00 0" at bounding box center [206, 286] width 104 height 54
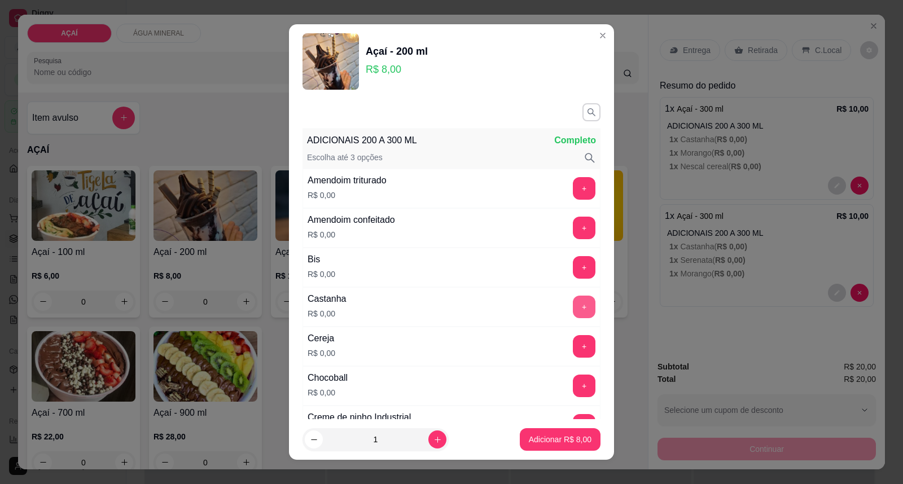
click at [573, 303] on button "+" at bounding box center [584, 307] width 23 height 23
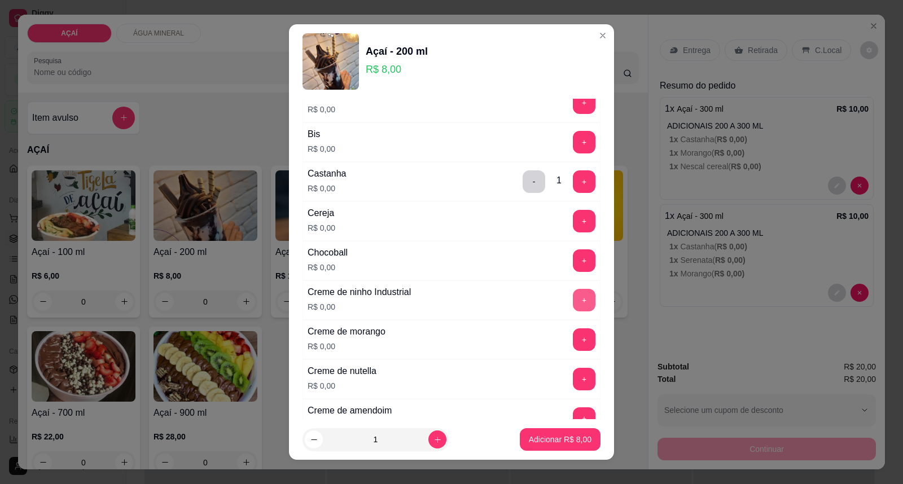
click at [573, 305] on button "+" at bounding box center [584, 300] width 23 height 23
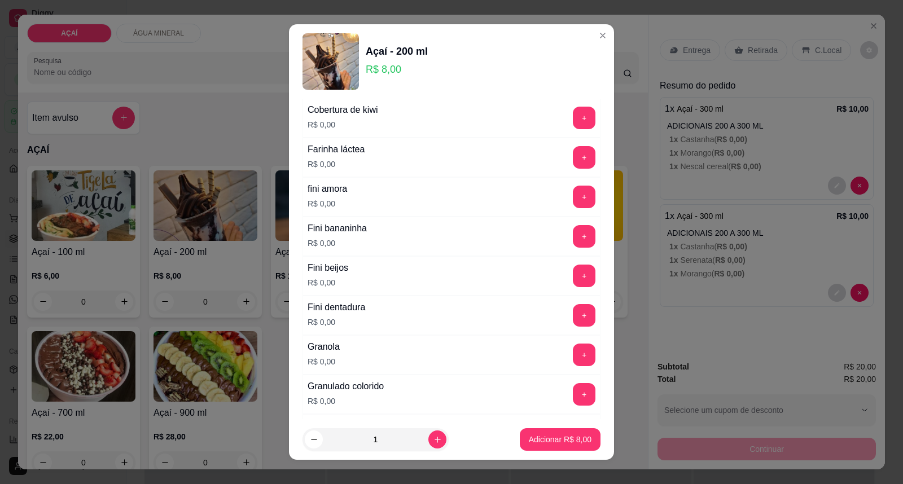
scroll to position [752, 0]
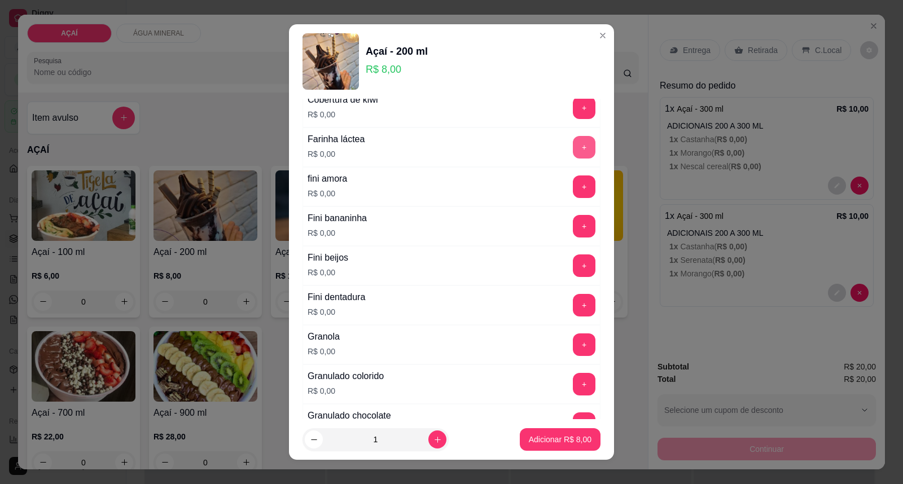
click at [573, 146] on button "+" at bounding box center [584, 147] width 23 height 23
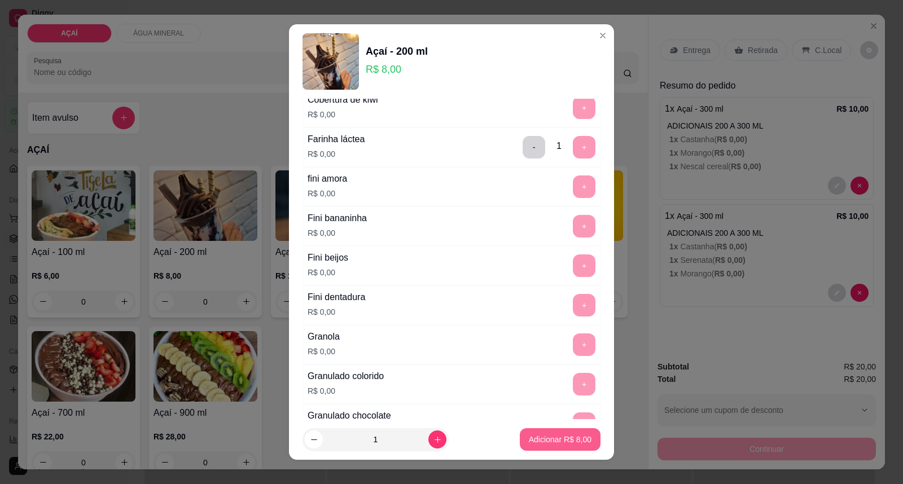
click at [559, 442] on p "Adicionar R$ 8,00" at bounding box center [560, 439] width 63 height 11
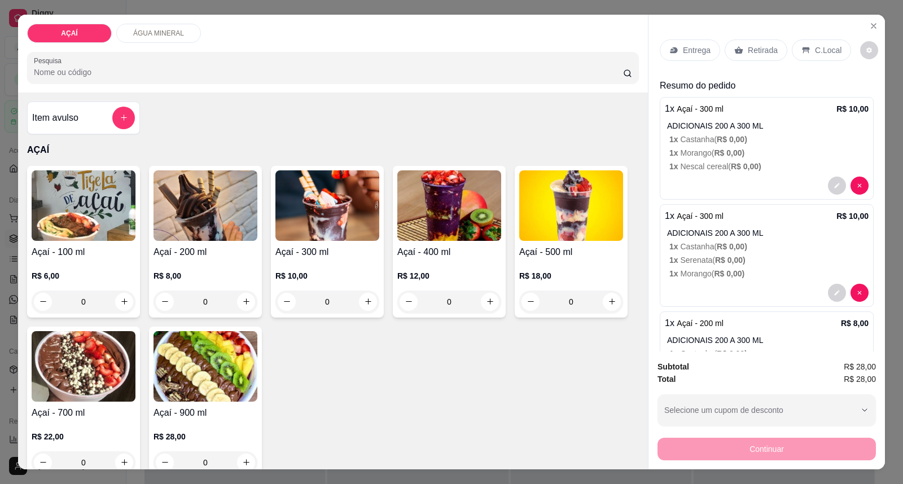
click at [703, 42] on div "Entrega" at bounding box center [690, 50] width 60 height 21
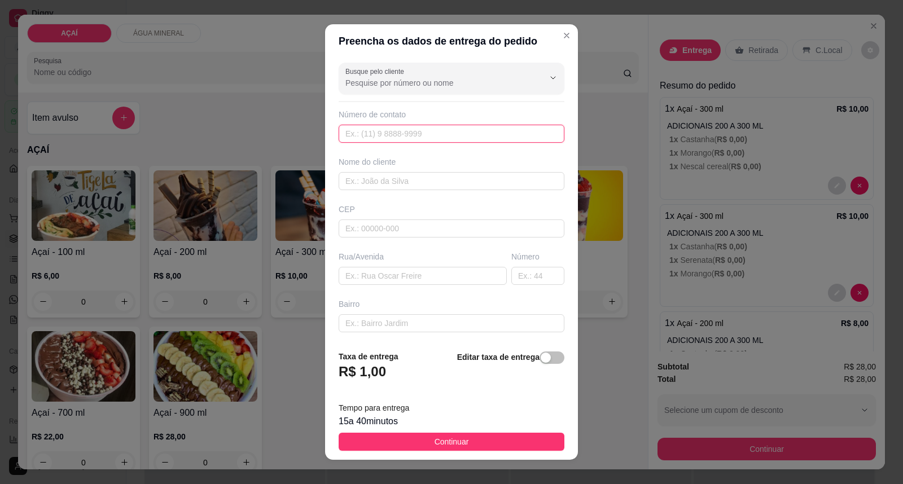
click at [379, 138] on input "text" at bounding box center [452, 134] width 226 height 18
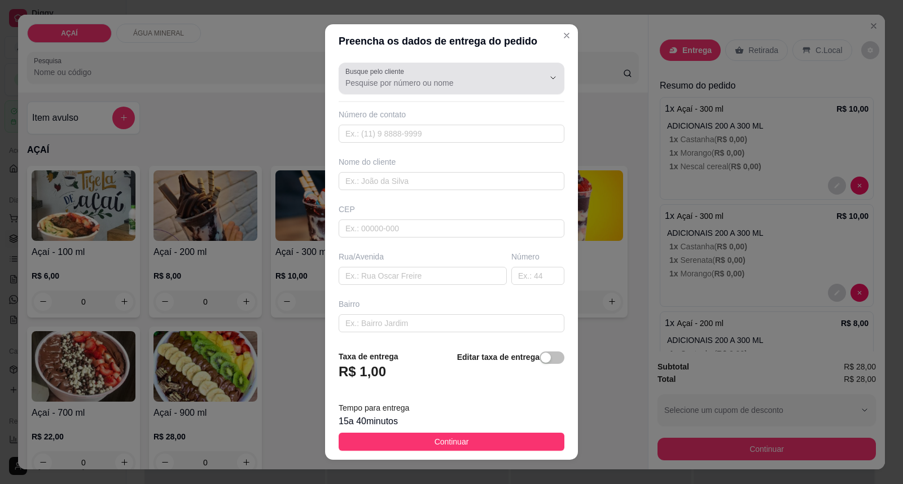
click at [420, 91] on div "Busque pelo cliente" at bounding box center [452, 79] width 226 height 32
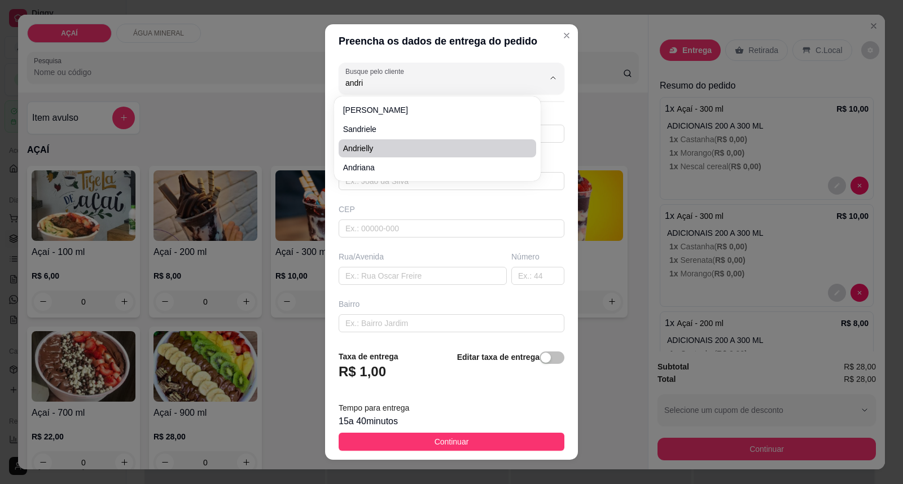
click at [424, 153] on span "Andrielly" at bounding box center [432, 148] width 178 height 11
type input "Andrielly"
type input "82981149274"
type input "Andrielly"
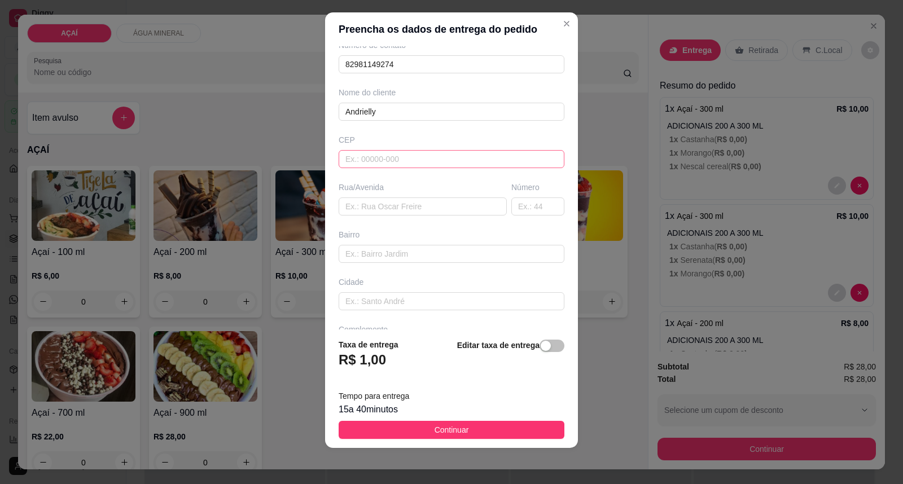
scroll to position [0, 0]
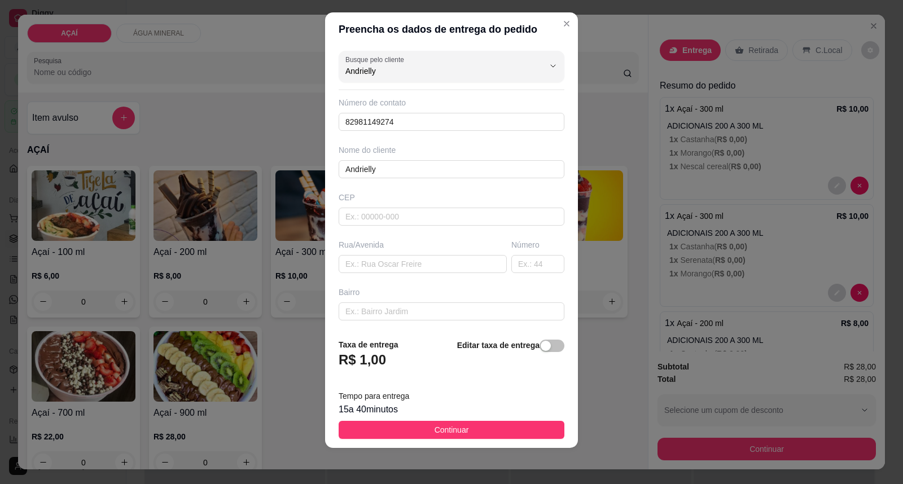
type input "Andrielly"
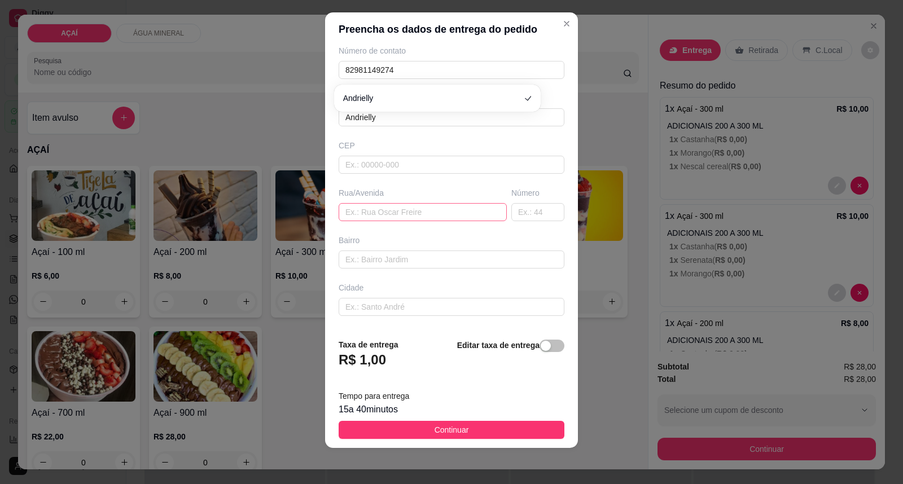
scroll to position [97, 0]
click at [410, 313] on input "text" at bounding box center [452, 309] width 226 height 18
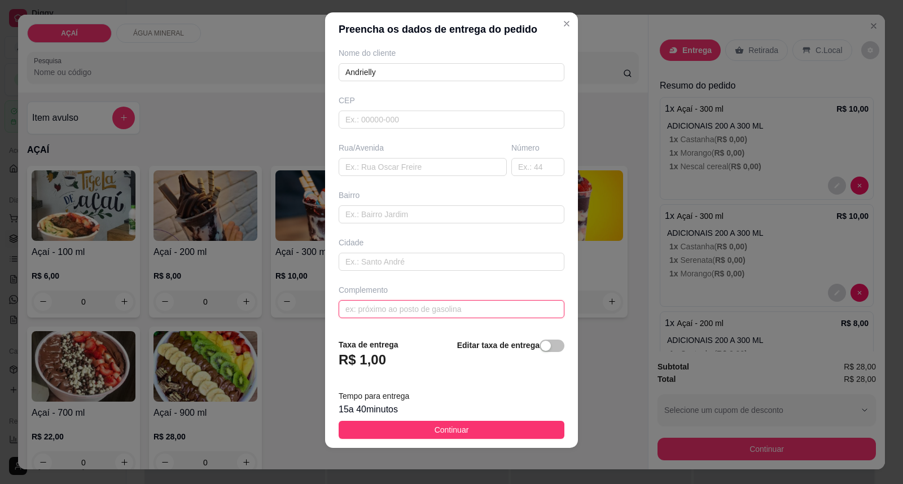
click at [410, 312] on input "text" at bounding box center [452, 309] width 226 height 18
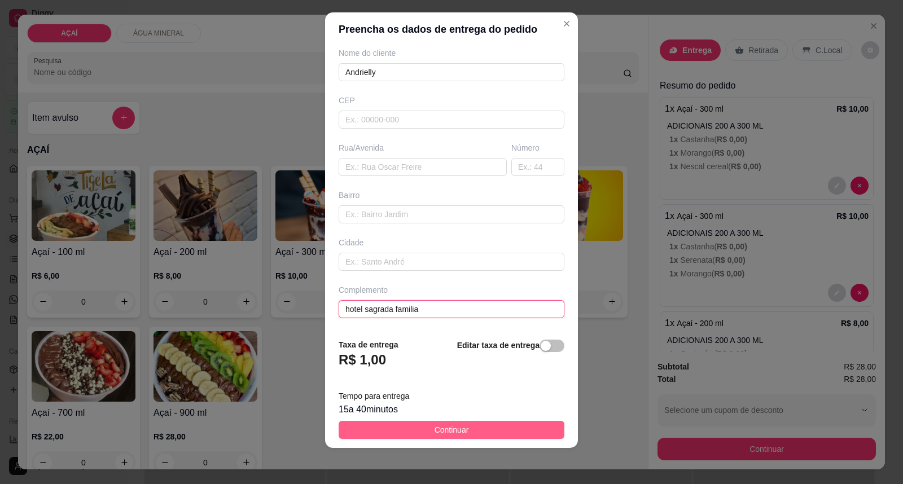
type input "hotel sagrada familia"
click at [452, 429] on span "Continuar" at bounding box center [452, 430] width 34 height 12
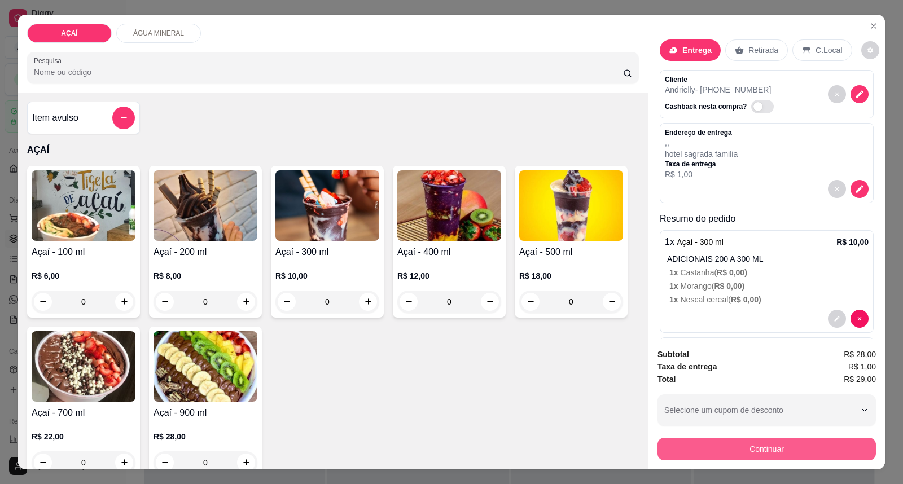
click at [735, 447] on button "Continuar" at bounding box center [767, 449] width 218 height 23
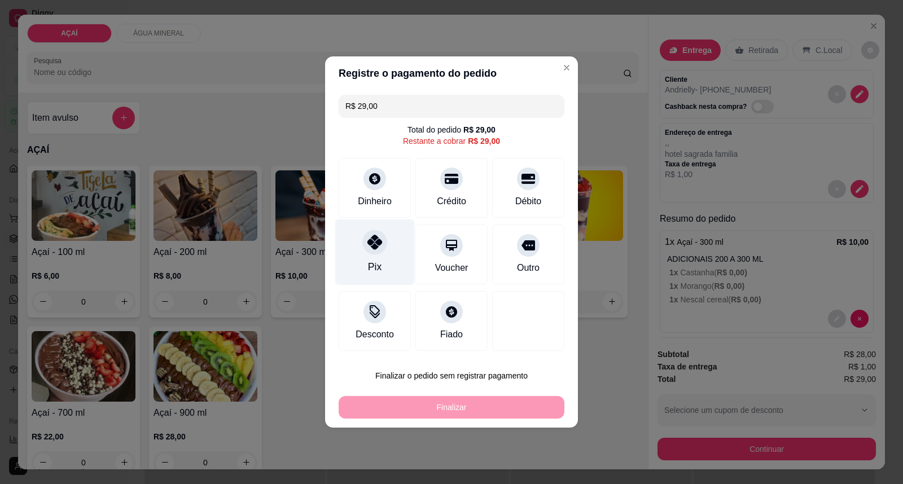
click at [367, 244] on icon at bounding box center [374, 242] width 15 height 15
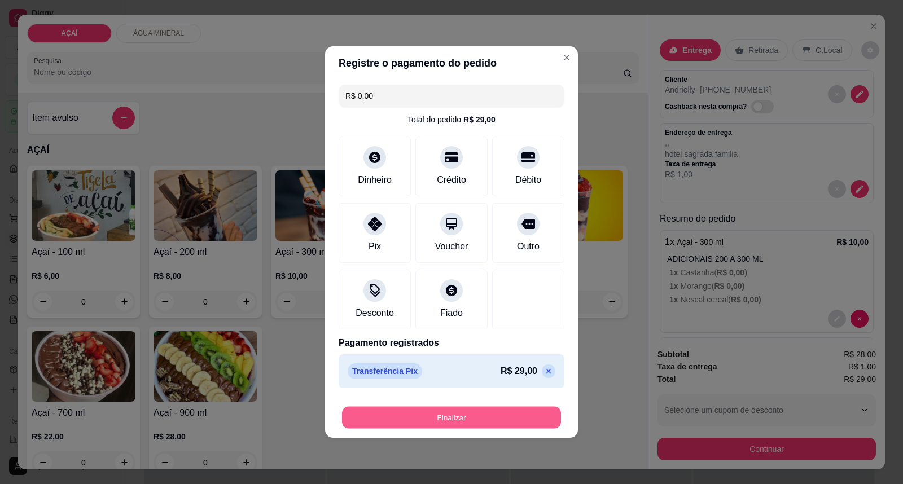
click at [408, 417] on button "Finalizar" at bounding box center [451, 418] width 219 height 22
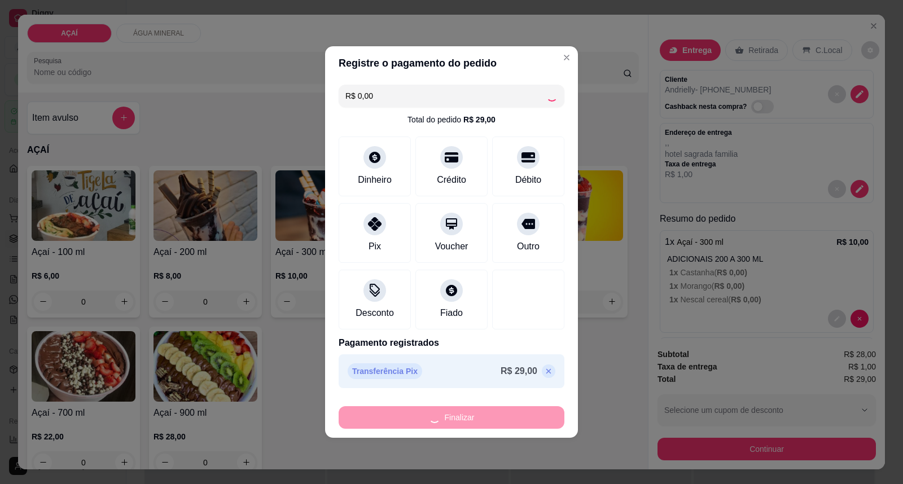
type input "-R$ 29,00"
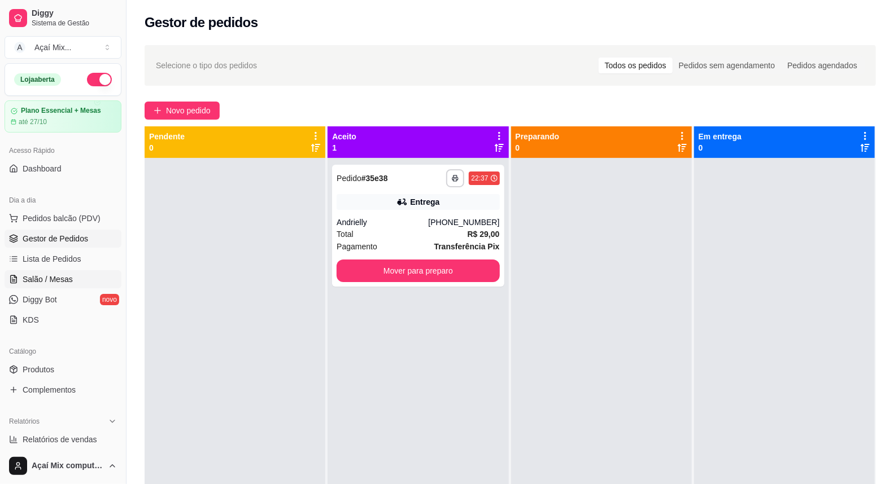
click at [38, 286] on link "Salão / Mesas" at bounding box center [63, 279] width 117 height 18
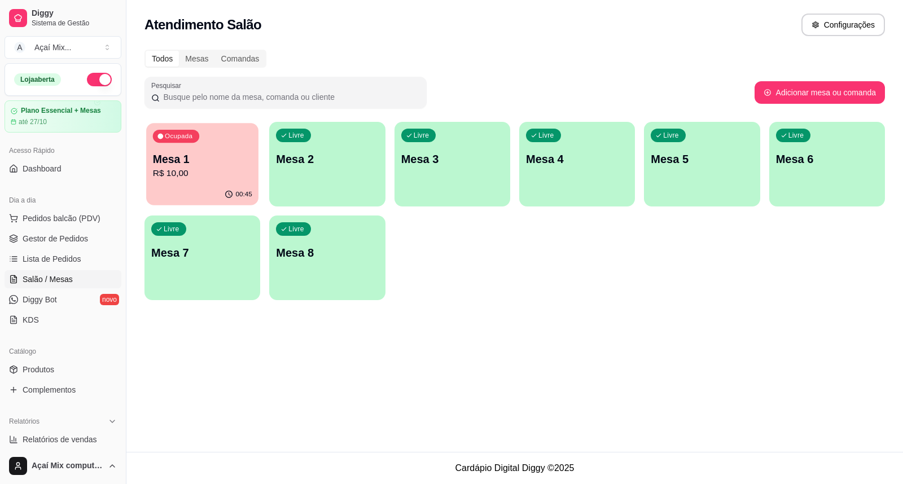
click at [235, 178] on p "R$ 10,00" at bounding box center [202, 173] width 99 height 13
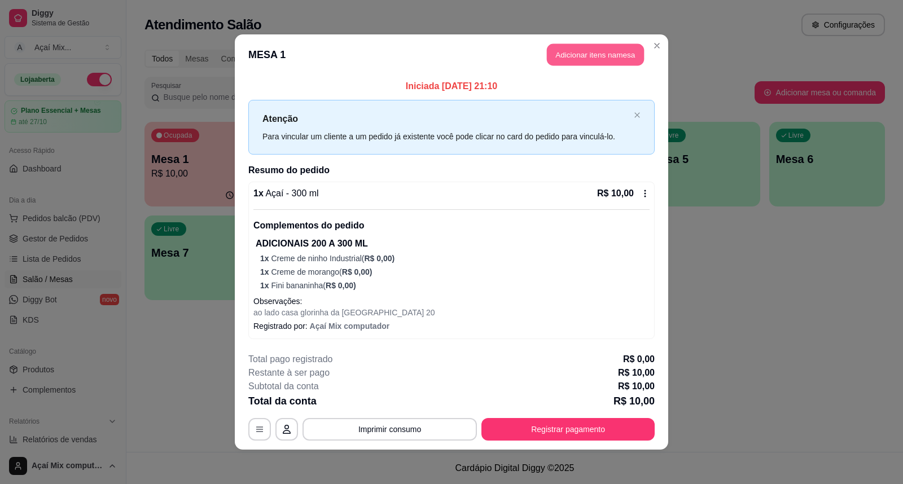
click at [567, 65] on button "Adicionar itens na mesa" at bounding box center [595, 55] width 97 height 22
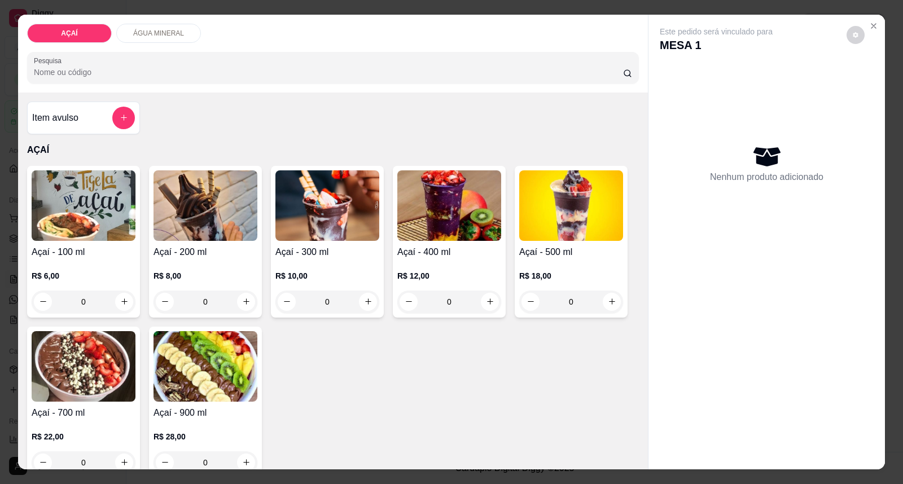
click at [66, 268] on div "R$ 6,00 0" at bounding box center [84, 286] width 104 height 54
click at [291, 277] on p "R$ 10,00" at bounding box center [327, 275] width 104 height 11
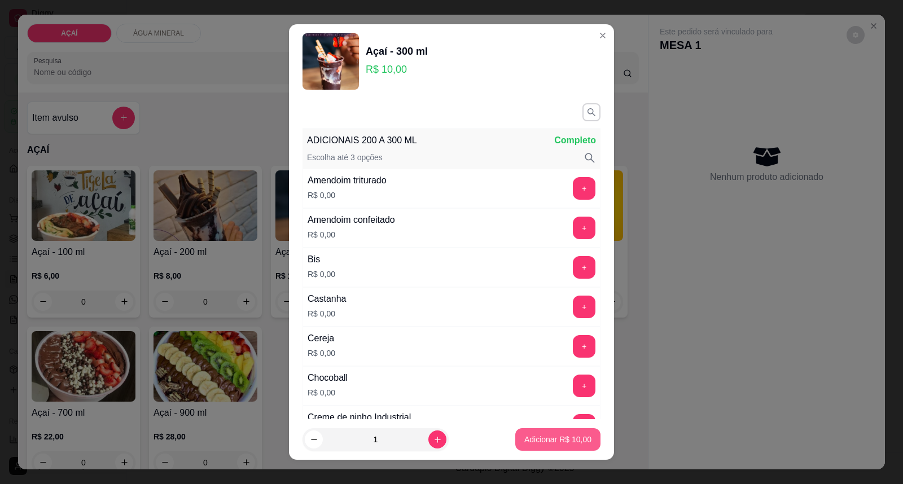
click at [524, 441] on p "Adicionar R$ 10,00" at bounding box center [557, 439] width 67 height 11
type input "1"
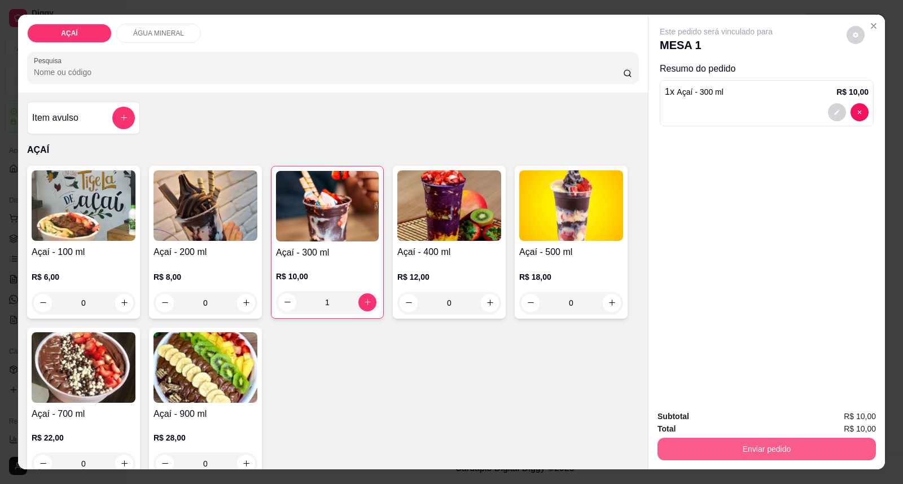
click at [721, 452] on button "Enviar pedido" at bounding box center [767, 449] width 218 height 23
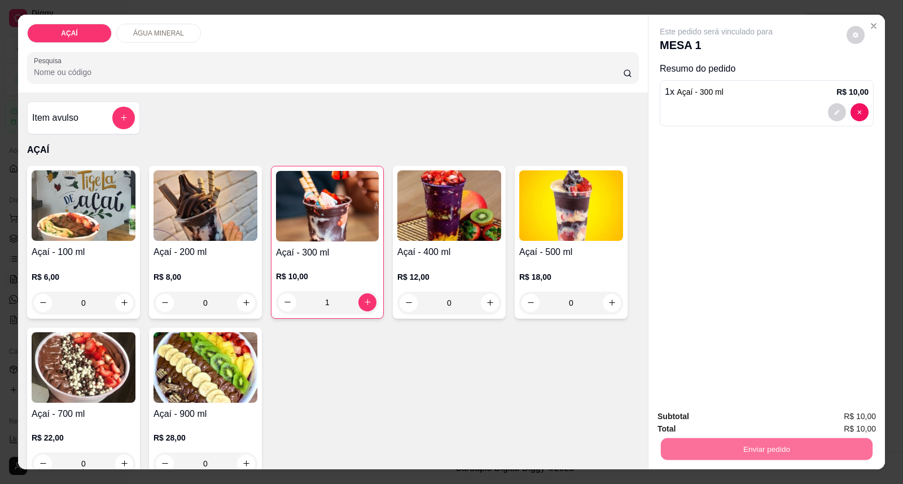
click at [823, 421] on button "Enviar pedido" at bounding box center [846, 421] width 62 height 21
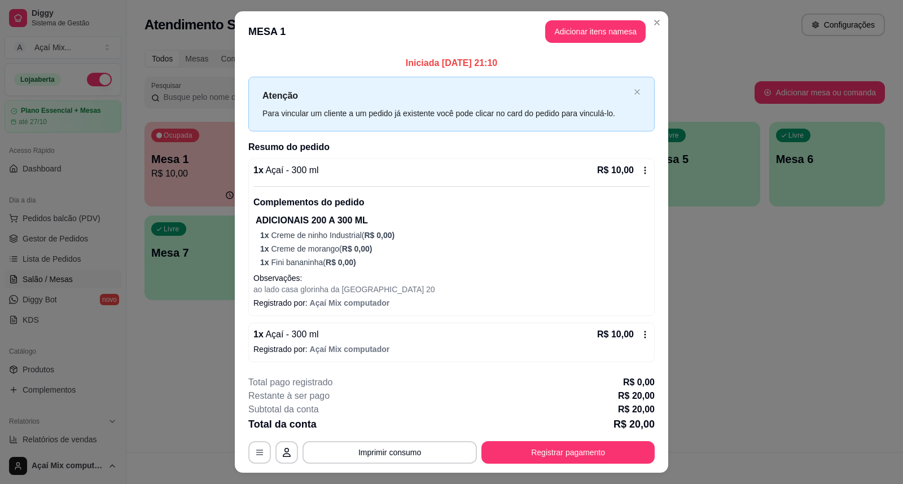
click at [632, 438] on div "**********" at bounding box center [451, 420] width 406 height 88
click at [633, 447] on button "Registrar pagamento" at bounding box center [567, 452] width 173 height 23
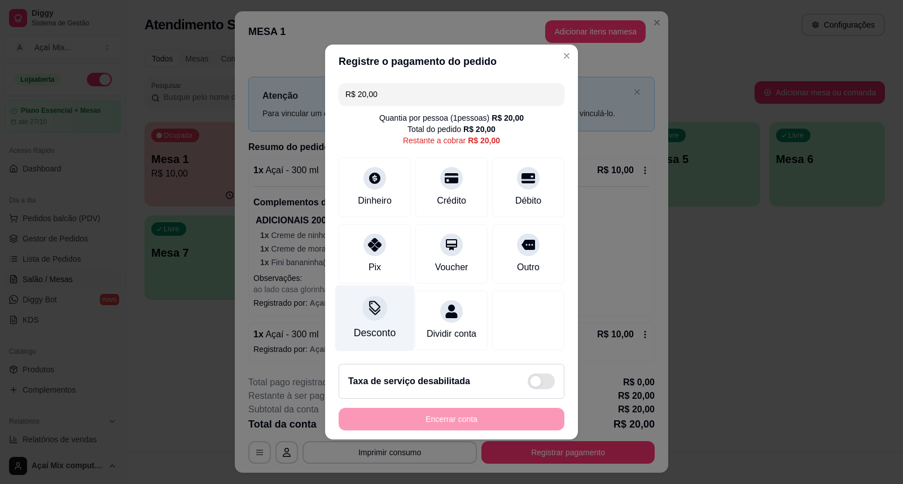
drag, startPoint x: 375, startPoint y: 253, endPoint x: 401, endPoint y: 287, distance: 42.7
click at [382, 264] on div "Pix" at bounding box center [375, 254] width 72 height 60
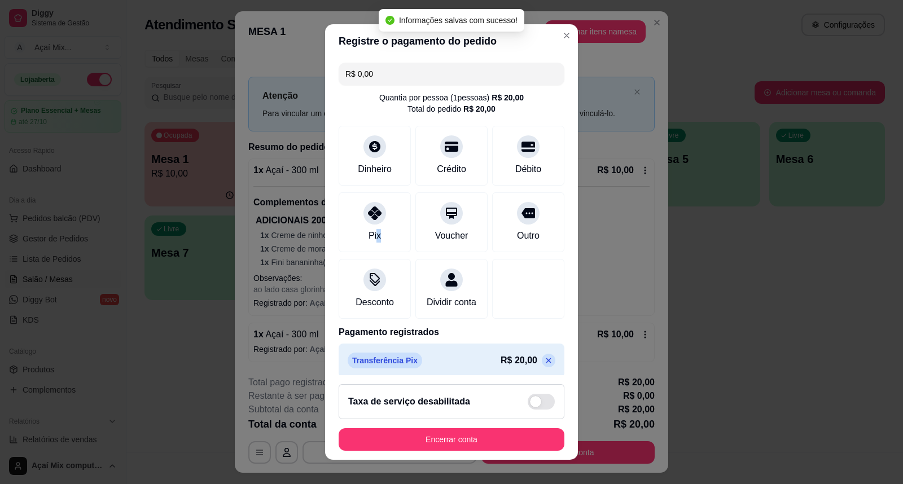
type input "R$ 0,00"
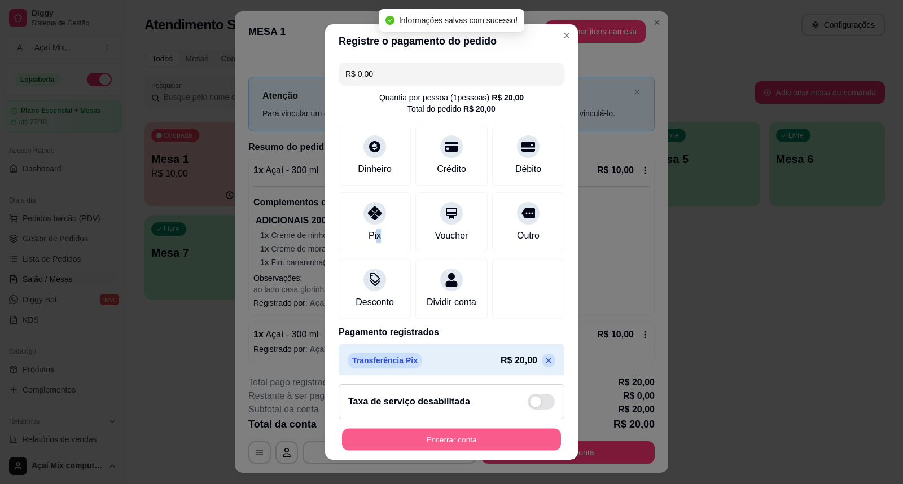
click at [478, 434] on button "Encerrar conta" at bounding box center [451, 440] width 219 height 22
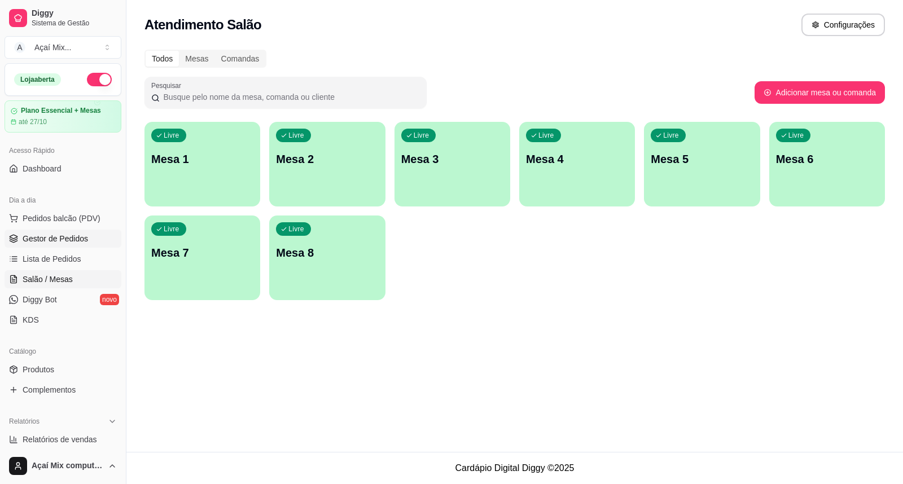
click at [58, 239] on span "Gestor de Pedidos" at bounding box center [55, 238] width 65 height 11
click at [68, 240] on span "Gestor de Pedidos" at bounding box center [55, 238] width 65 height 11
click at [69, 241] on span "Gestor de Pedidos" at bounding box center [55, 238] width 65 height 11
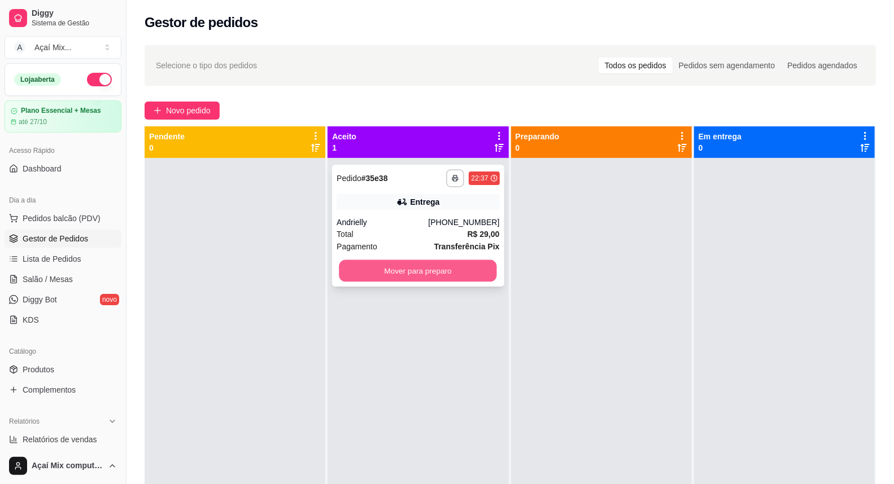
click at [409, 264] on button "Mover para preparo" at bounding box center [418, 271] width 158 height 22
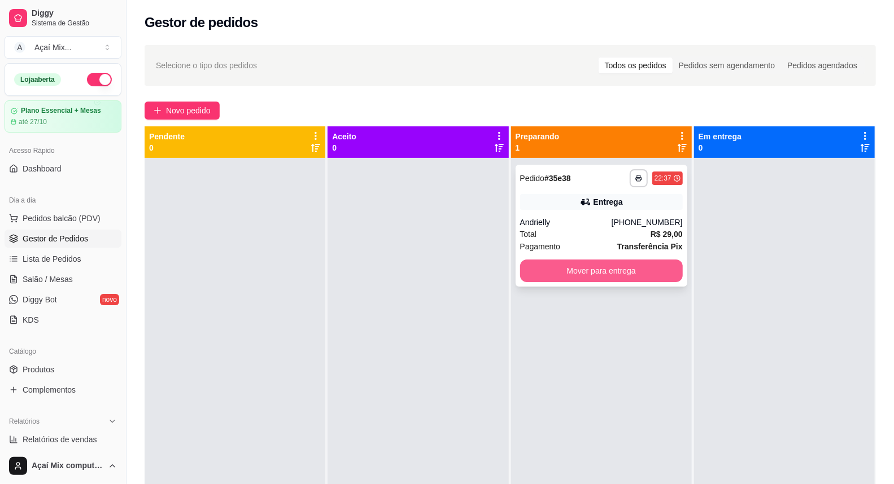
click at [618, 269] on button "Mover para entrega" at bounding box center [601, 271] width 163 height 23
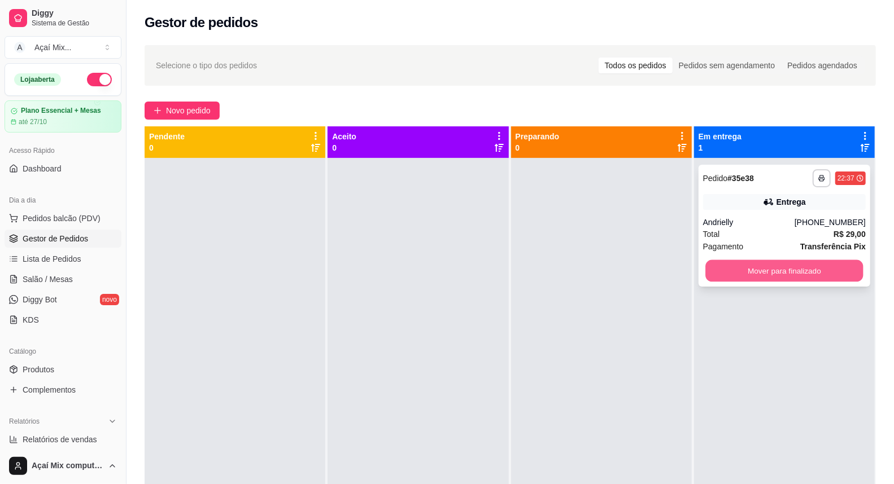
click at [759, 274] on button "Mover para finalizado" at bounding box center [784, 271] width 158 height 22
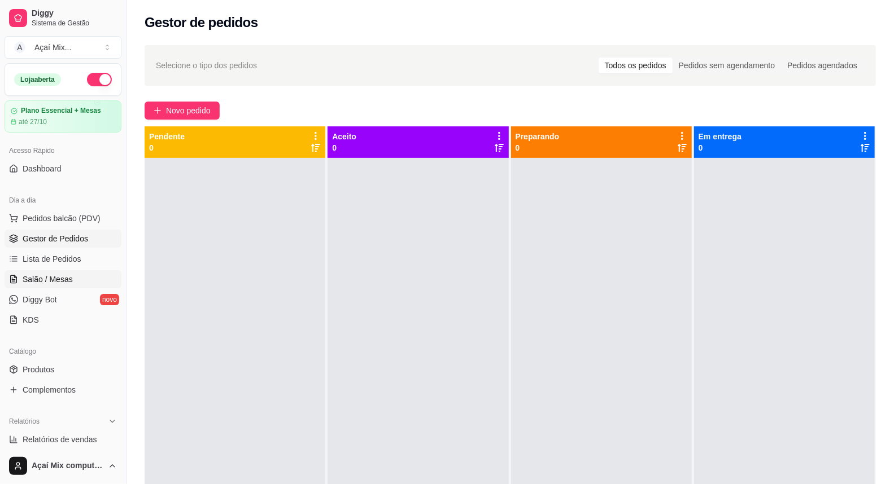
click at [47, 277] on span "Salão / Mesas" at bounding box center [48, 279] width 50 height 11
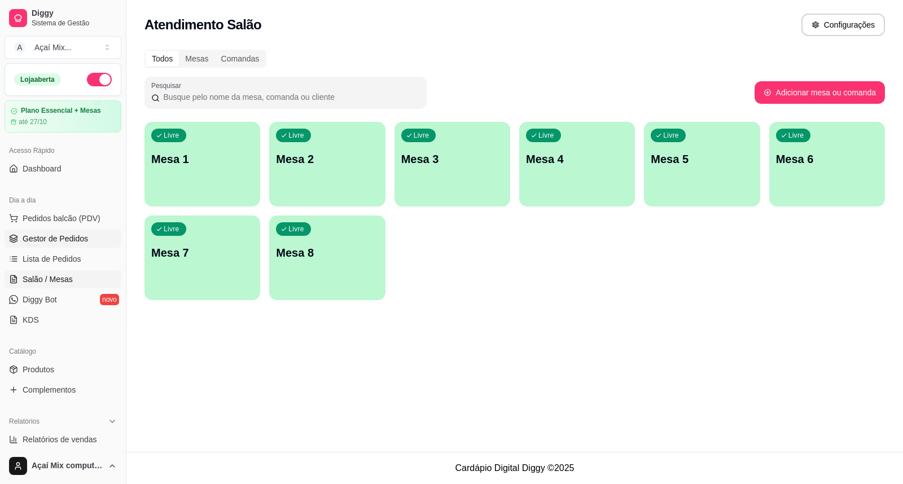
click at [43, 245] on link "Gestor de Pedidos" at bounding box center [63, 239] width 117 height 18
